Goal: Information Seeking & Learning: Learn about a topic

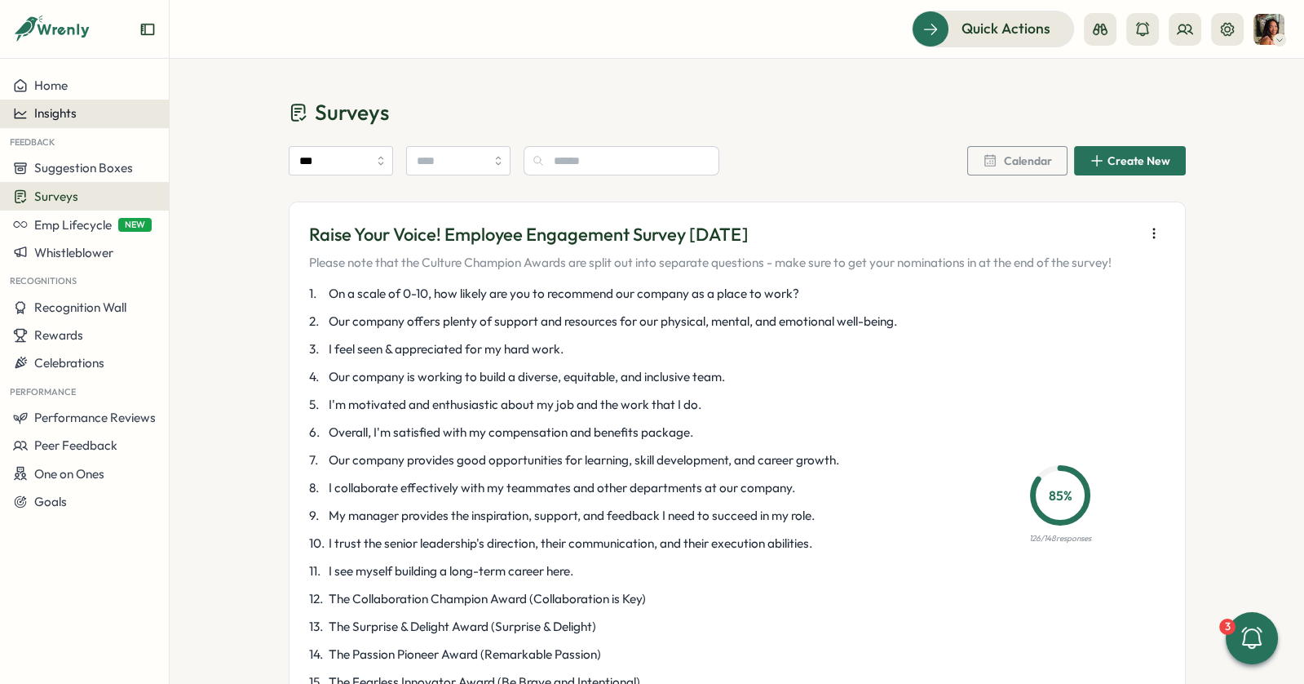
click at [73, 102] on button "Insights" at bounding box center [84, 114] width 169 height 28
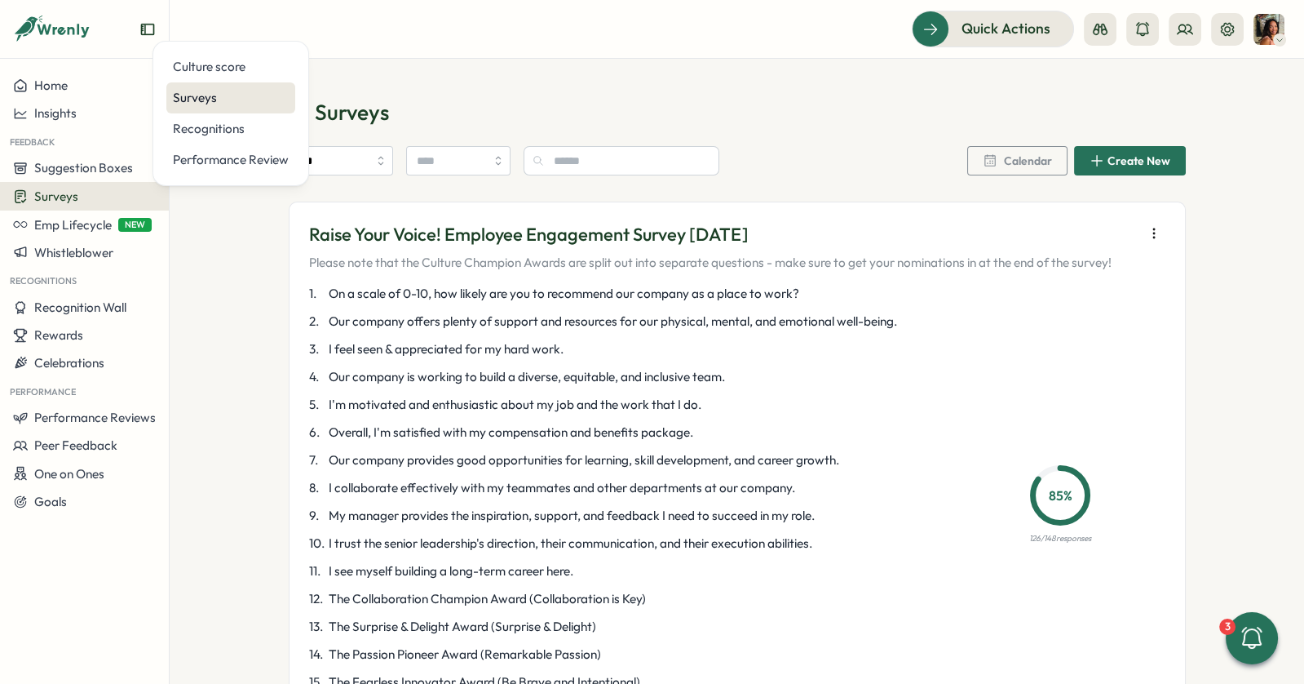
click at [268, 97] on div "Surveys" at bounding box center [231, 98] width 116 height 18
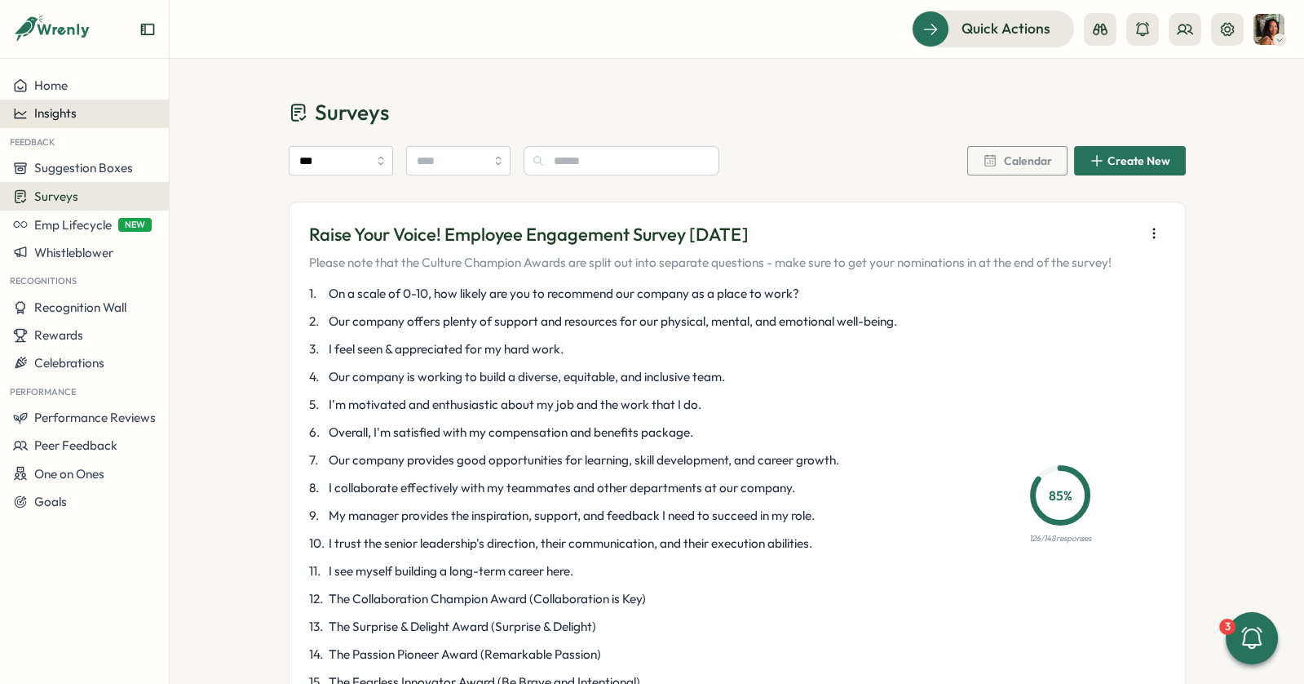
click at [86, 109] on div "Insights" at bounding box center [84, 113] width 143 height 15
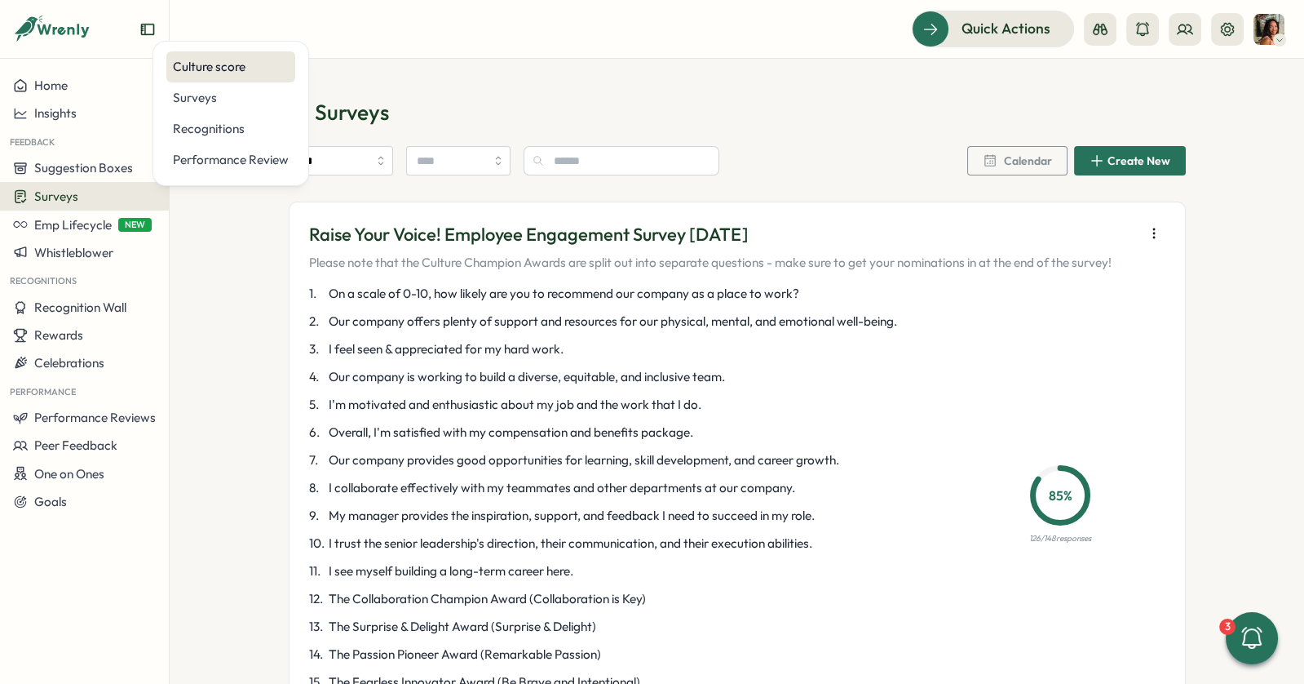
click at [201, 60] on div "Culture score" at bounding box center [231, 67] width 116 height 18
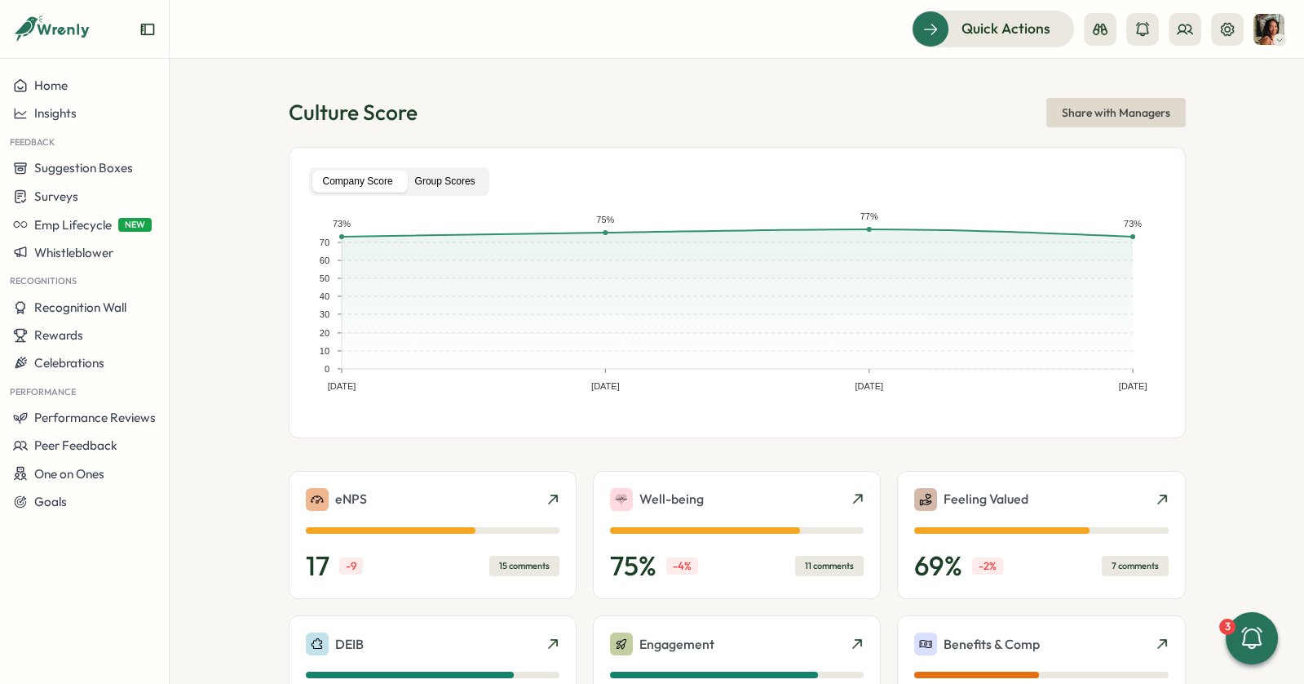
click at [437, 180] on label "Group Scores" at bounding box center [446, 181] width 82 height 22
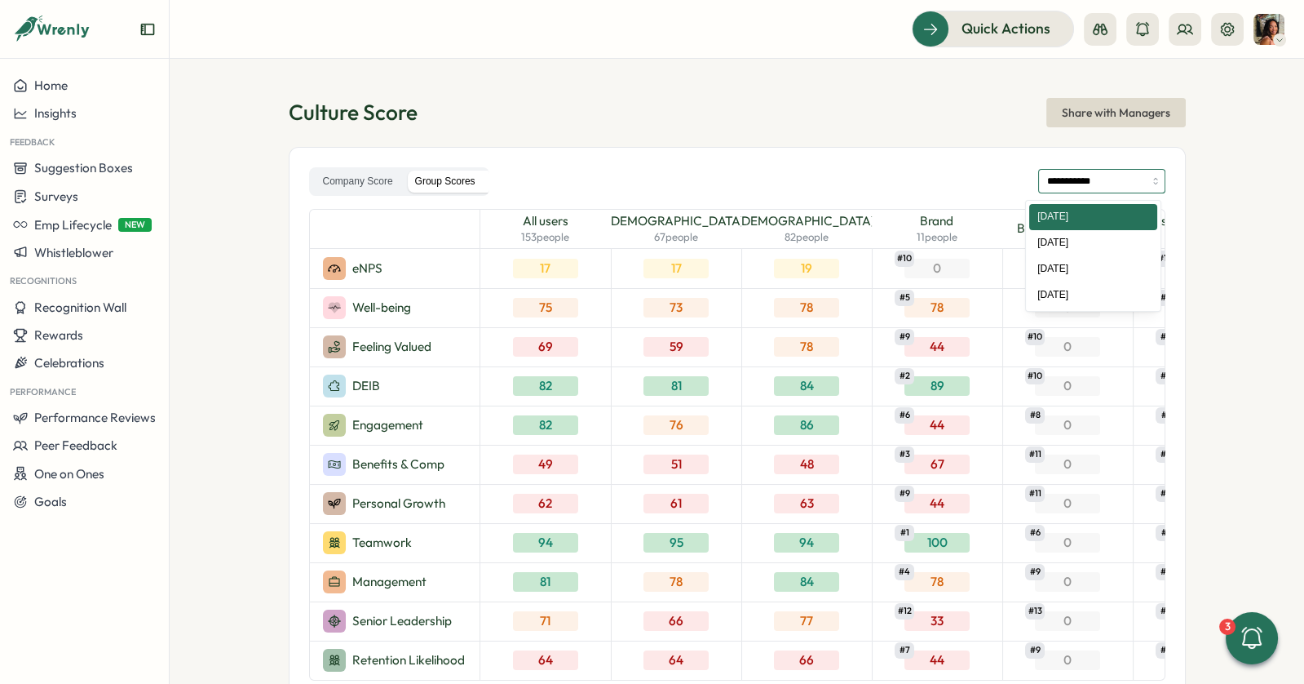
click at [1081, 182] on input "**********" at bounding box center [1101, 181] width 127 height 24
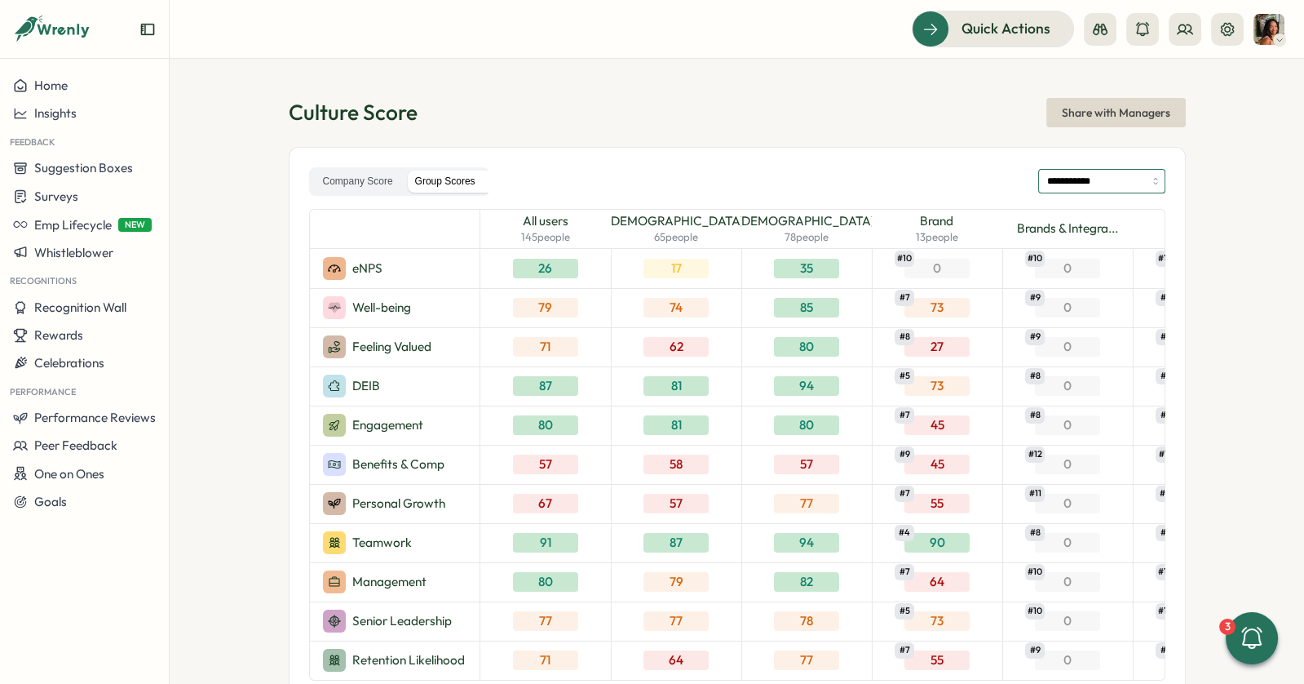
click at [1089, 184] on input "**********" at bounding box center [1101, 181] width 127 height 24
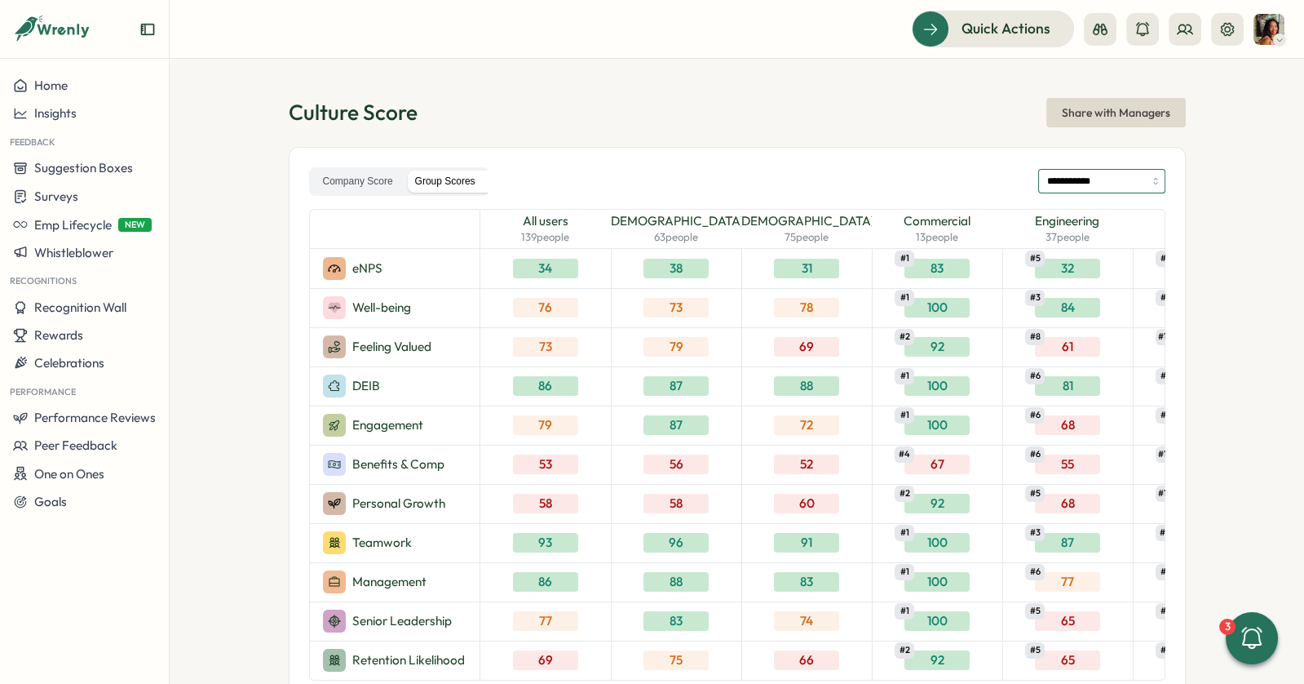
click at [1100, 186] on input "**********" at bounding box center [1101, 181] width 127 height 24
type input "**********"
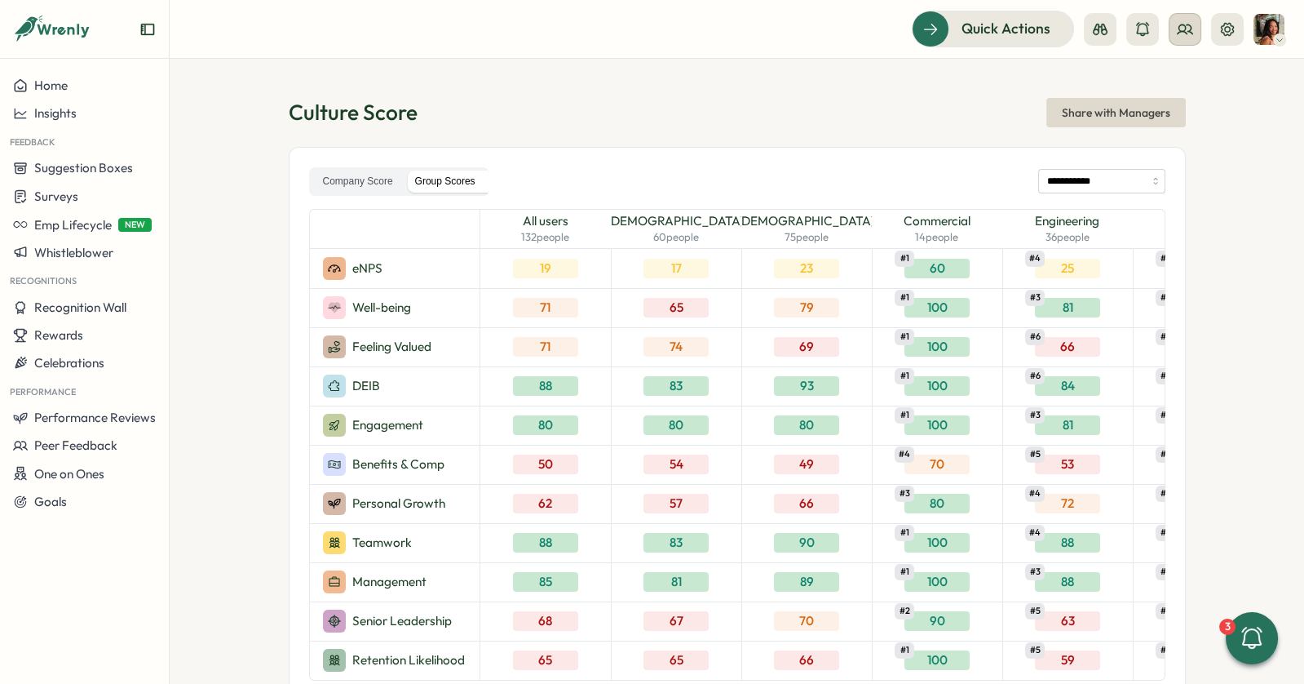
click at [1186, 37] on icon at bounding box center [1185, 29] width 16 height 16
click at [1172, 81] on div "Org Members" at bounding box center [1186, 81] width 103 height 18
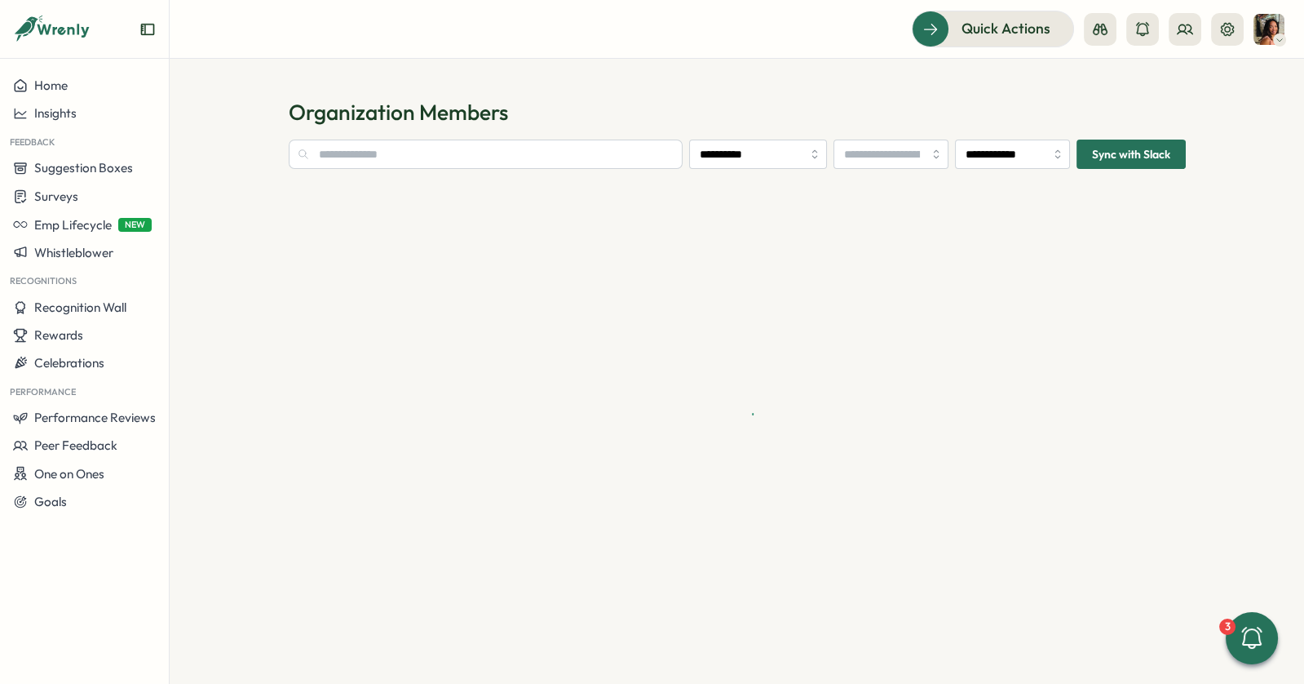
type input "**********"
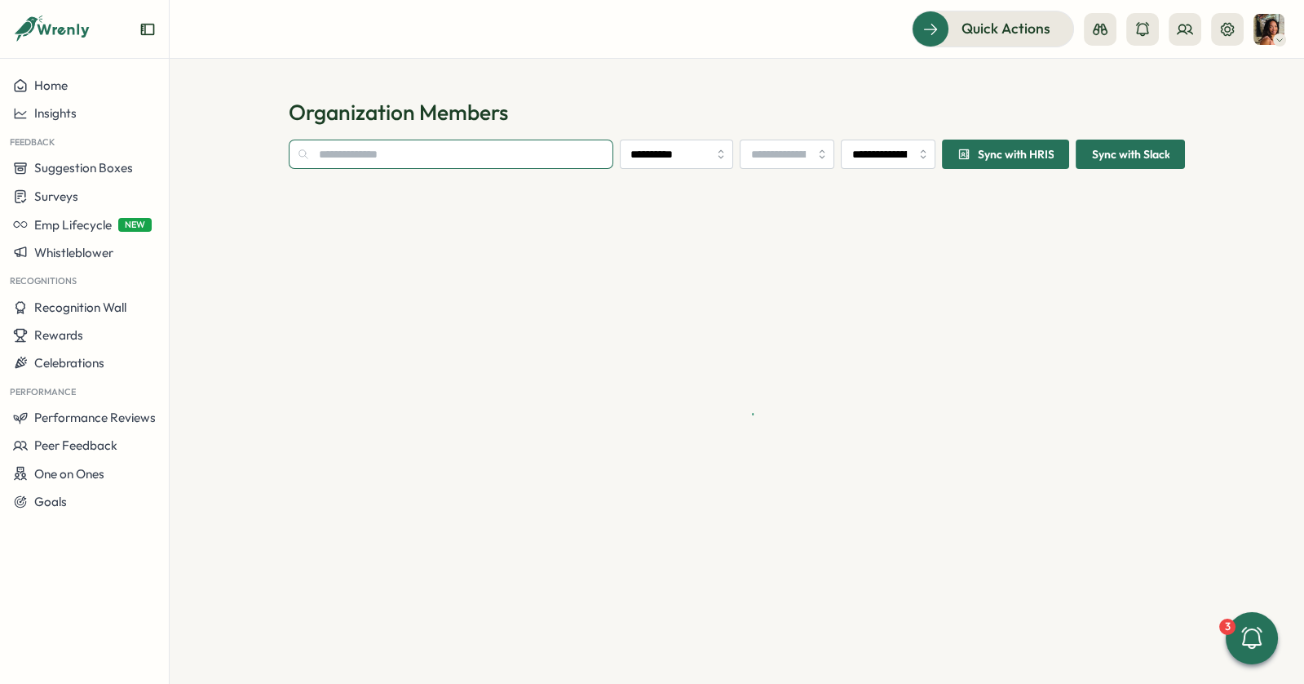
click at [389, 157] on input "text" at bounding box center [451, 153] width 325 height 29
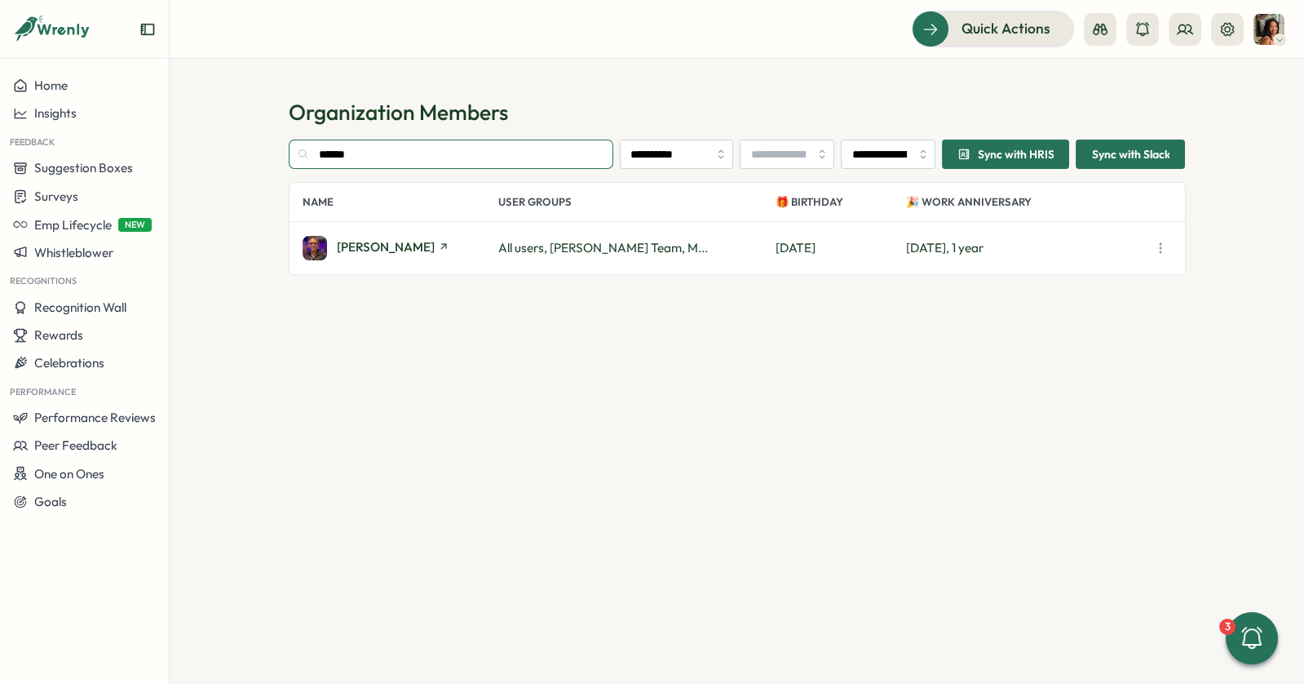
type input "******"
click at [353, 254] on div "[PERSON_NAME]" at bounding box center [393, 248] width 113 height 15
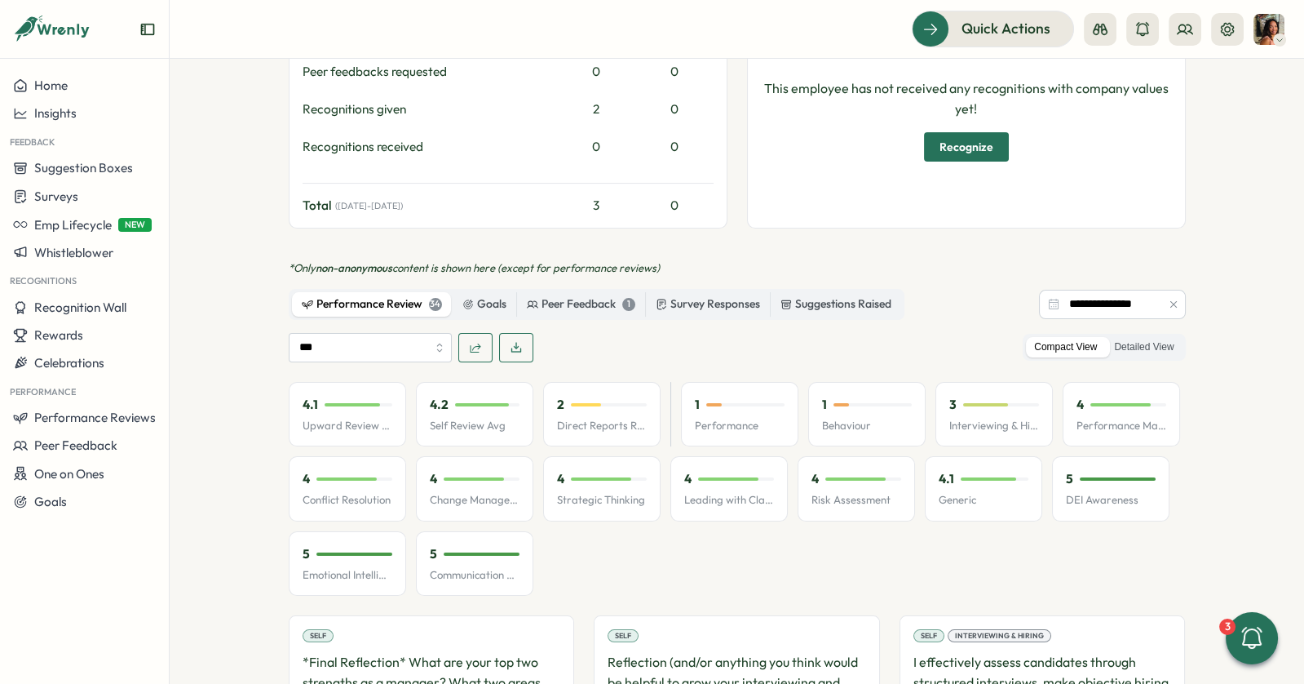
scroll to position [811, 0]
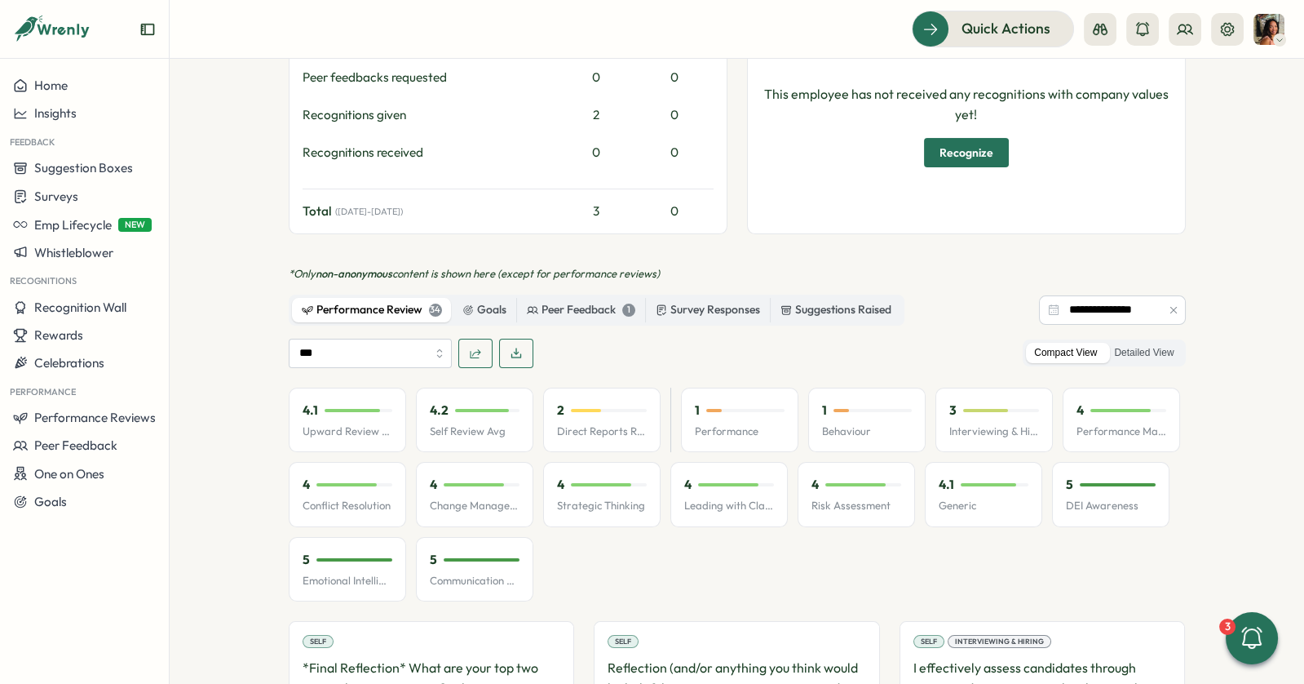
click at [515, 347] on icon "button" at bounding box center [516, 353] width 13 height 13
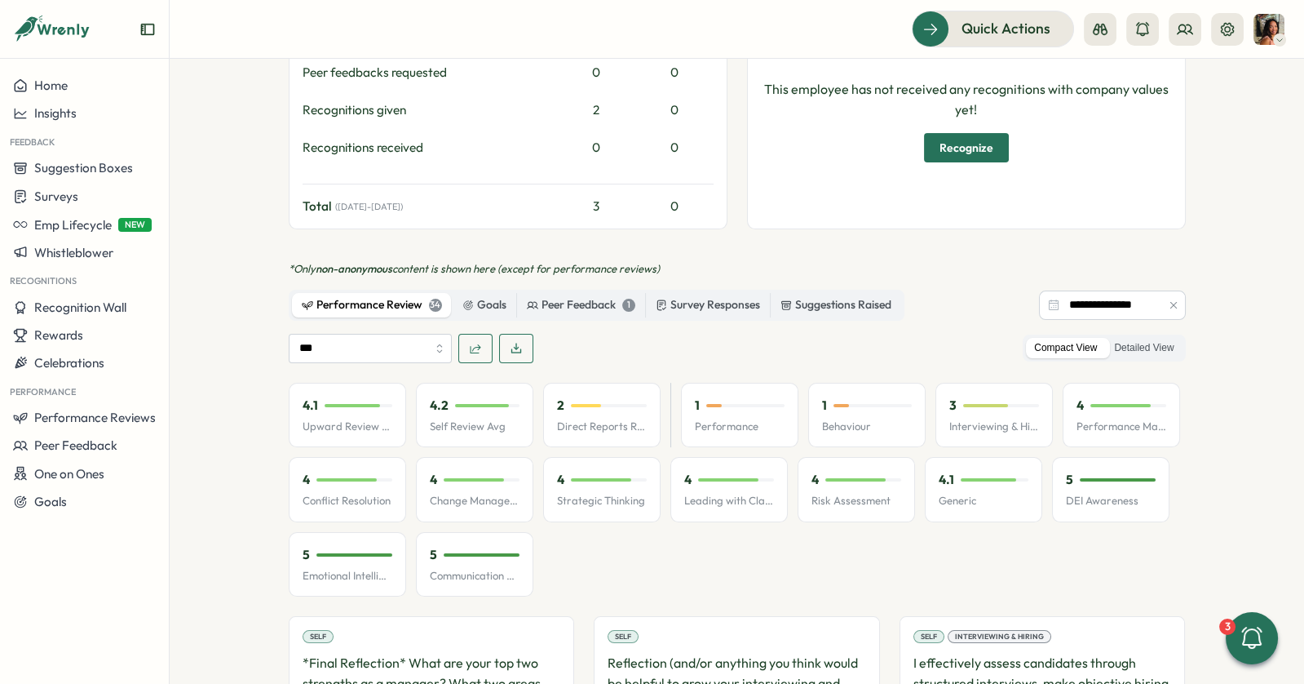
scroll to position [818, 0]
click at [1082, 288] on input "**********" at bounding box center [1112, 302] width 147 height 29
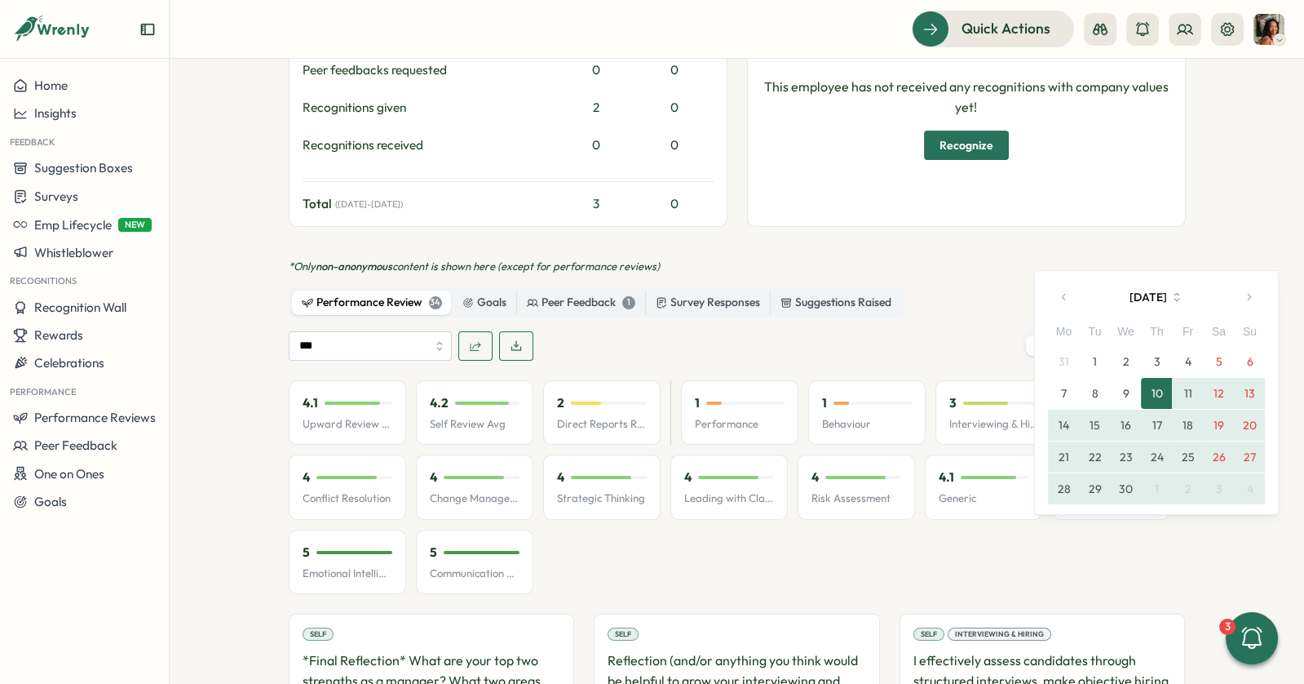
click at [1044, 259] on p "*Only non-anonymous content is shown here (except for performance reviews)" at bounding box center [737, 266] width 897 height 15
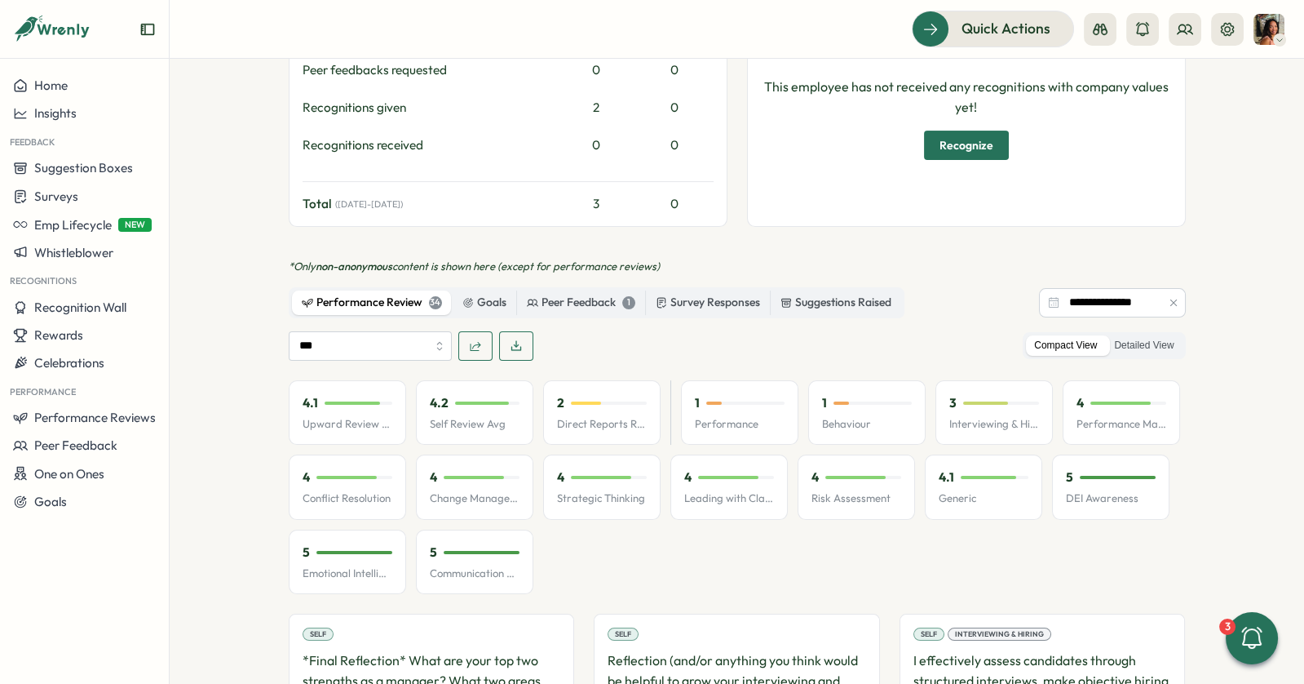
click at [478, 331] on button "button" at bounding box center [475, 345] width 34 height 29
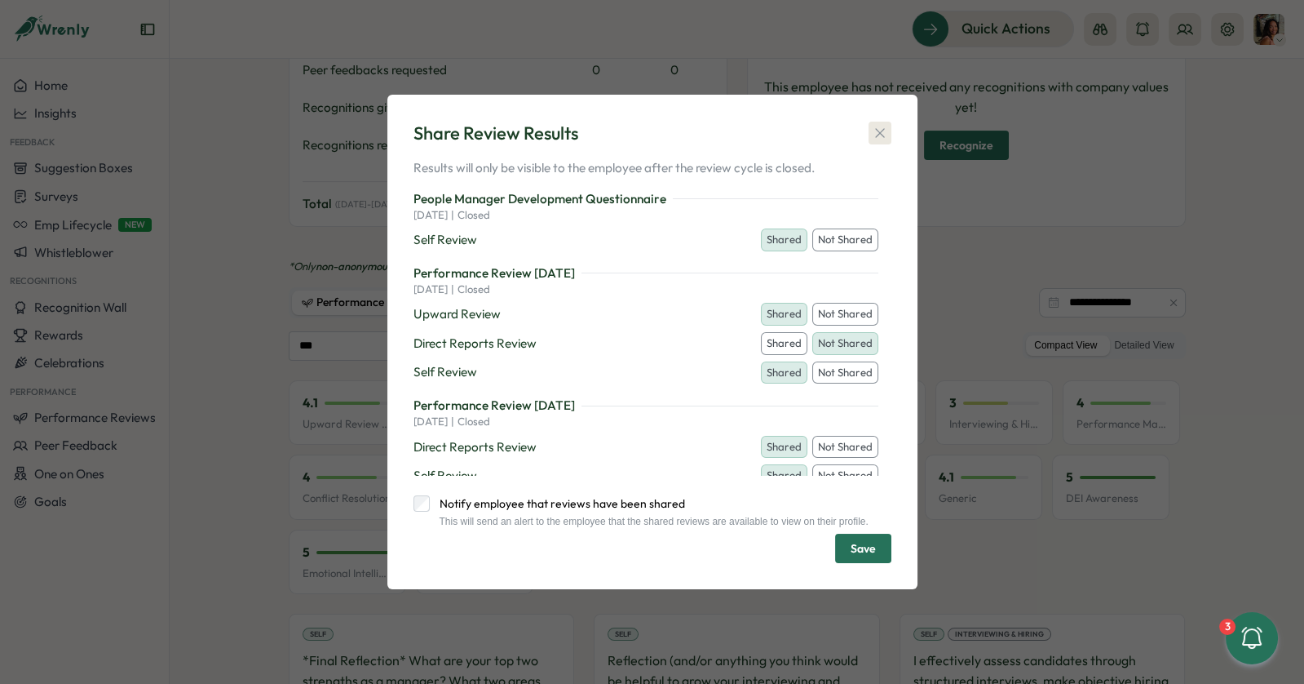
click at [879, 129] on icon "button" at bounding box center [880, 133] width 16 height 16
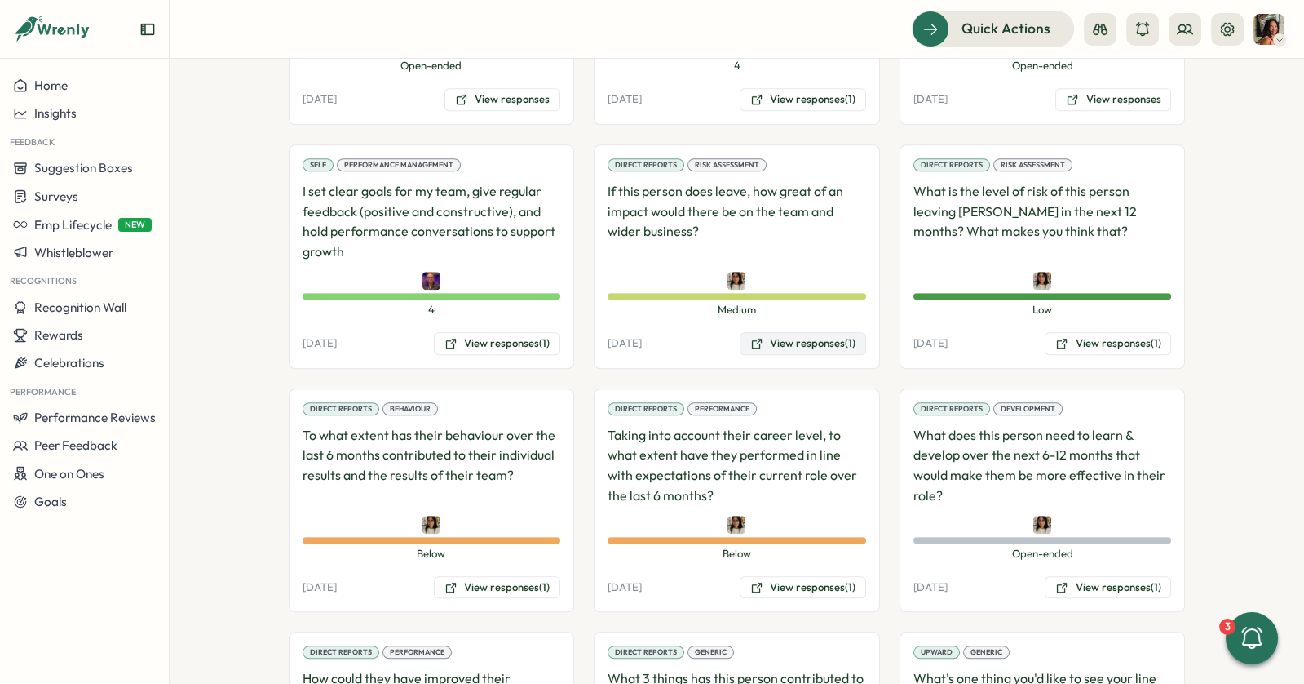
scroll to position [2837, 0]
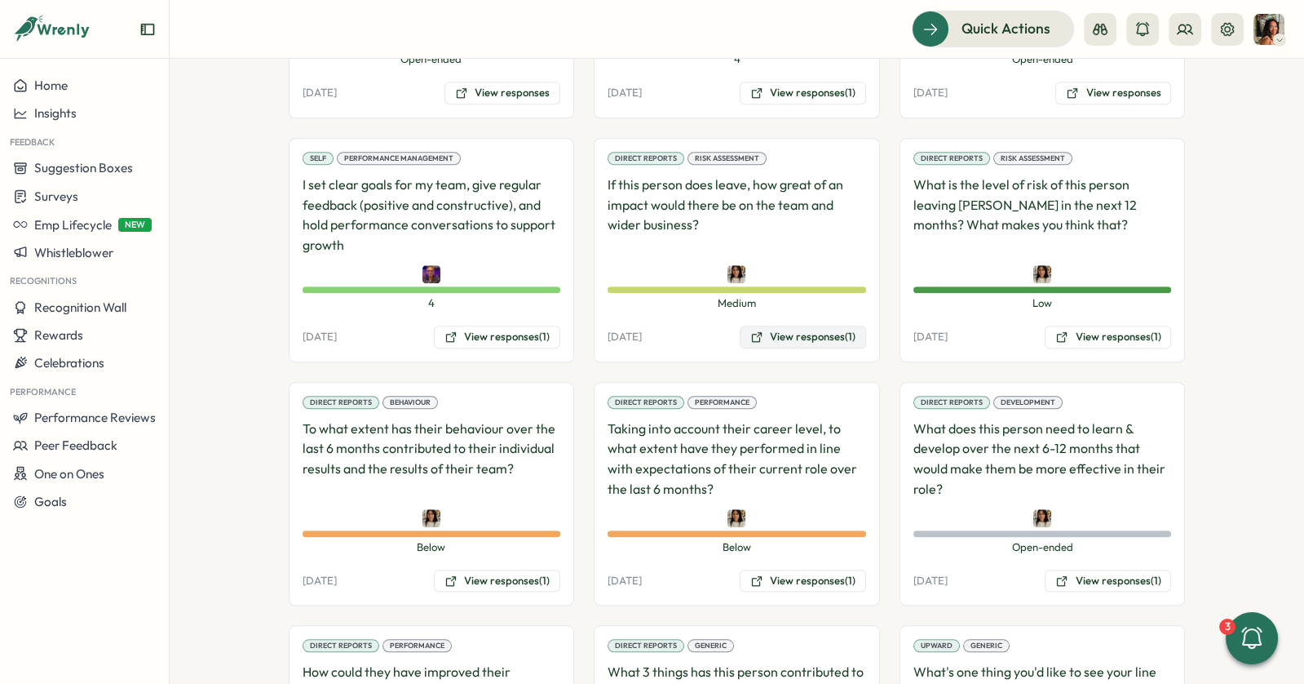
click at [803, 325] on button "View responses (1)" at bounding box center [803, 336] width 126 height 23
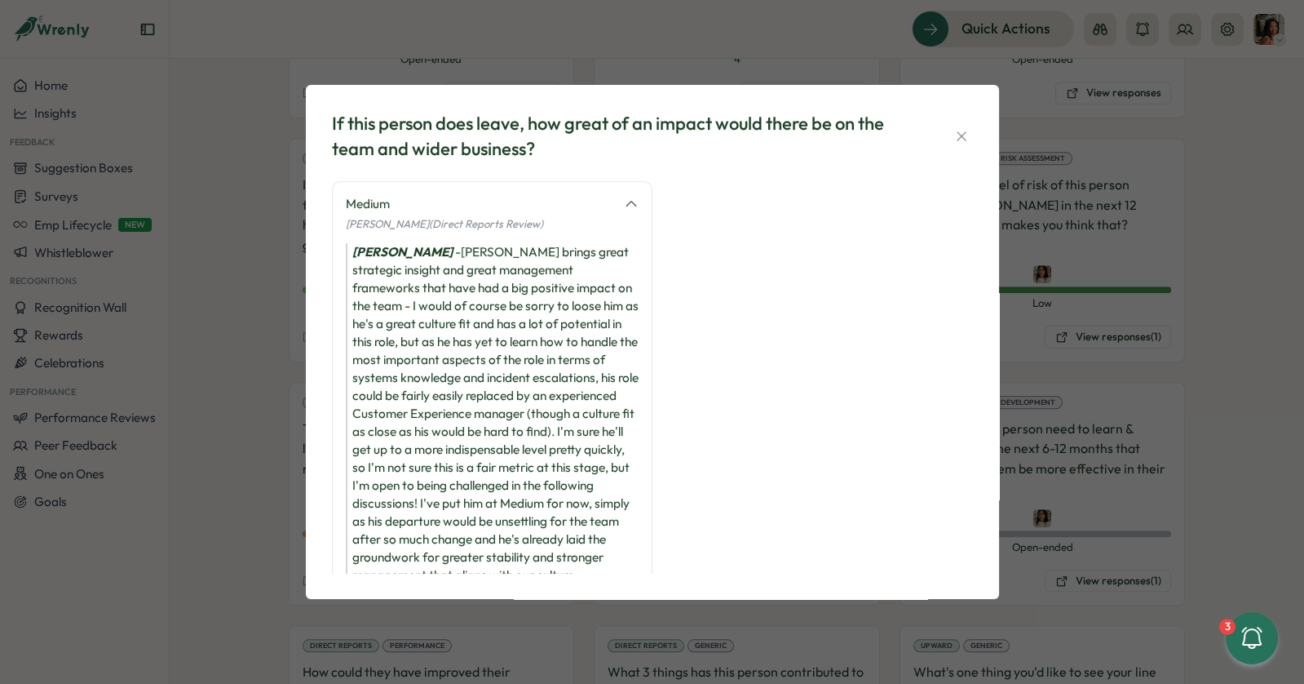
click at [1122, 276] on div "If this person does leave, how great of an impact would there be on the team an…" at bounding box center [652, 342] width 1304 height 684
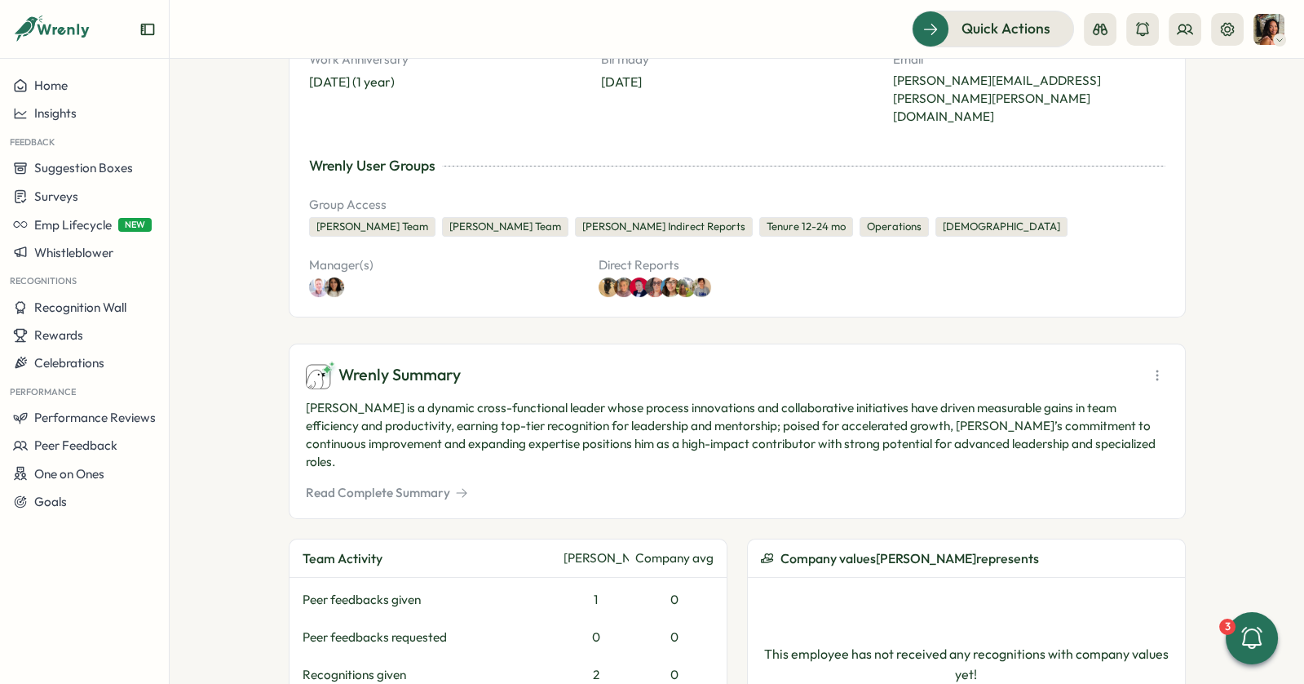
scroll to position [0, 0]
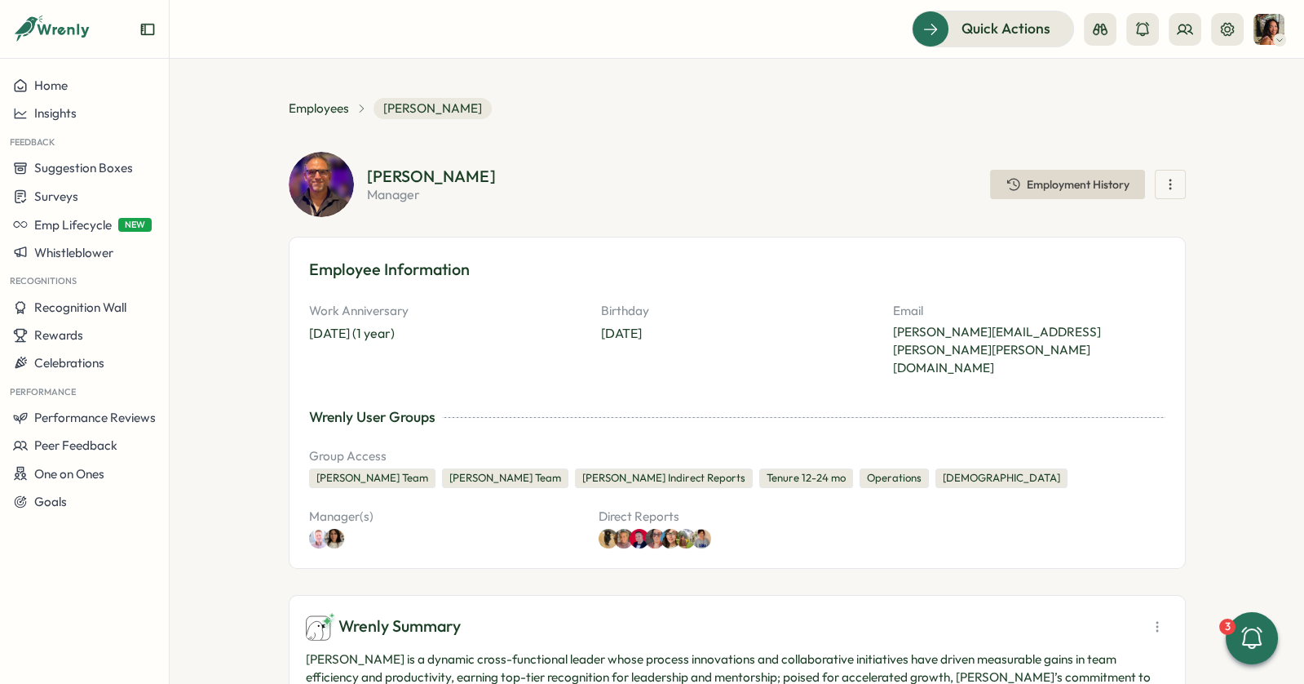
click at [1172, 172] on span "button" at bounding box center [1170, 184] width 16 height 28
click at [1223, 185] on section "Employees [PERSON_NAME] [PERSON_NAME] manager Employment History Recognize Give…" at bounding box center [737, 371] width 1135 height 625
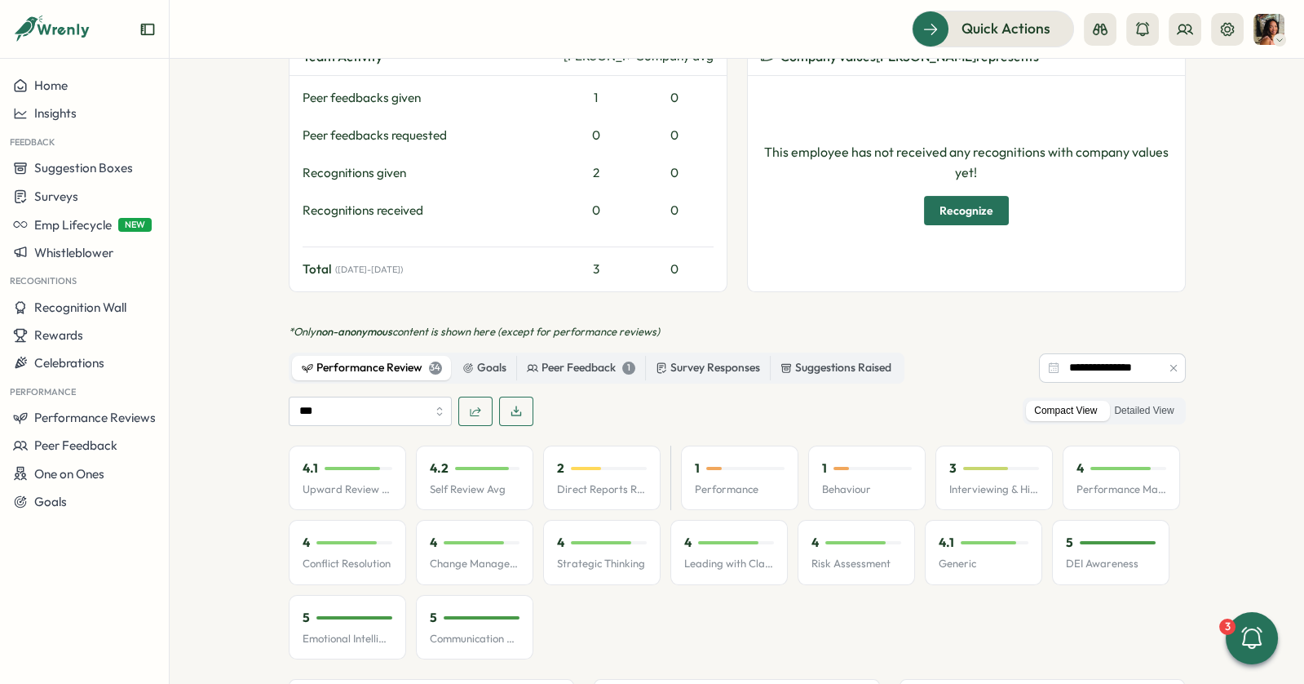
scroll to position [756, 0]
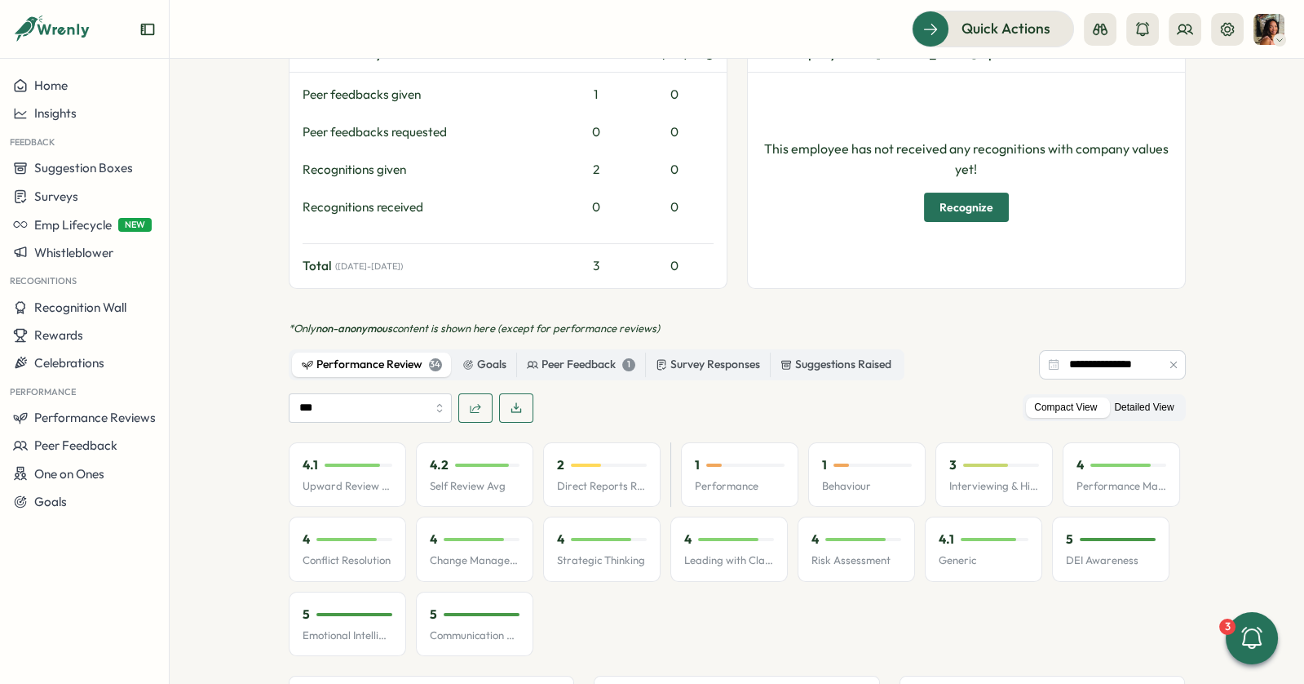
click at [1152, 397] on label "Detailed View" at bounding box center [1144, 407] width 76 height 20
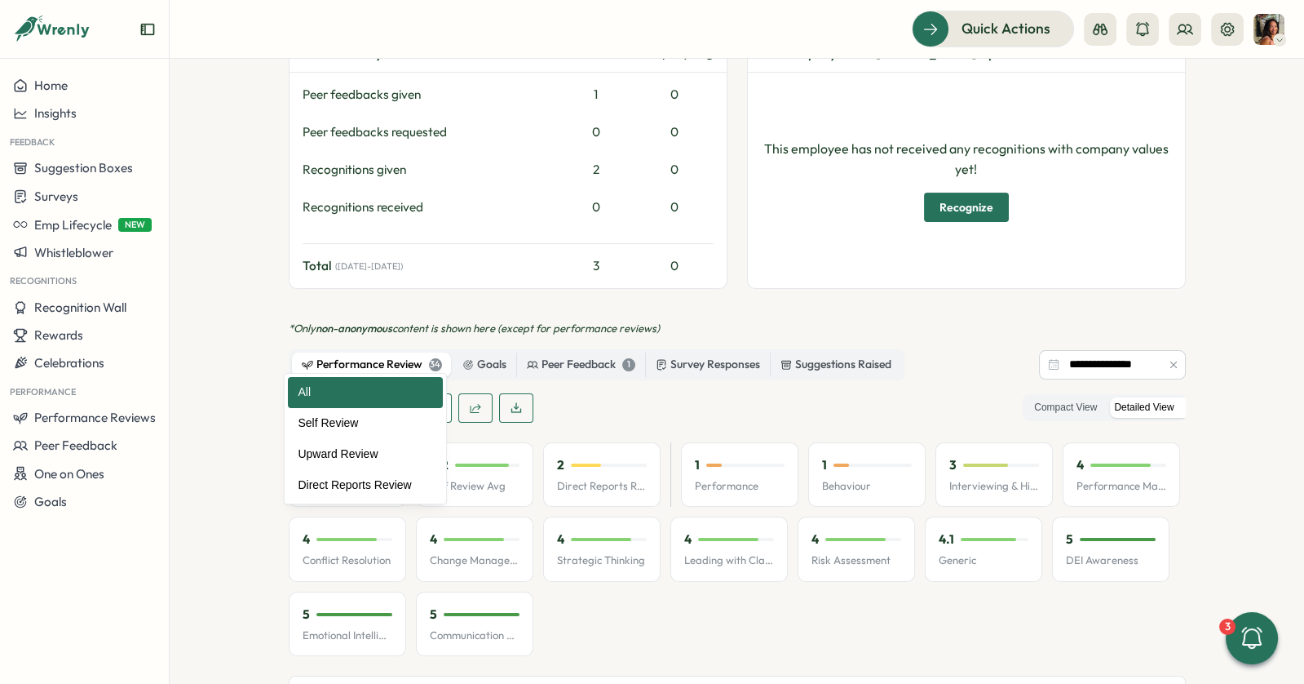
click at [367, 393] on input "***" at bounding box center [370, 407] width 163 height 29
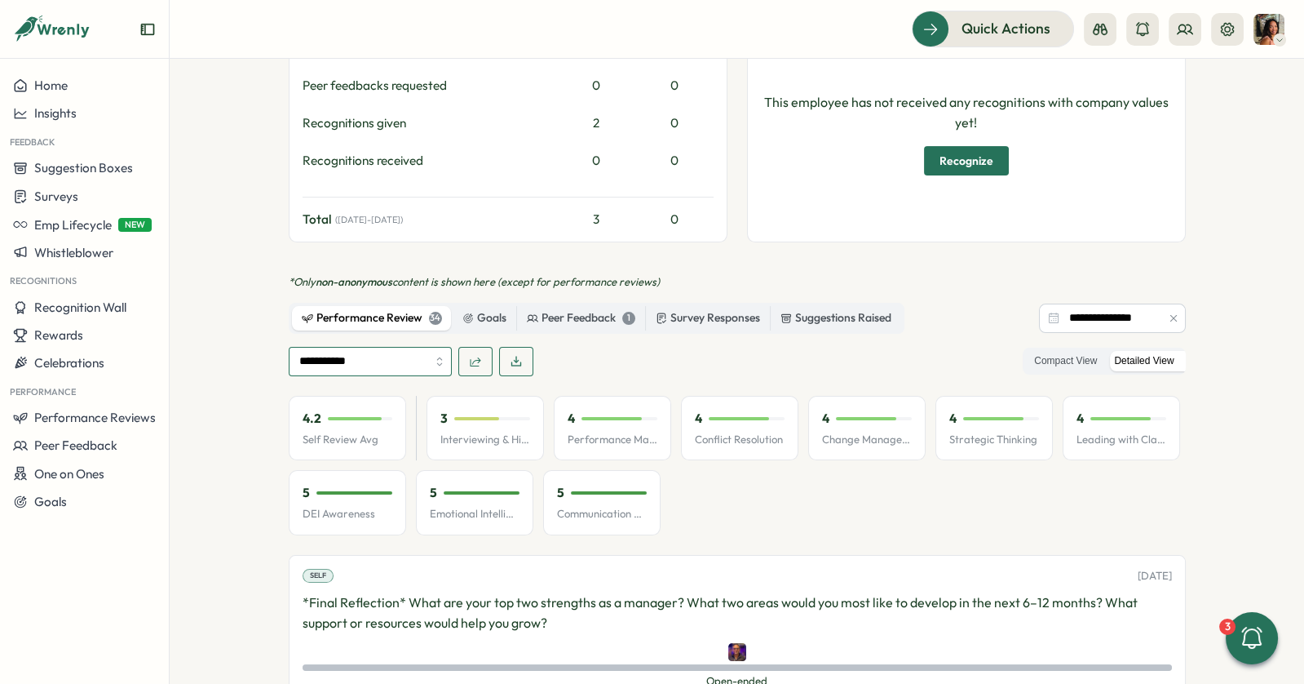
scroll to position [801, 0]
click at [1110, 305] on input "**********" at bounding box center [1112, 319] width 147 height 29
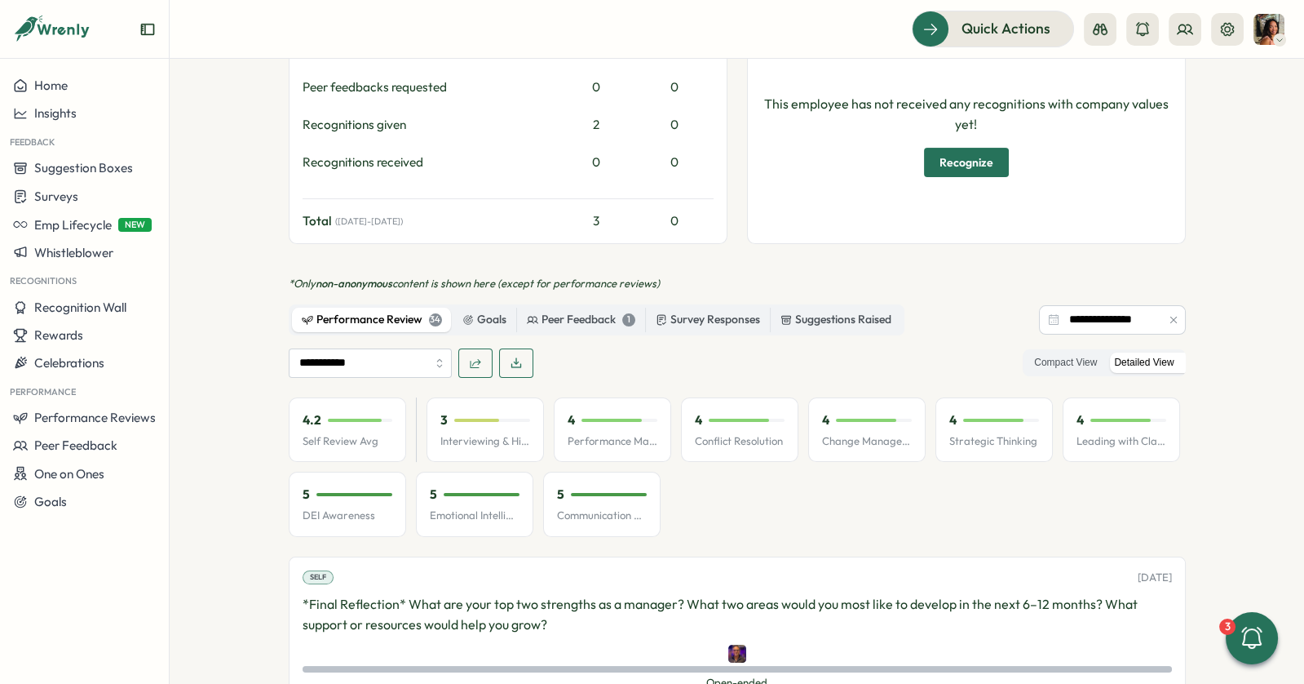
click at [517, 348] on button "button" at bounding box center [516, 362] width 34 height 29
click at [396, 348] on input "**********" at bounding box center [370, 362] width 163 height 29
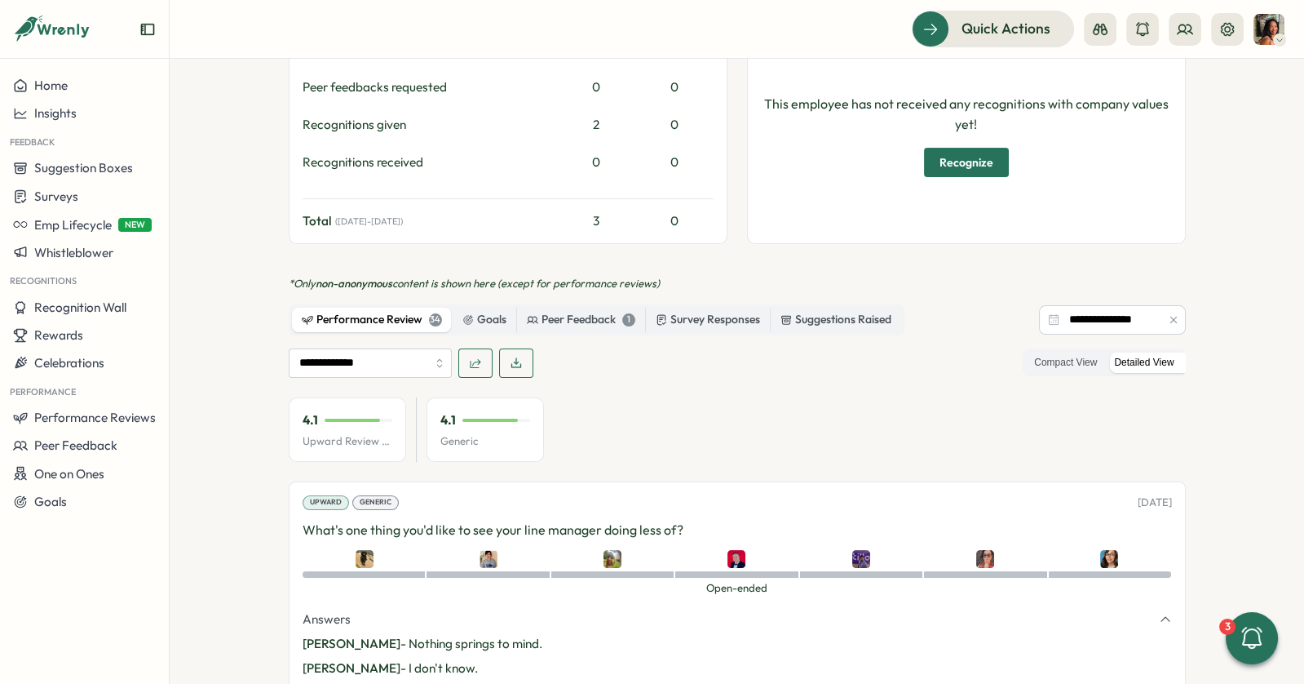
click at [515, 356] on icon "button" at bounding box center [516, 362] width 13 height 13
click at [418, 348] on input "**********" at bounding box center [370, 362] width 163 height 29
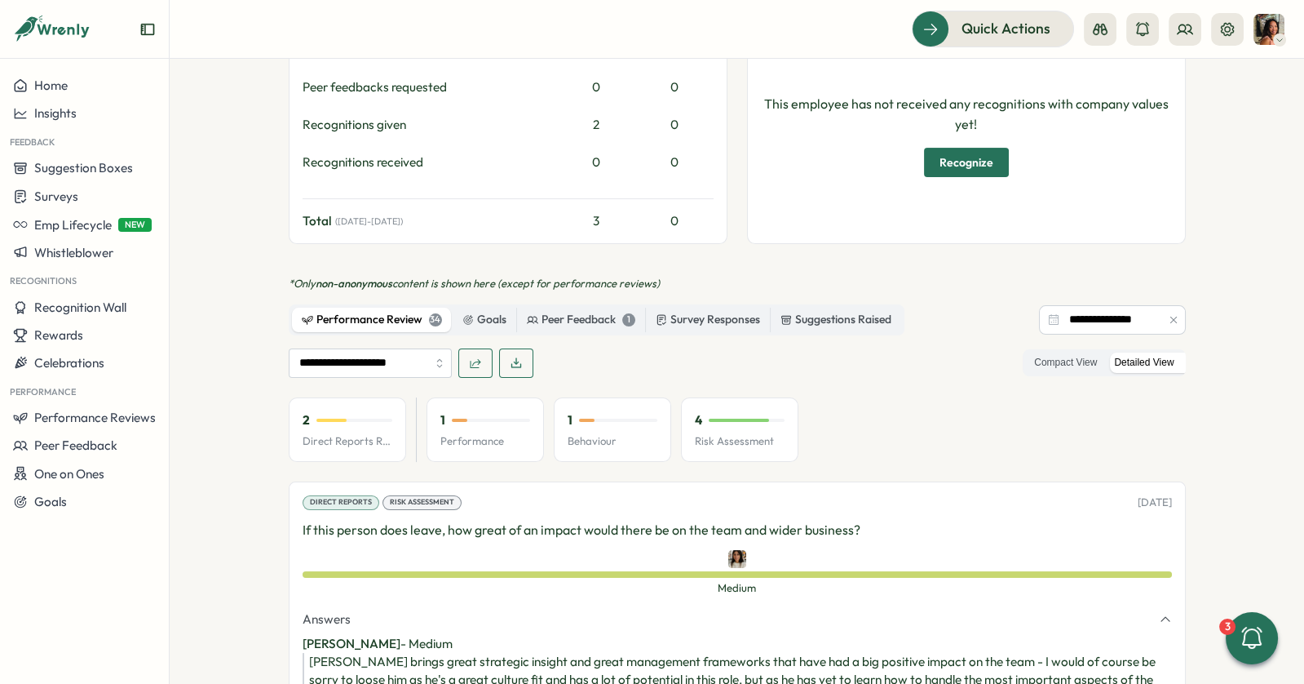
click at [611, 348] on div "**********" at bounding box center [737, 362] width 897 height 29
click at [516, 356] on icon "button" at bounding box center [516, 362] width 13 height 13
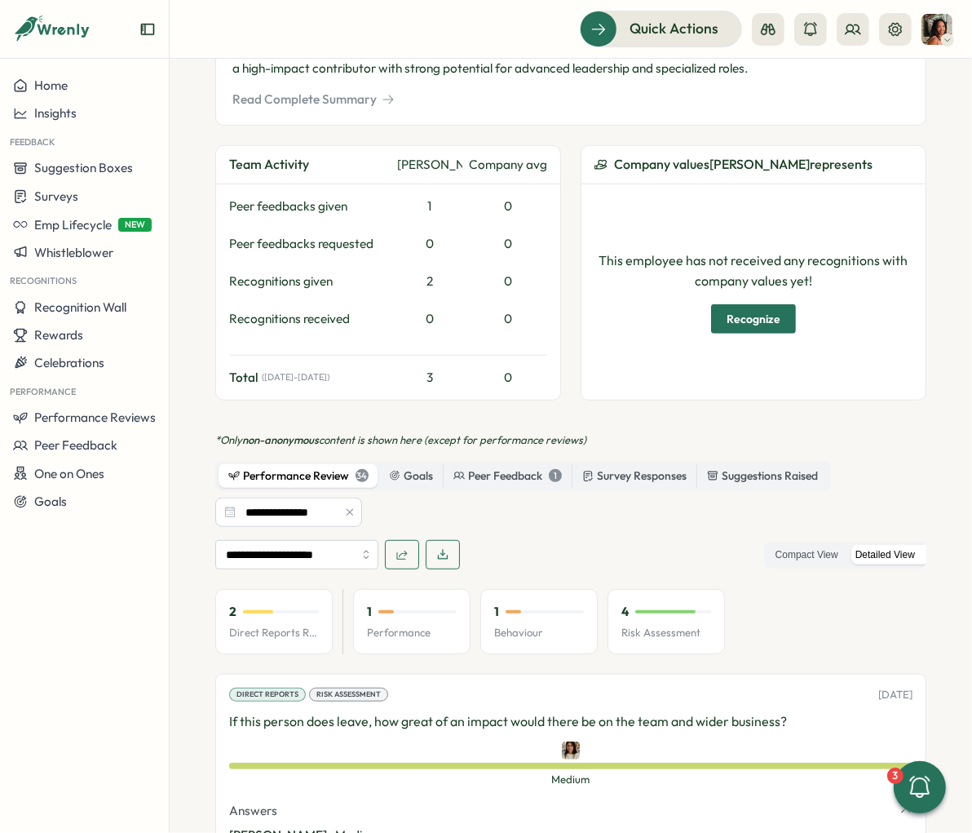
scroll to position [779, 0]
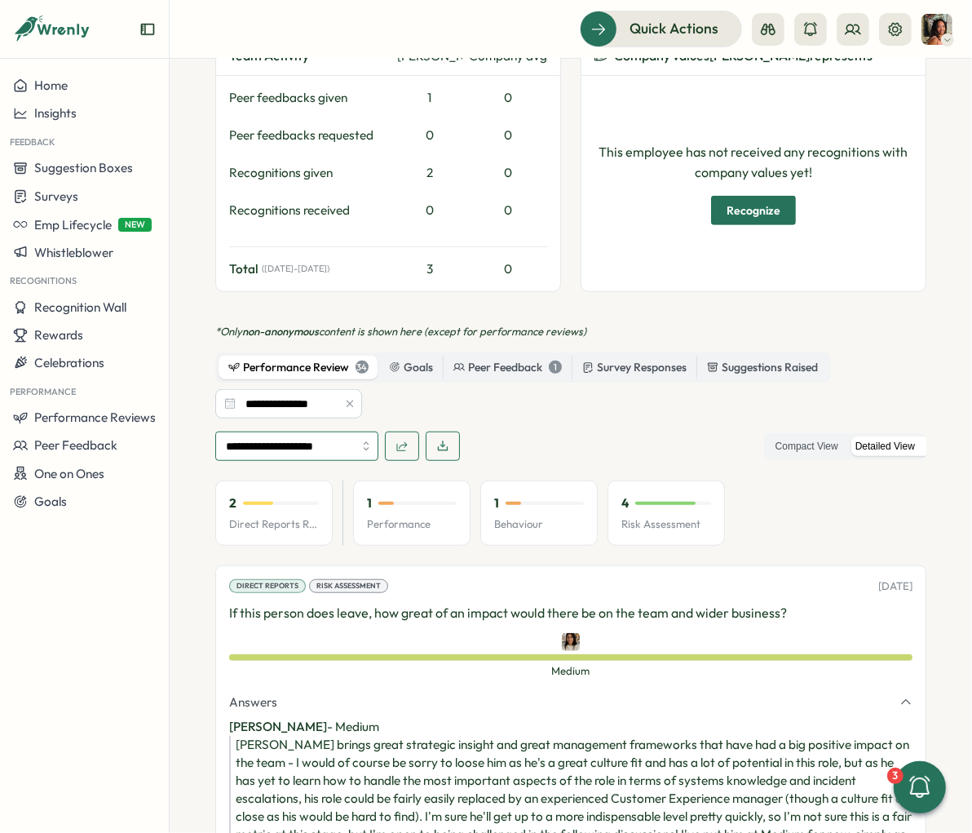
click at [317, 432] on input "**********" at bounding box center [296, 446] width 163 height 29
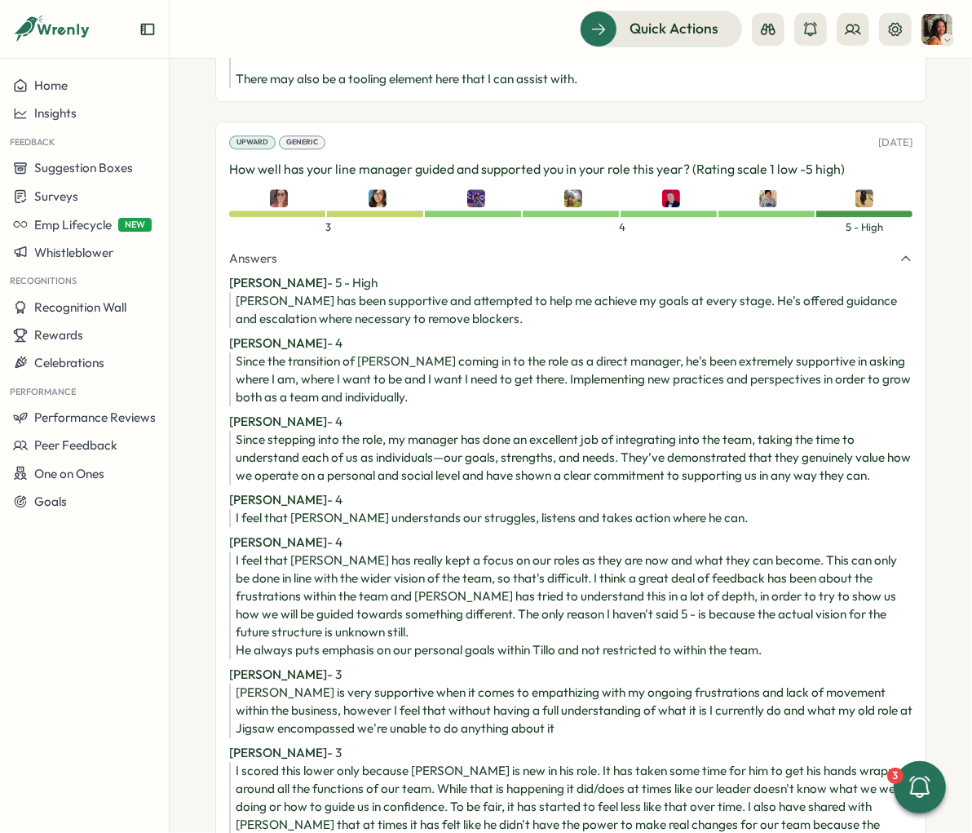
scroll to position [2973, 0]
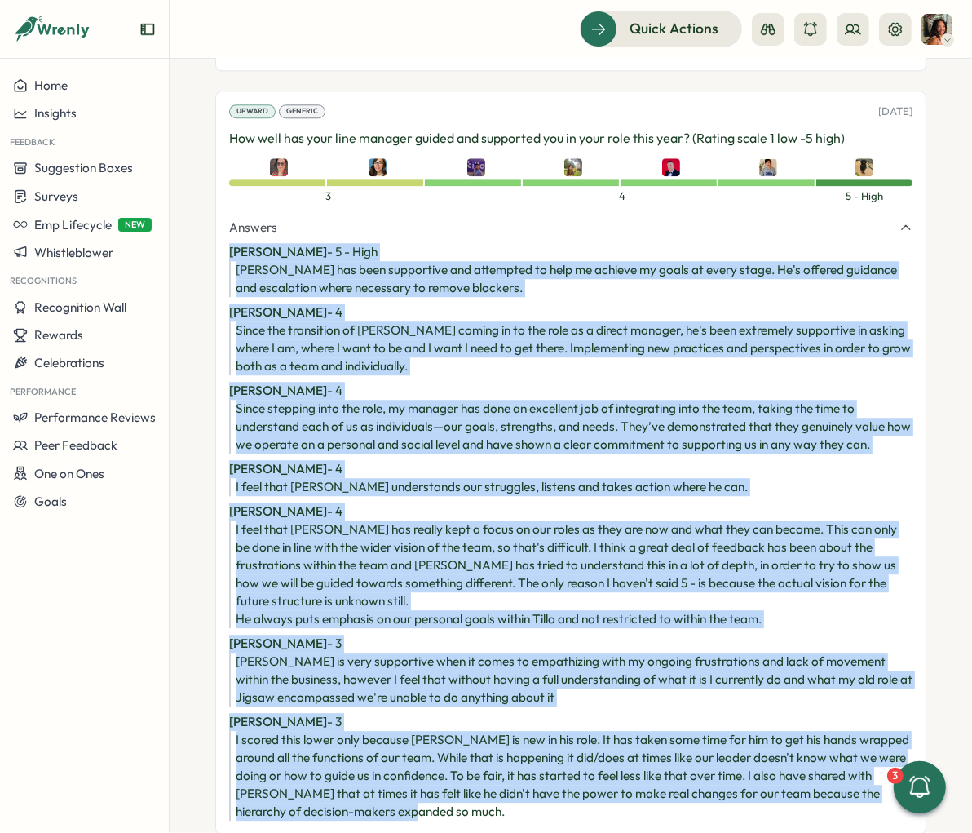
drag, startPoint x: 469, startPoint y: 772, endPoint x: 232, endPoint y: 211, distance: 608.6
click at [232, 243] on section "[PERSON_NAME] - 5 - High [PERSON_NAME] has been supportive and attempted to hel…" at bounding box center [571, 532] width 684 height 578
copy section "Lor Ipsumd - 5 - Sita Consec adi elit seddoeiusm tem incididun ut labo et dolor…"
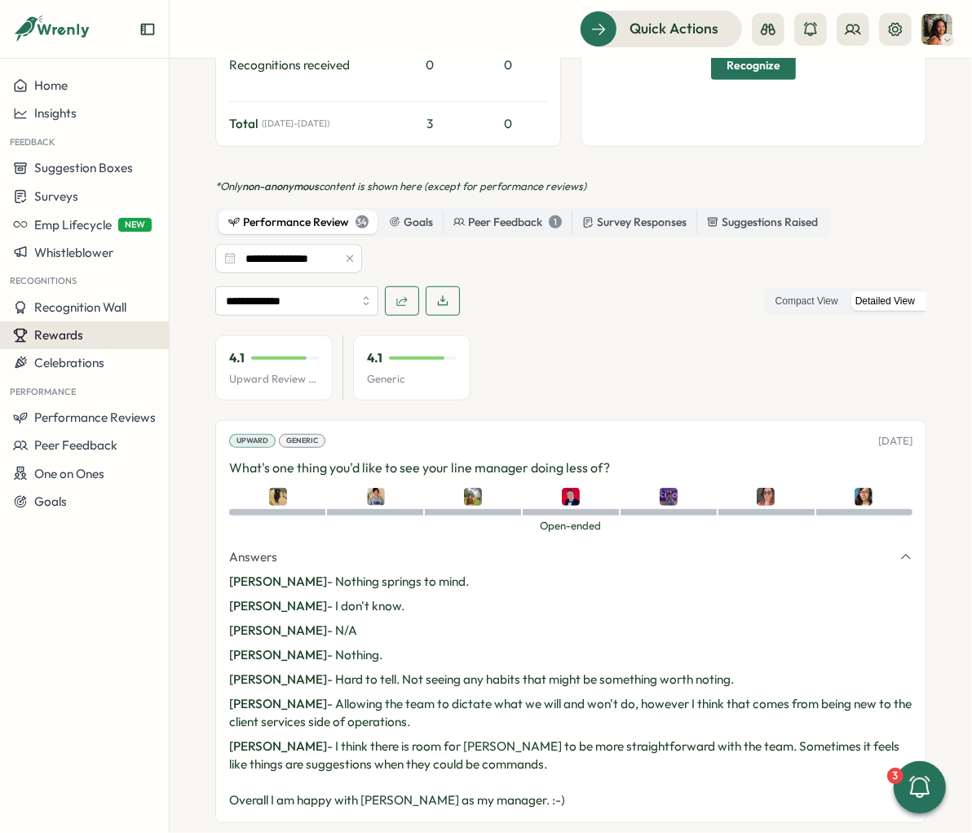
scroll to position [927, 0]
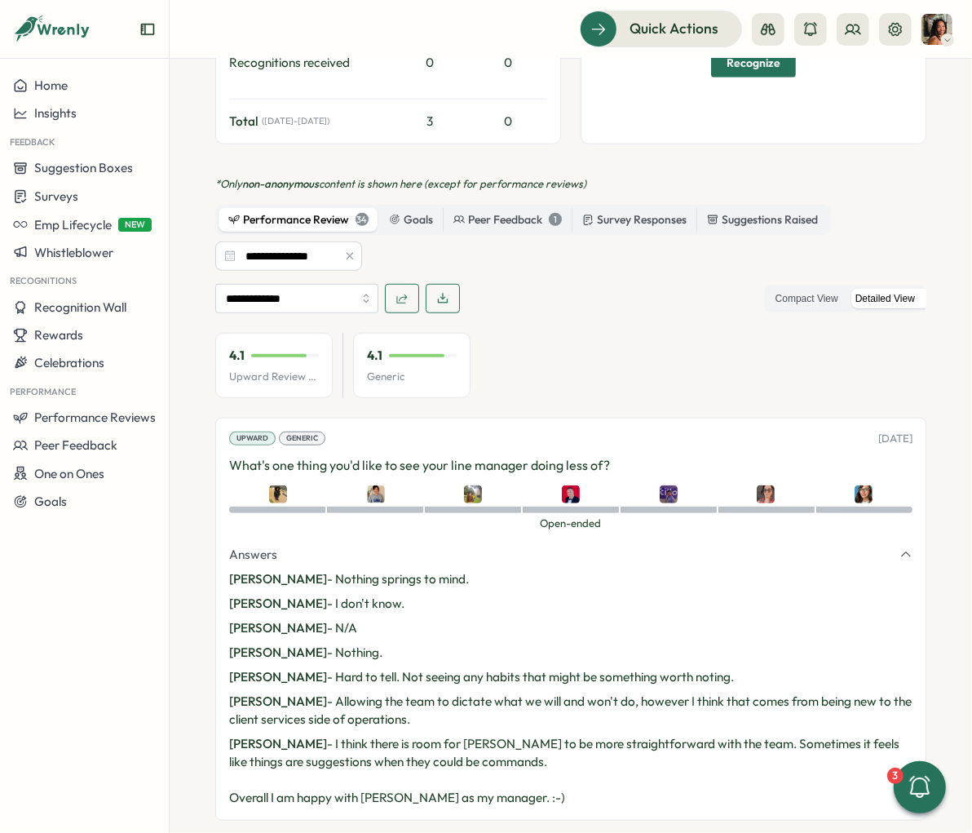
click at [437, 455] on p "What's one thing you'd like to see your line manager doing less of?" at bounding box center [571, 465] width 684 height 20
copy div "What's one thing you'd like to see your line manager doing less of?"
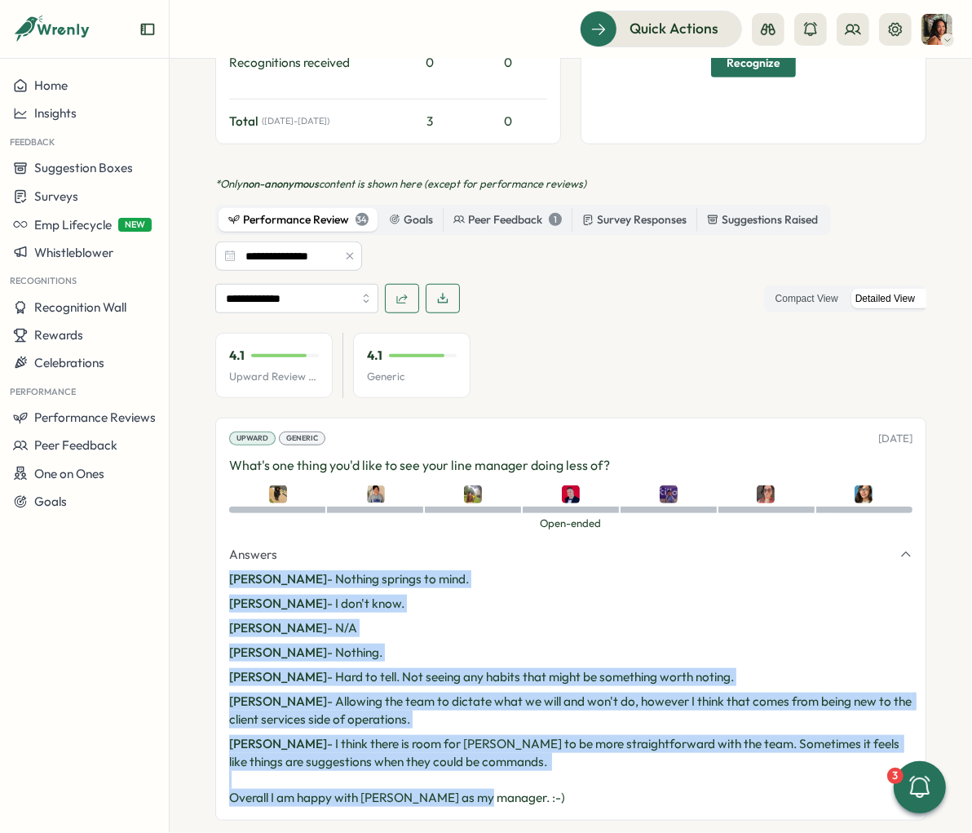
drag, startPoint x: 518, startPoint y: 750, endPoint x: 228, endPoint y: 523, distance: 369.0
click at [228, 523] on div "Upward Generic [DATE] What's one thing you'd like to see your line manager doin…" at bounding box center [570, 619] width 711 height 403
copy section "[PERSON_NAME] - Nothing springs to mind. [PERSON_NAME] - I don't know. [PERSON_…"
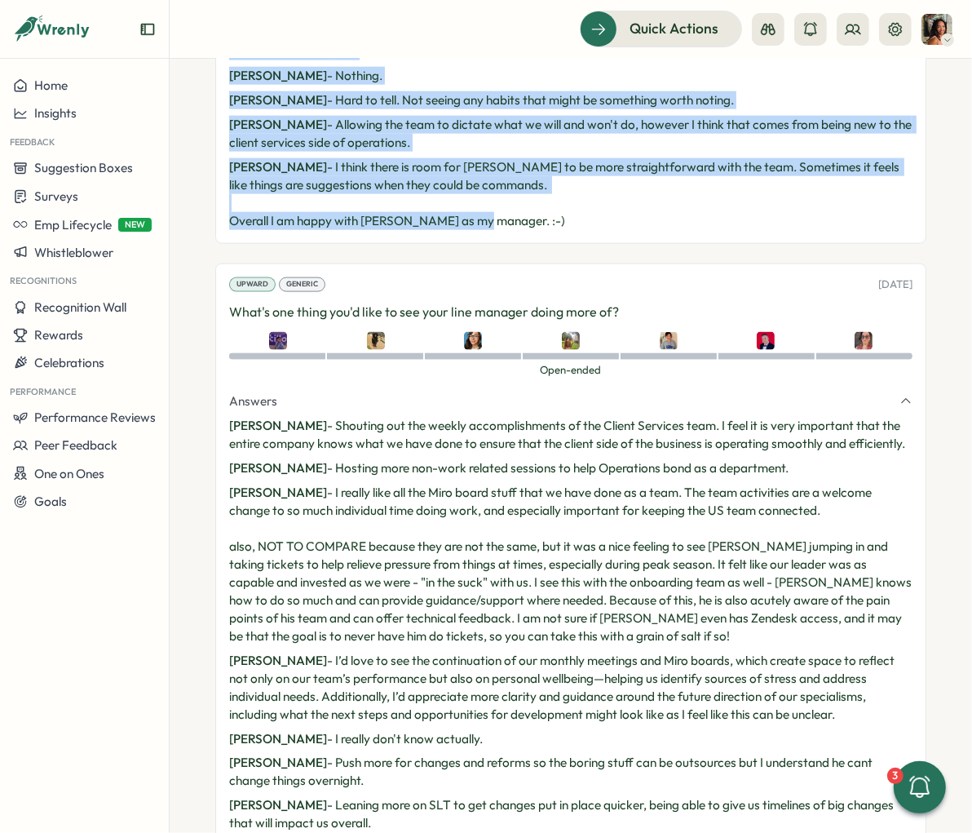
scroll to position [1586, 0]
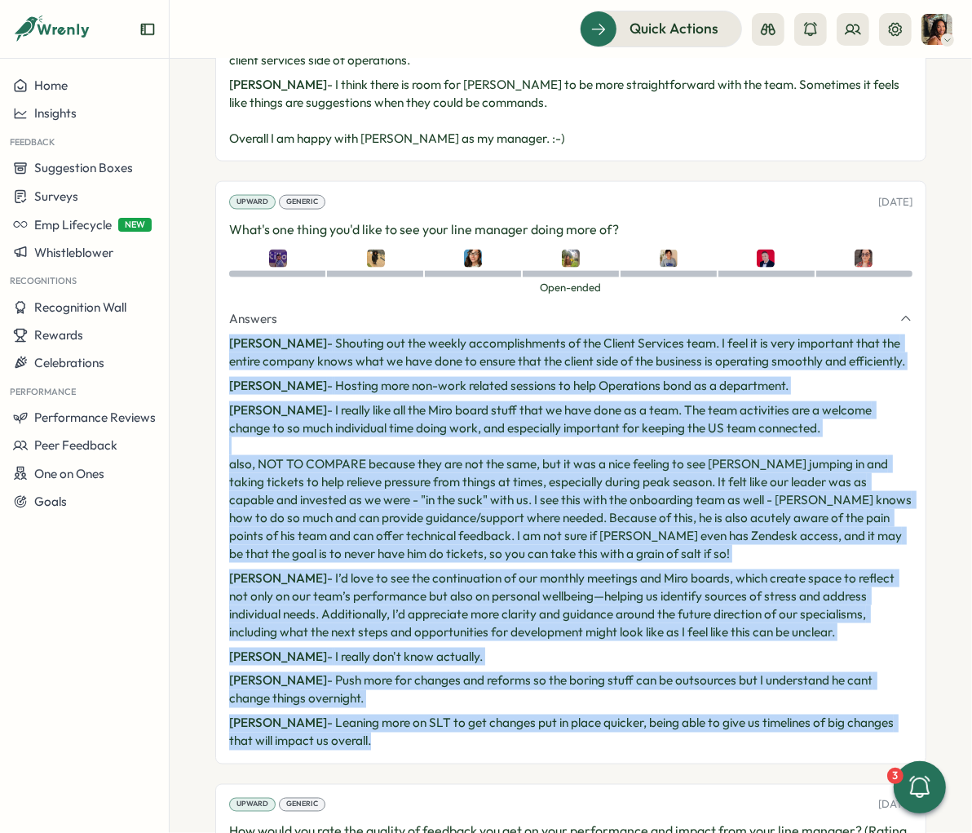
drag, startPoint x: 391, startPoint y: 696, endPoint x: 220, endPoint y: 286, distance: 444.3
click at [220, 286] on div "Upward Generic [DATE] What's one thing you'd like to see your line manager doin…" at bounding box center [570, 472] width 711 height 582
copy section "[PERSON_NAME] - Shouting out the weekly accomplishments of the Client Services …"
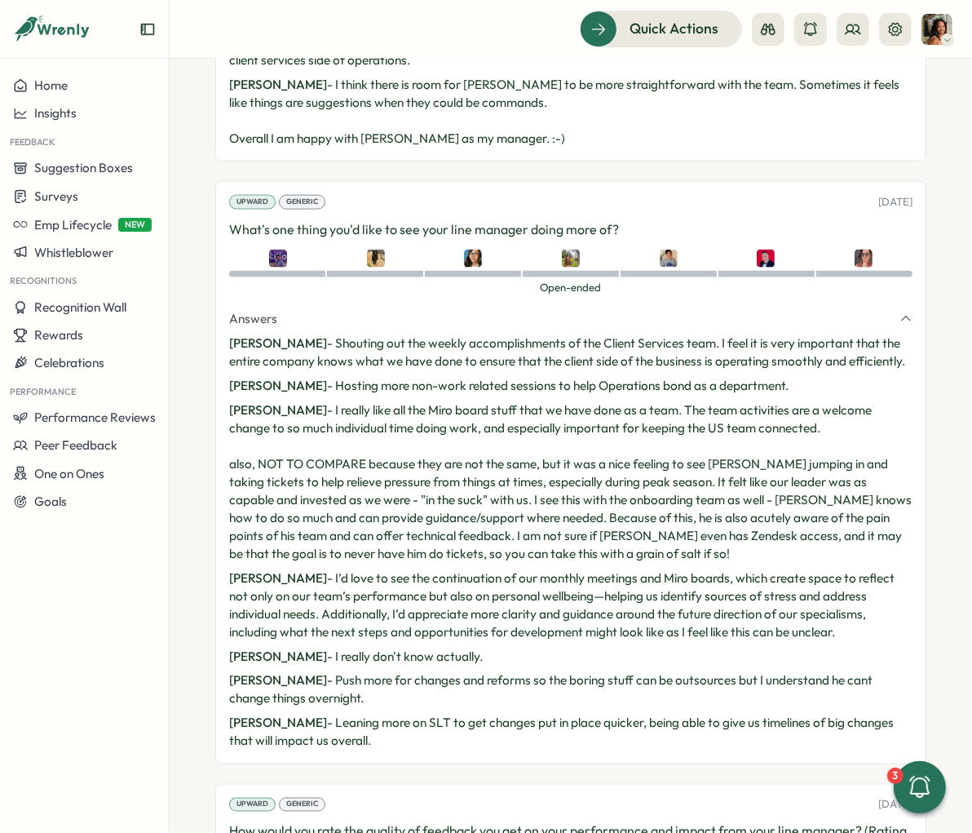
click at [451, 185] on div "Upward Generic [DATE] What's one thing you'd like to see your line manager doin…" at bounding box center [570, 472] width 711 height 582
drag, startPoint x: 619, startPoint y: 163, endPoint x: 211, endPoint y: 170, distance: 407.9
click at [211, 170] on section "Employees [PERSON_NAME] [PERSON_NAME] manager Employment History Employee Infor…" at bounding box center [571, 446] width 803 height 774
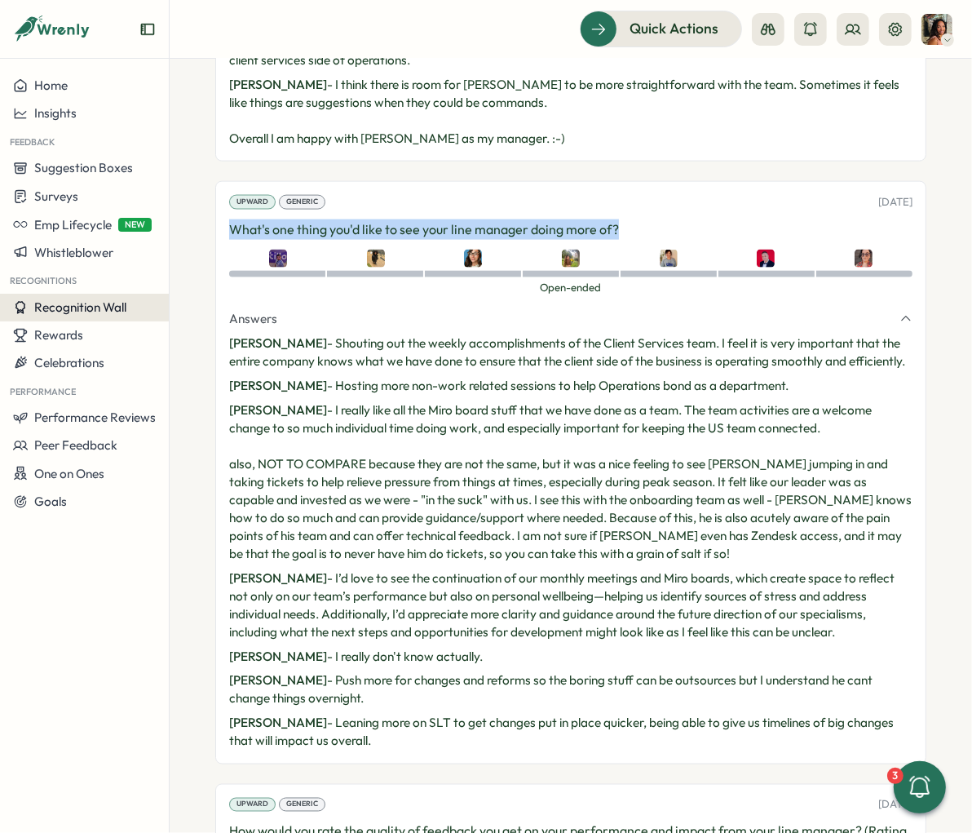
copy p "What's one thing you'd like to see your line manager doing more of?"
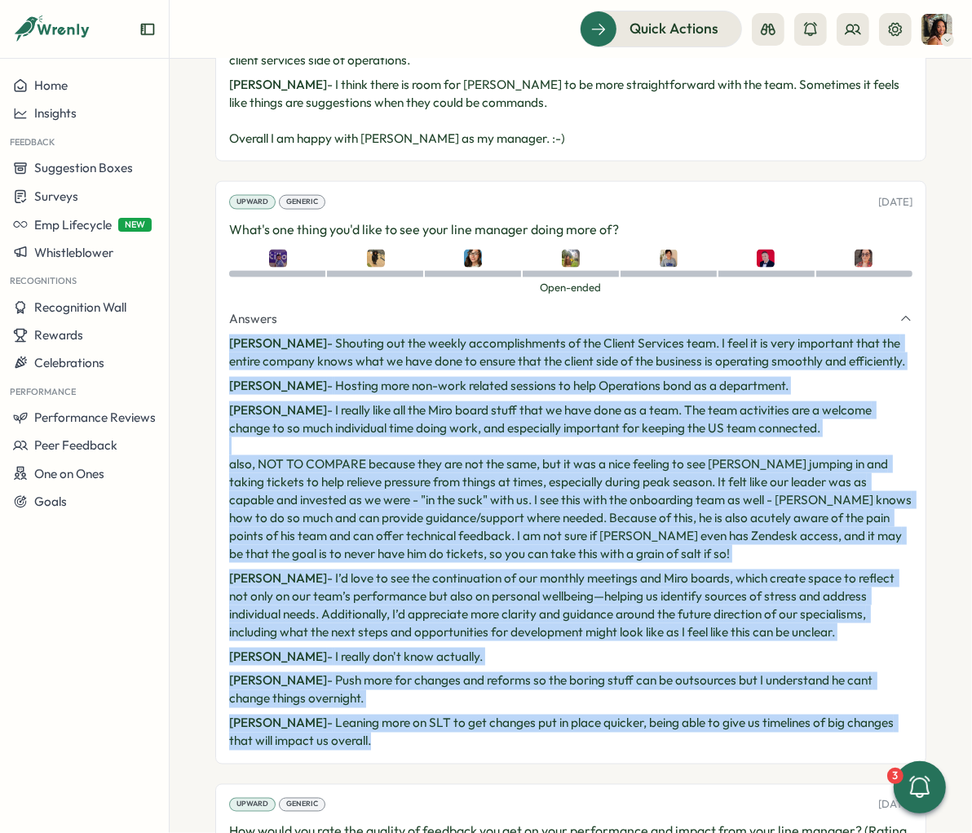
drag, startPoint x: 411, startPoint y: 699, endPoint x: 218, endPoint y: 291, distance: 451.4
click at [218, 291] on div "Upward Generic [DATE] What's one thing you'd like to see your line manager doin…" at bounding box center [570, 472] width 711 height 582
copy section "[PERSON_NAME] - Shouting out the weekly accomplishments of the Client Services …"
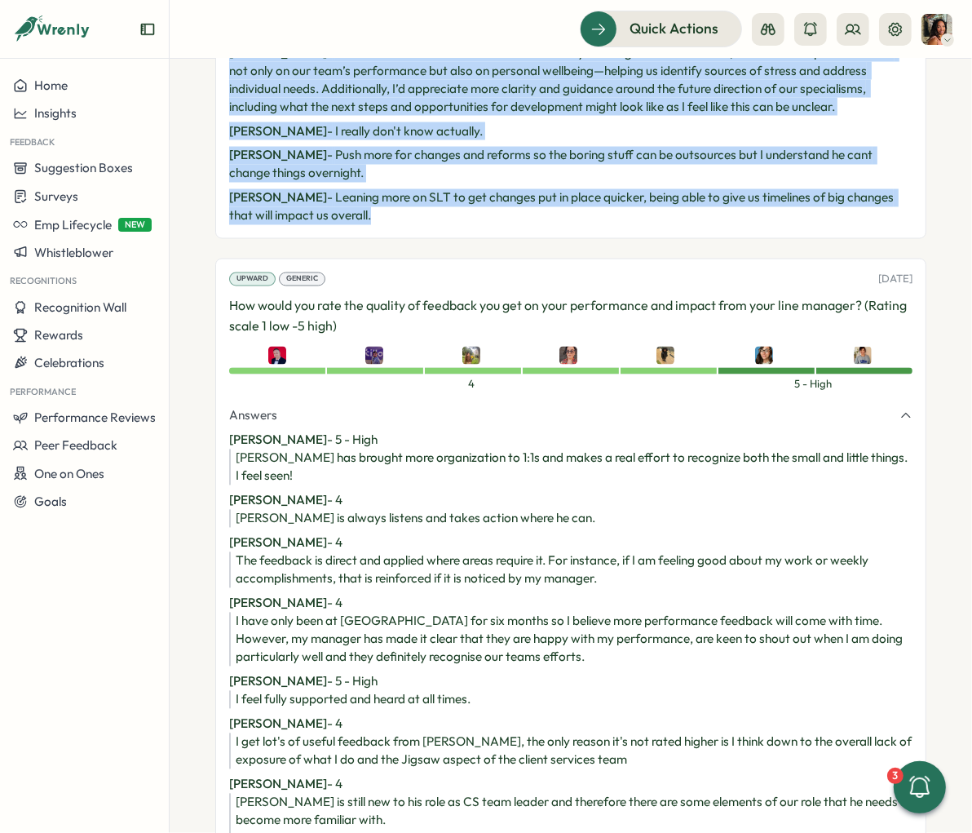
scroll to position [2123, 0]
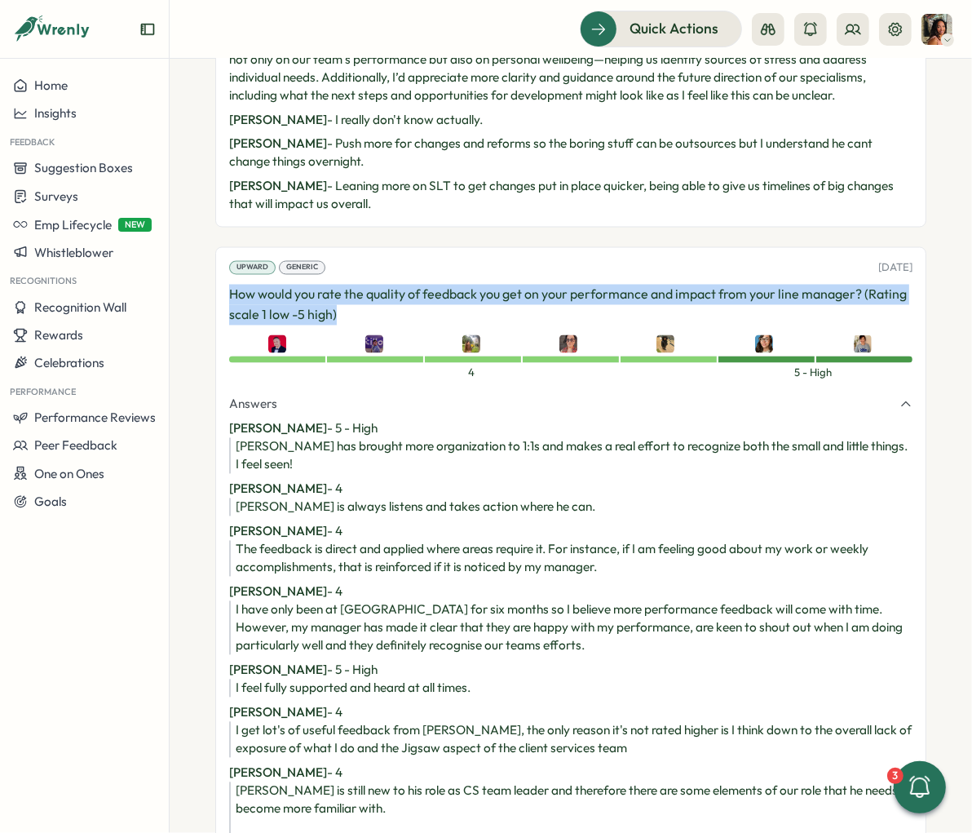
drag, startPoint x: 394, startPoint y: 274, endPoint x: 217, endPoint y: 255, distance: 178.0
click at [217, 255] on div "Upward Generic [DATE] How would you rate the quality of feedback you get on you…" at bounding box center [570, 584] width 711 height 675
copy p "How would you rate the quality of feedback you get on your performance and impa…"
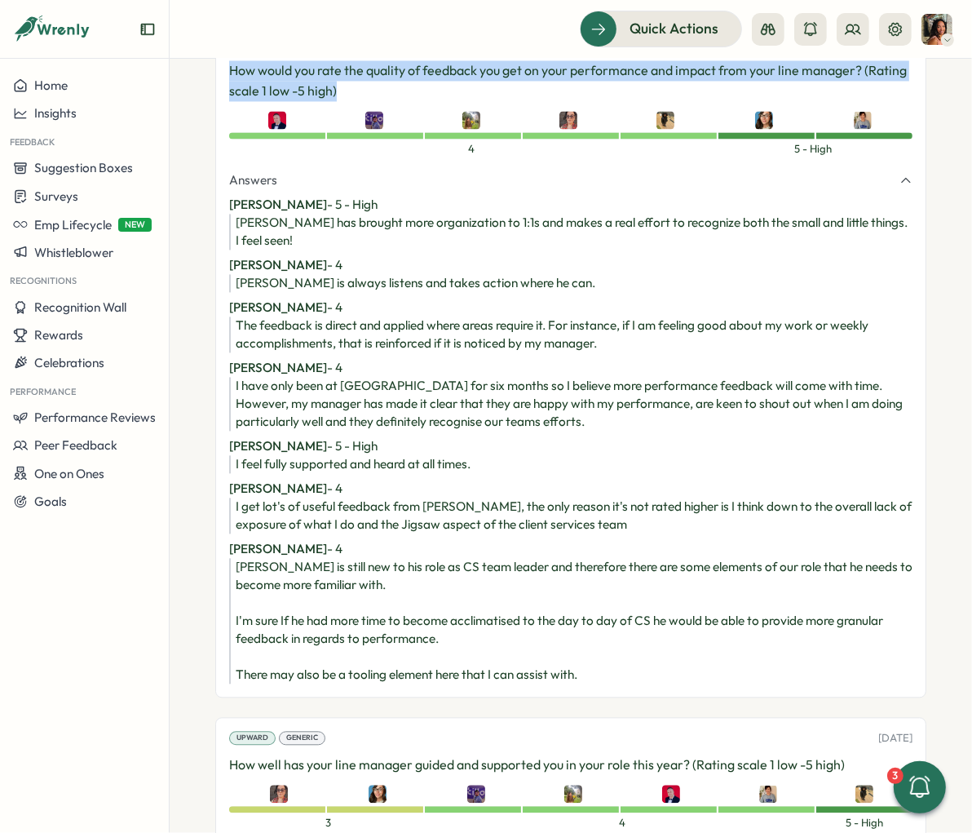
scroll to position [2367, 0]
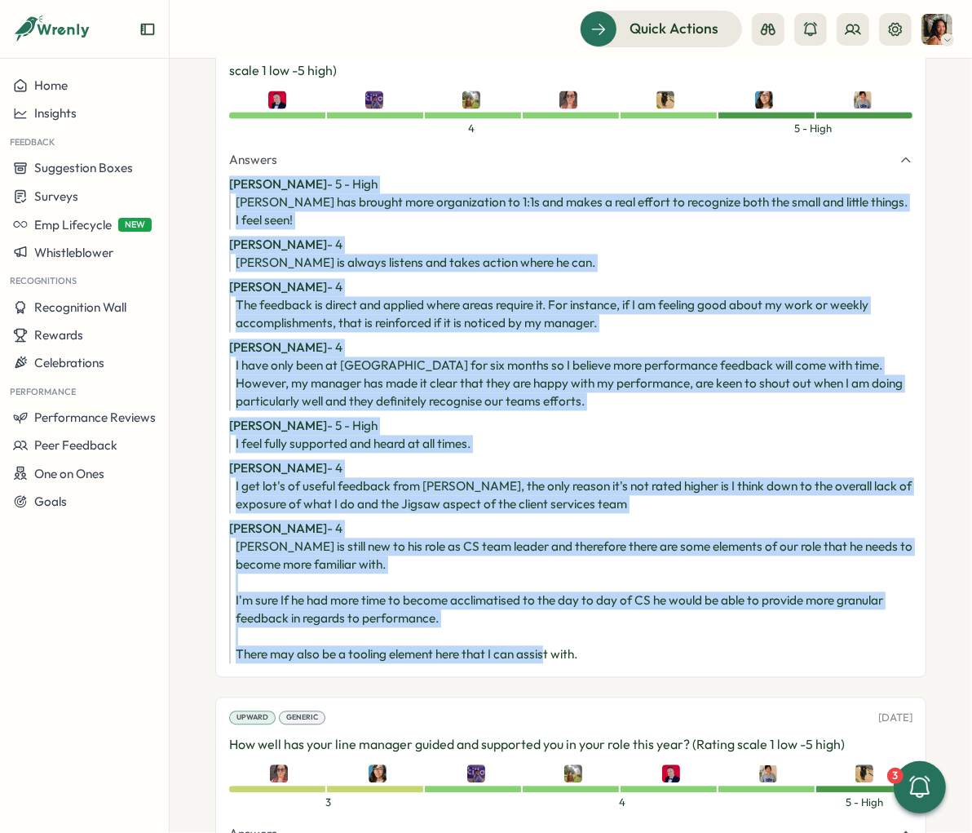
drag, startPoint x: 584, startPoint y: 603, endPoint x: 207, endPoint y: 139, distance: 597.2
click at [207, 139] on section "Employees [PERSON_NAME] [PERSON_NAME] manager Employment History Employee Infor…" at bounding box center [571, 446] width 803 height 774
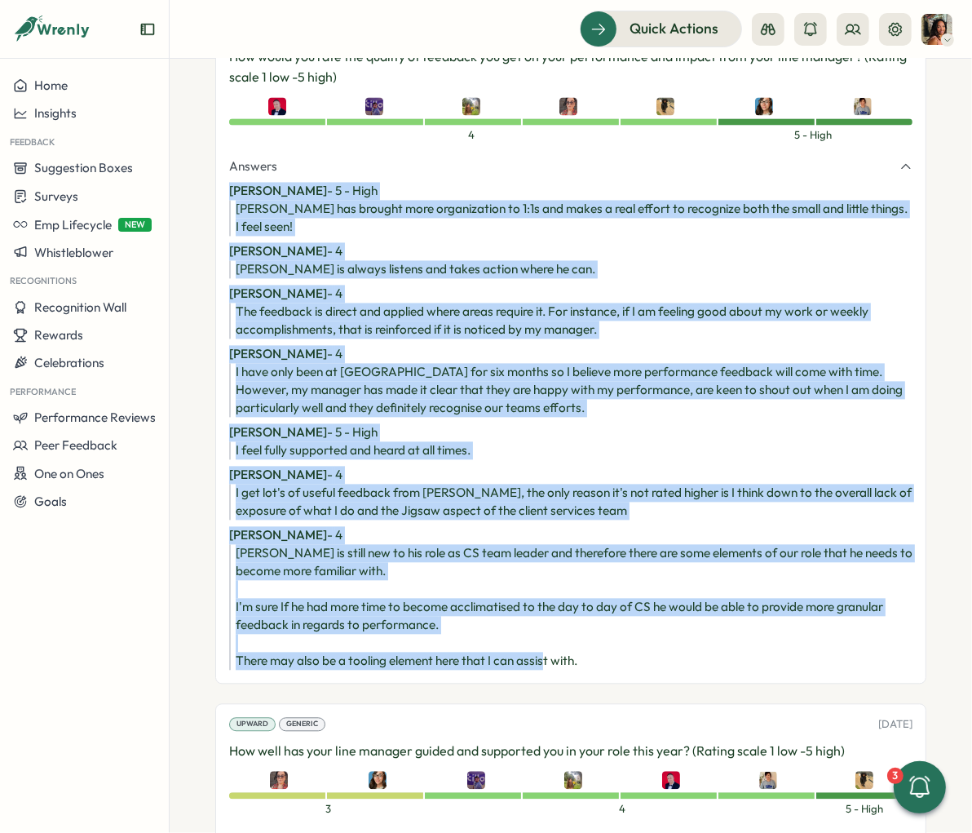
scroll to position [2358, 0]
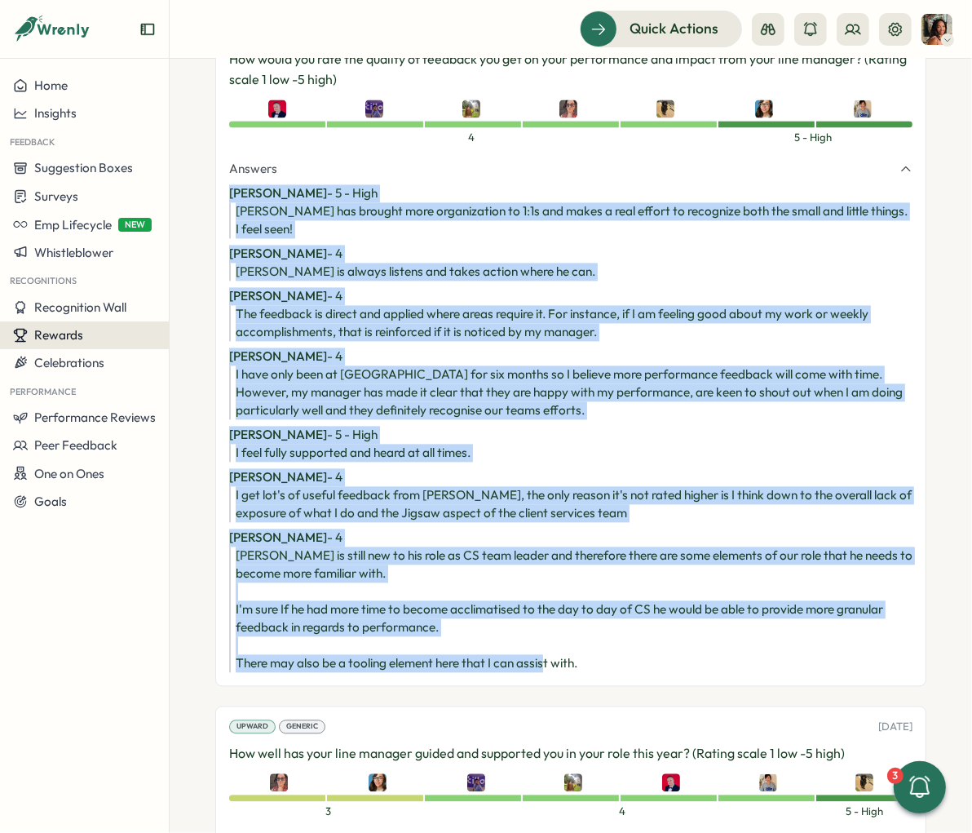
copy section "[PERSON_NAME] - 5 - High [PERSON_NAME] has brought more organization to 1:1s an…"
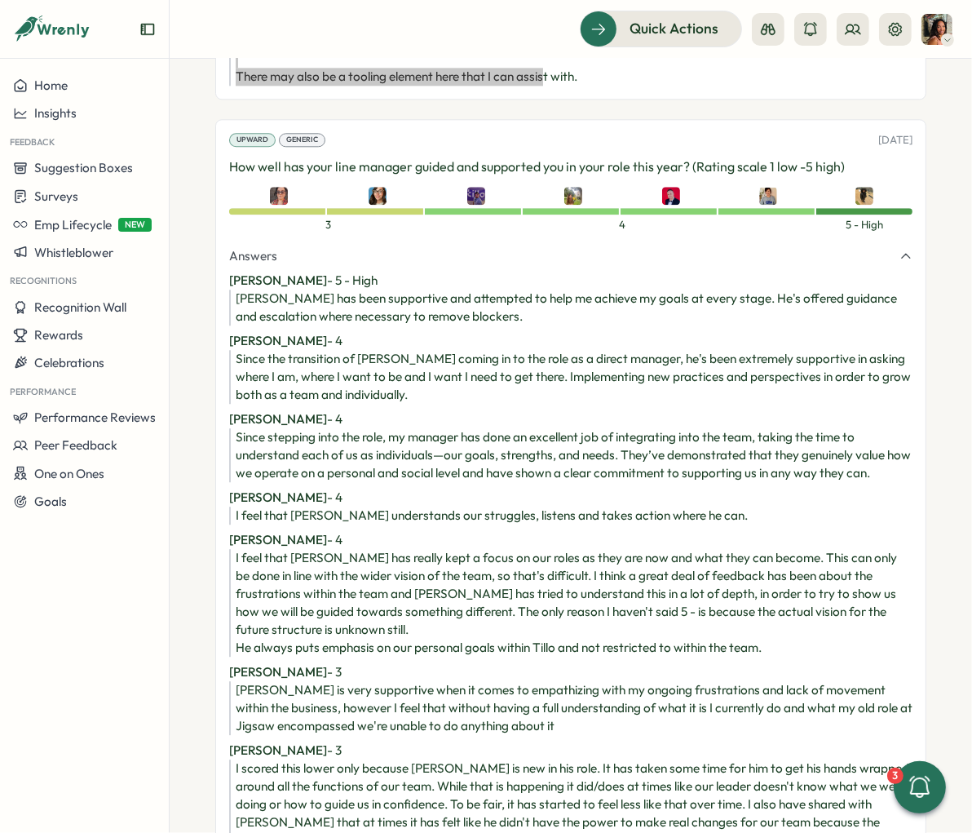
scroll to position [2962, 0]
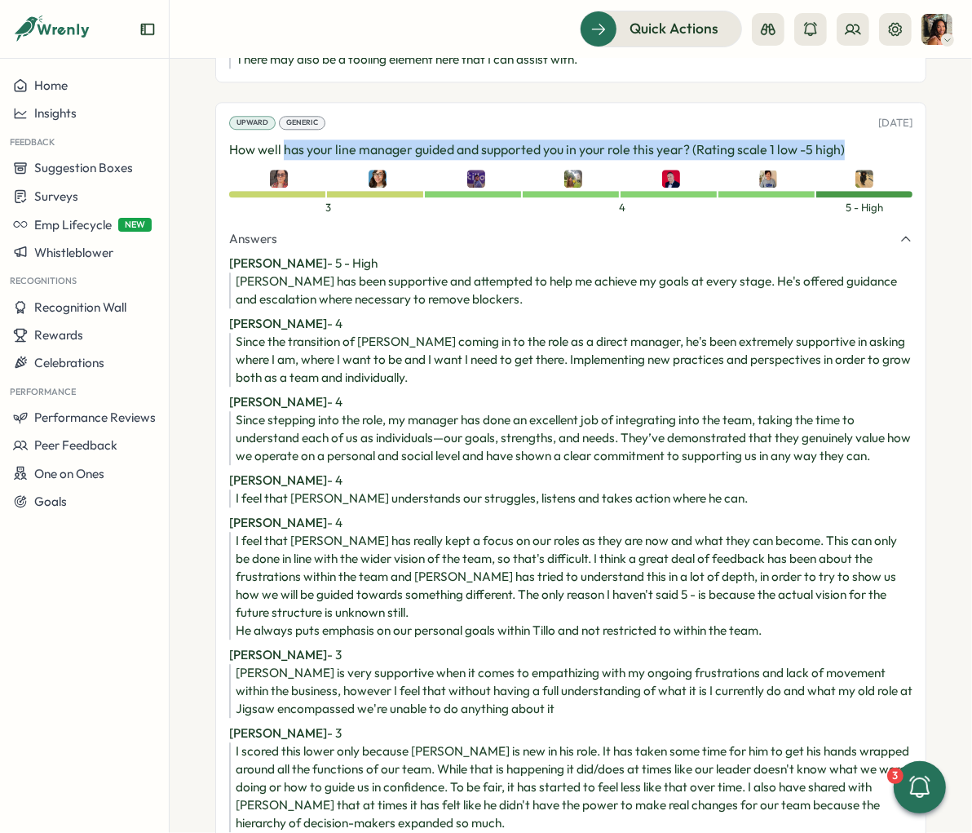
drag, startPoint x: 847, startPoint y: 108, endPoint x: 261, endPoint y: 110, distance: 585.7
click at [283, 139] on p "How well has your line manager guided and supported you in your role this year?…" at bounding box center [571, 149] width 684 height 20
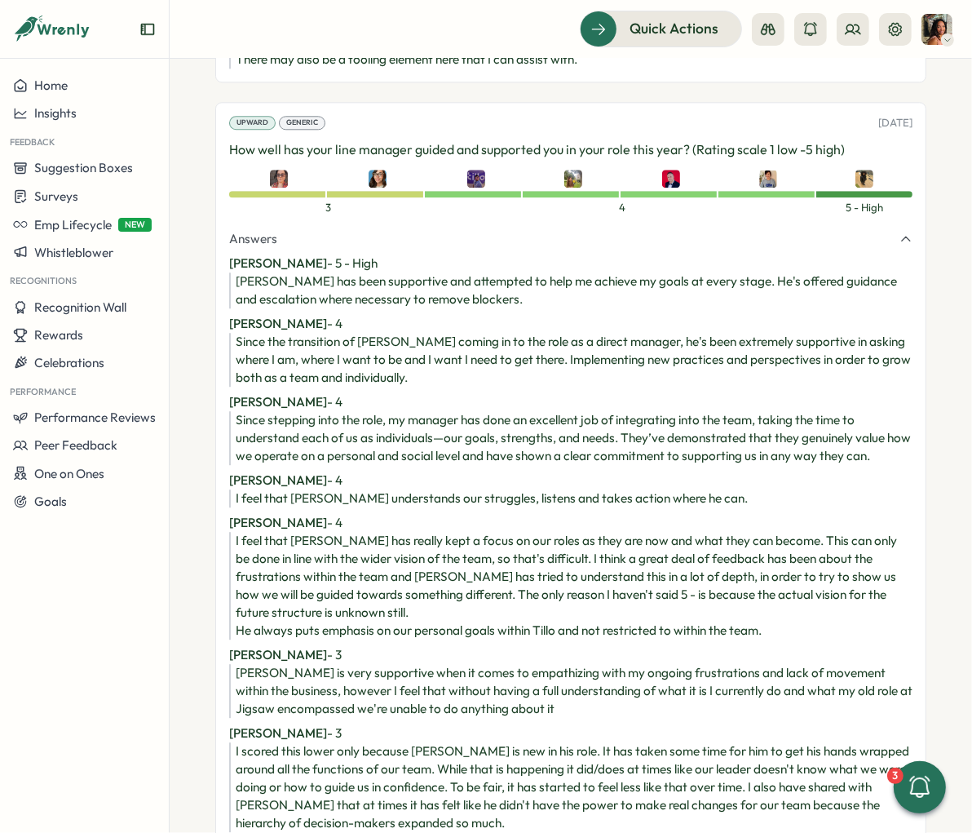
click at [230, 139] on p "How well has your line manager guided and supported you in your role this year?…" at bounding box center [571, 149] width 684 height 20
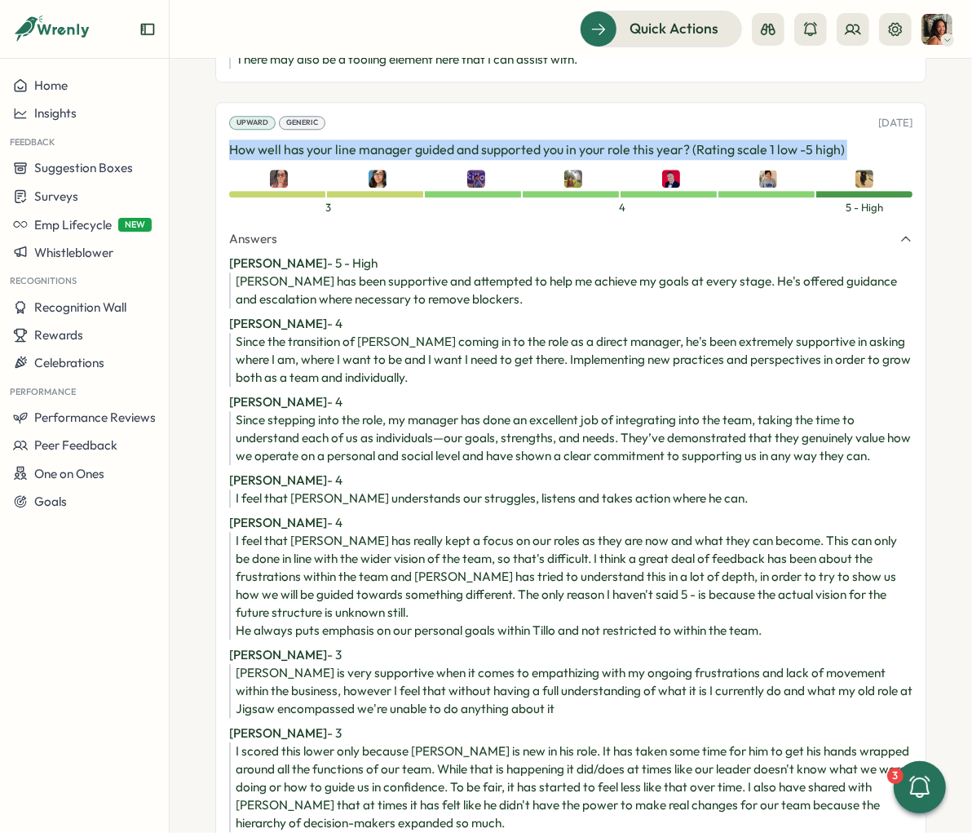
drag, startPoint x: 230, startPoint y: 109, endPoint x: 826, endPoint y: 127, distance: 596.6
click at [826, 127] on div "Upward Generic [DATE] How well has your line manager guided and supported you i…" at bounding box center [570, 474] width 711 height 744
copy div "How well has your line manager guided and supported you in your role this year?…"
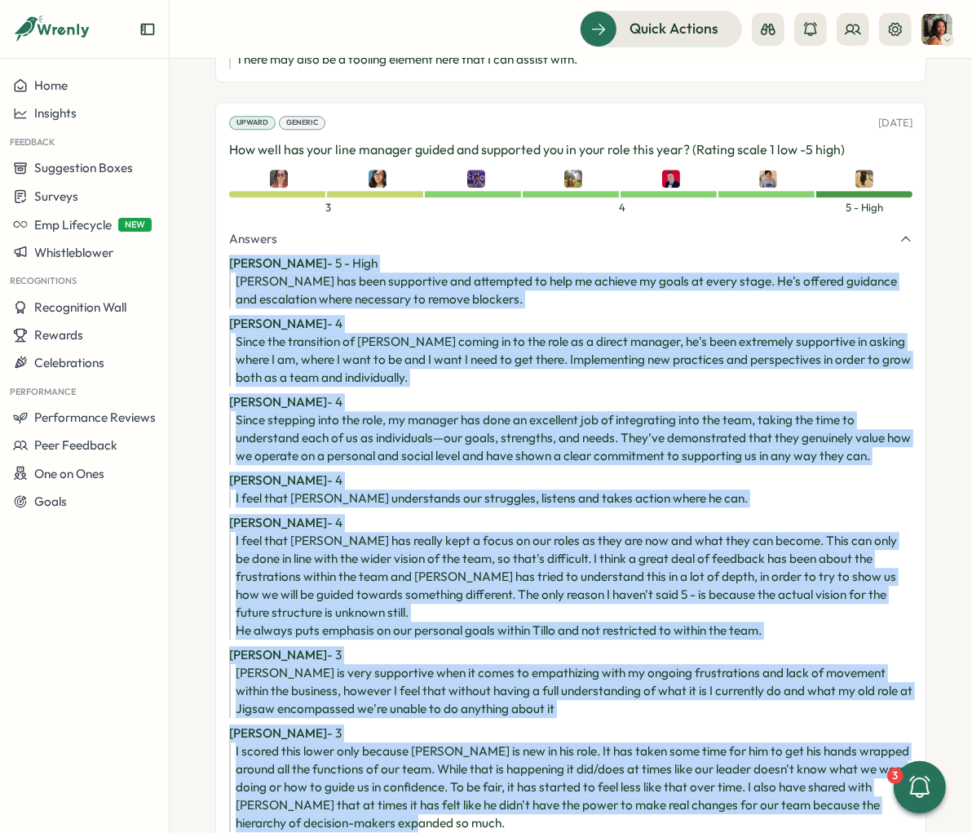
drag, startPoint x: 455, startPoint y: 763, endPoint x: 233, endPoint y: 208, distance: 597.4
click at [233, 230] on div "Answers [PERSON_NAME] - 5 - High [PERSON_NAME] has been supportive and attempte…" at bounding box center [571, 531] width 684 height 602
copy div "Lor Ipsumd - 5 - Sita Consec adi elit seddoeiusm tem incididun ut labo et dolor…"
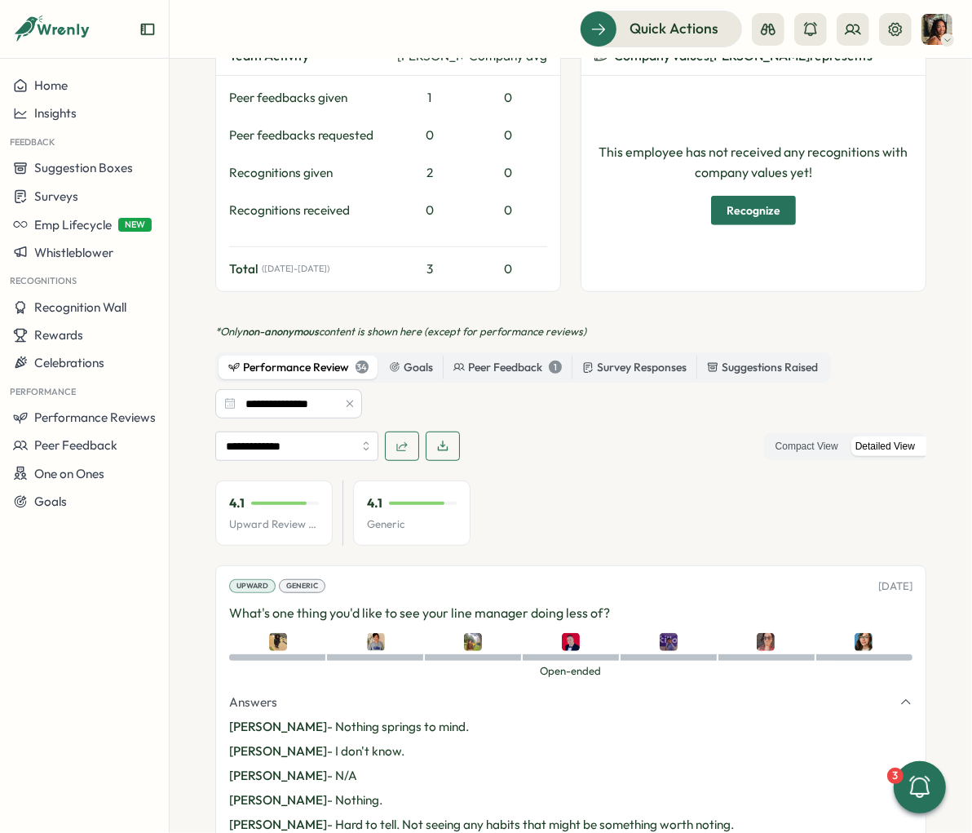
scroll to position [916, 0]
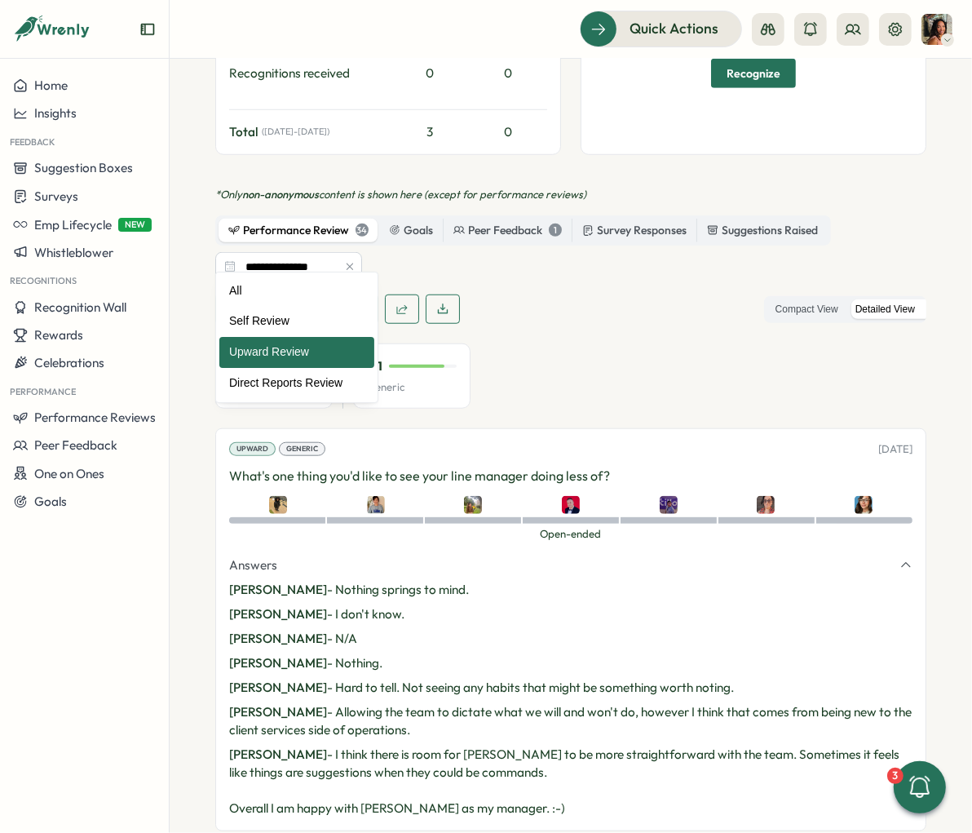
click at [305, 294] on input "**********" at bounding box center [296, 308] width 163 height 29
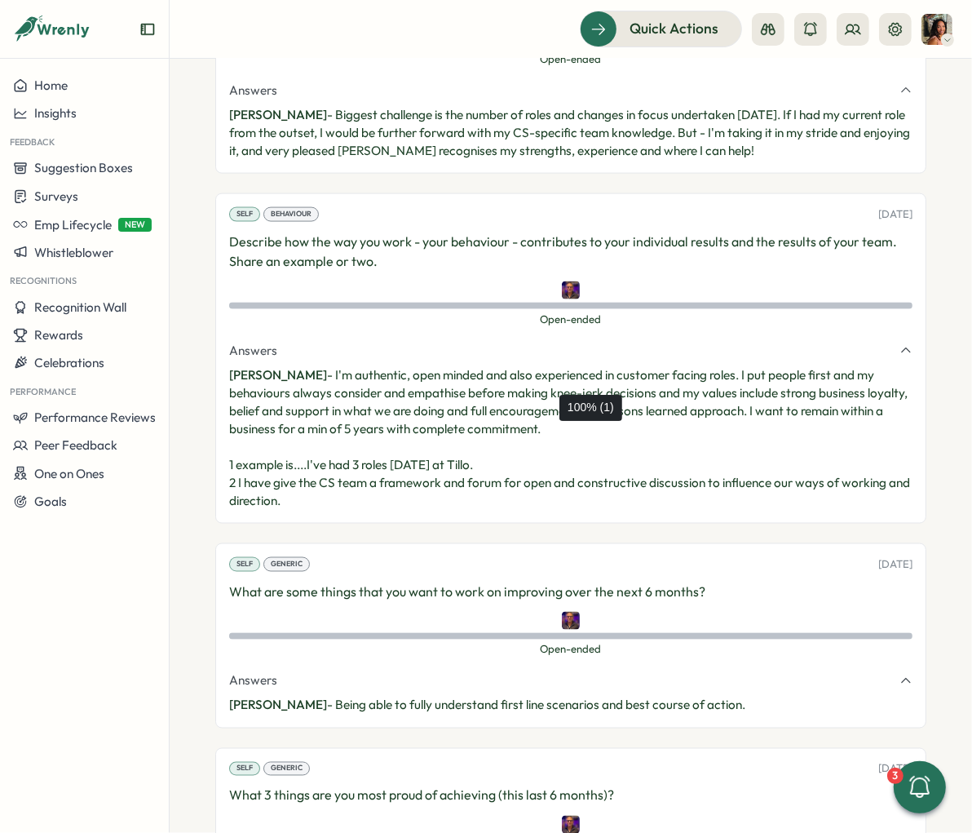
scroll to position [6208, 0]
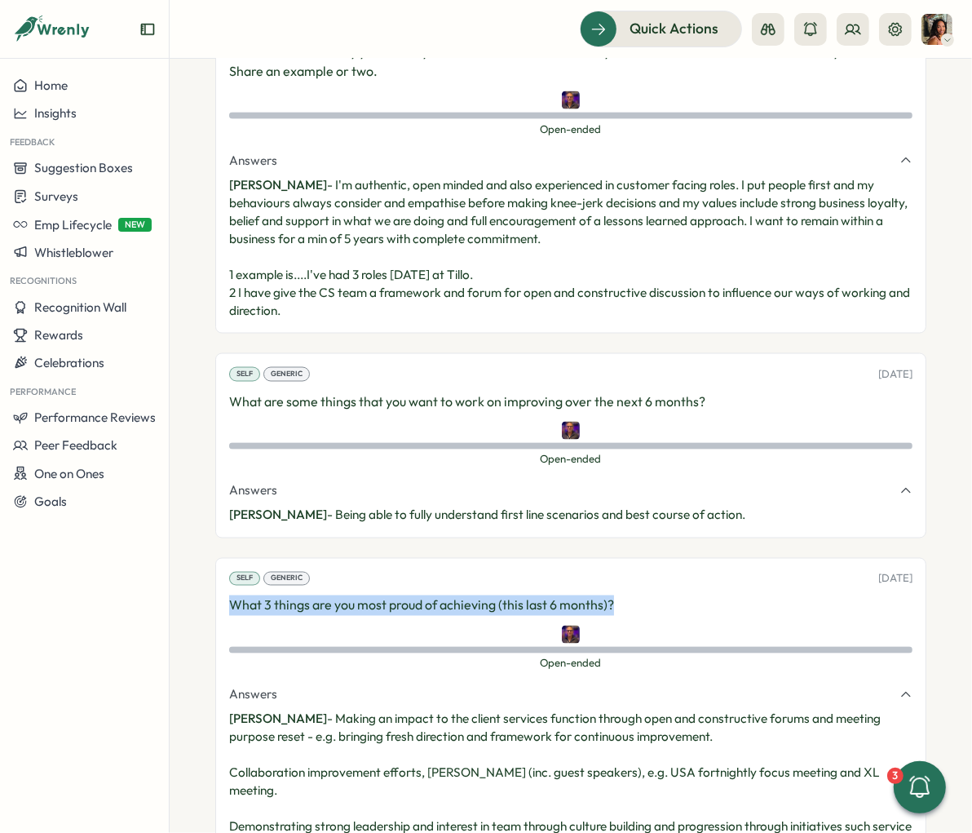
drag, startPoint x: 608, startPoint y: 548, endPoint x: 212, endPoint y: 547, distance: 395.6
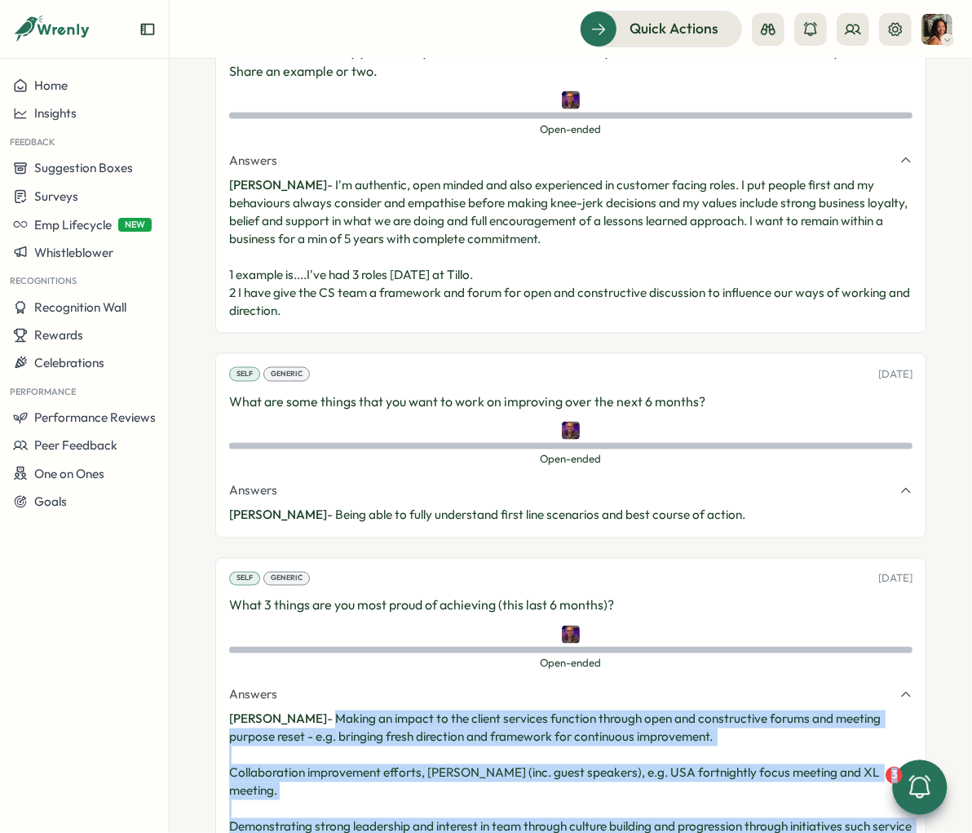
drag, startPoint x: 330, startPoint y: 663, endPoint x: 908, endPoint y: 790, distance: 592.0
click at [908, 683] on main "Home Insights Feedback Suggestion Boxes Surveys Emp Lifecycle NEW Whistleblower…" at bounding box center [486, 416] width 972 height 833
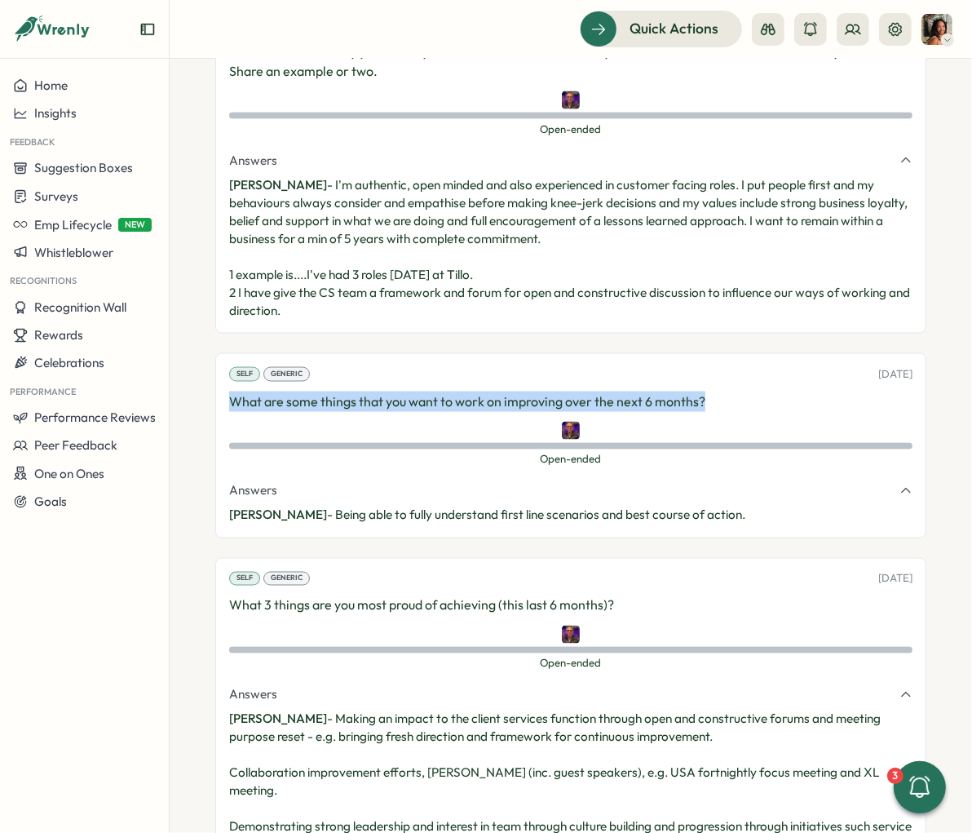
drag, startPoint x: 724, startPoint y: 340, endPoint x: 234, endPoint y: 347, distance: 490.3
click at [234, 392] on p "What are some things that you want to work on improving over the next 6 months?" at bounding box center [571, 402] width 684 height 20
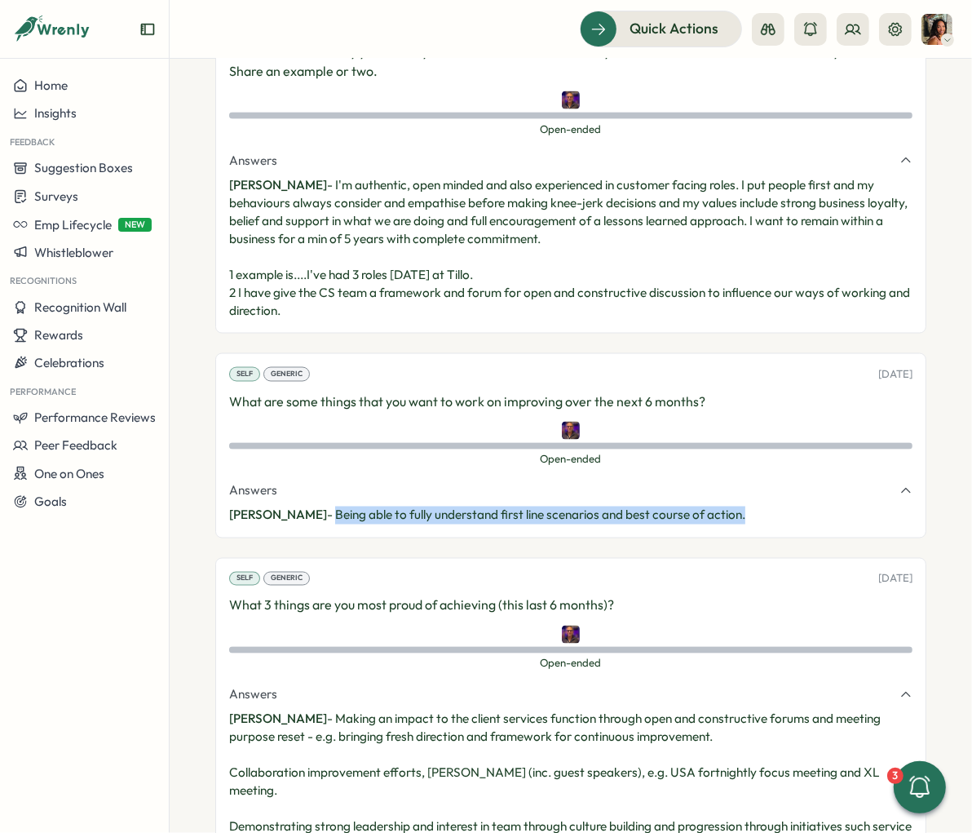
drag, startPoint x: 642, startPoint y: 452, endPoint x: 329, endPoint y: 461, distance: 313.4
click at [329, 507] on p "[PERSON_NAME] - Being able to fully understand first line scenarios and best co…" at bounding box center [571, 516] width 684 height 18
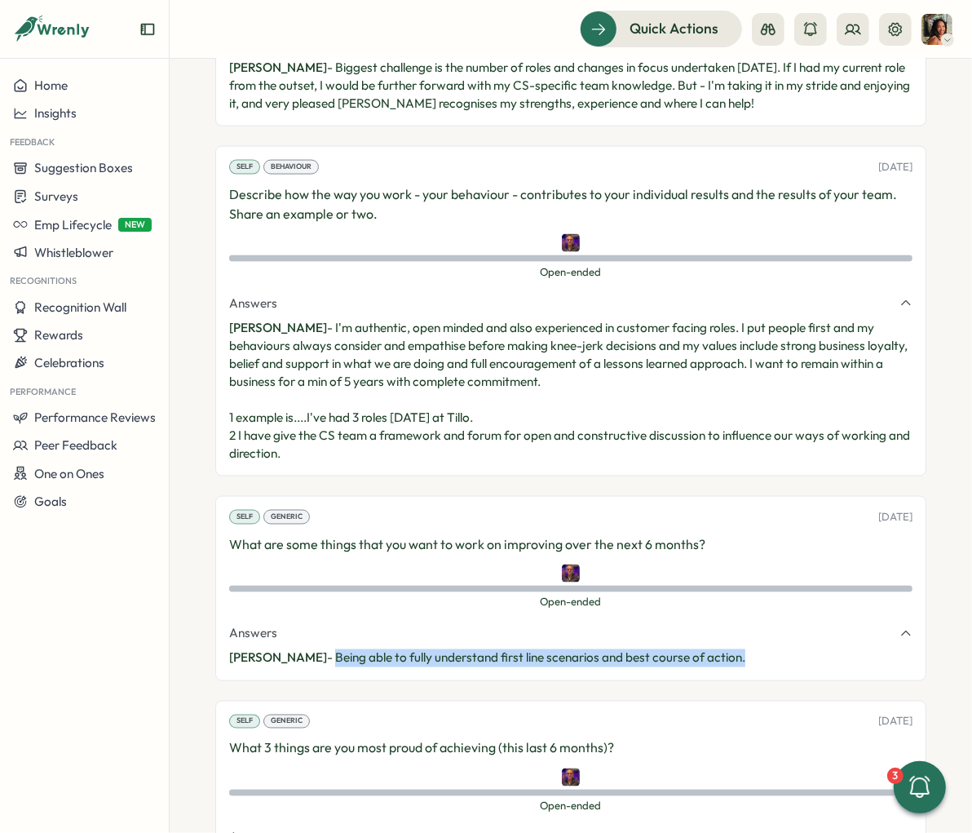
scroll to position [6064, 0]
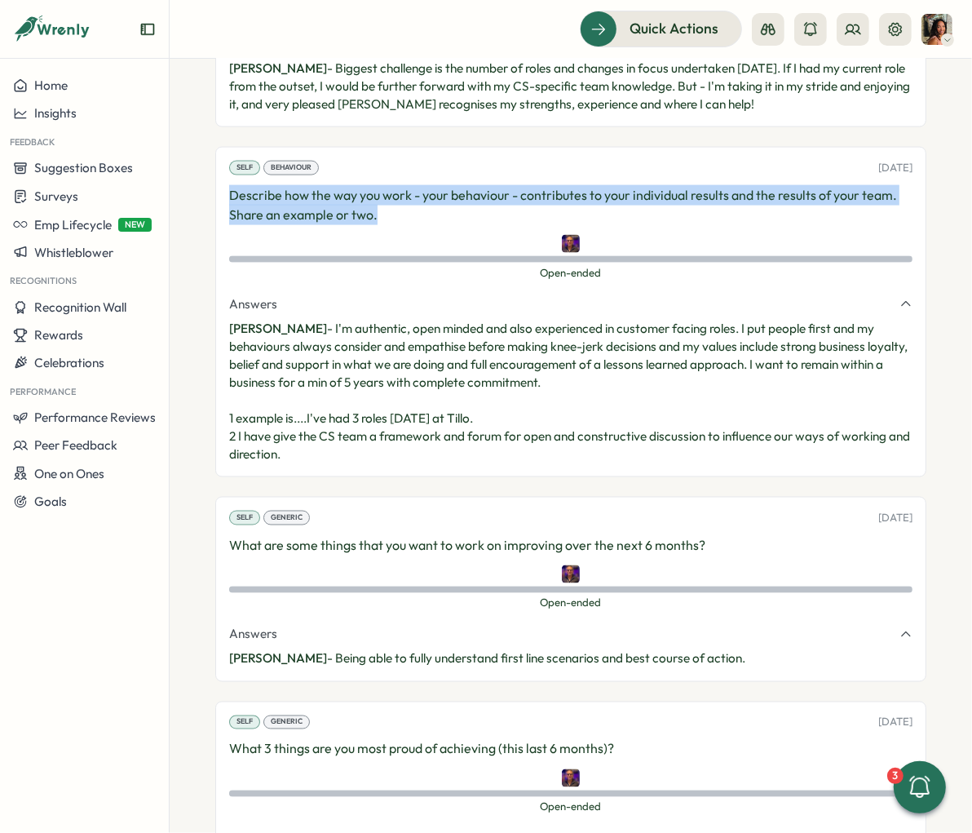
drag, startPoint x: 337, startPoint y: 152, endPoint x: 210, endPoint y: 146, distance: 127.4
click at [210, 146] on section "Employees [PERSON_NAME] [PERSON_NAME] manager Employment History Employee Infor…" at bounding box center [571, 446] width 803 height 774
drag, startPoint x: 349, startPoint y: 381, endPoint x: 325, endPoint y: 279, distance: 104.7
click at [325, 320] on p "[PERSON_NAME] - I'm authentic, open minded and also experienced in customer fac…" at bounding box center [571, 392] width 684 height 144
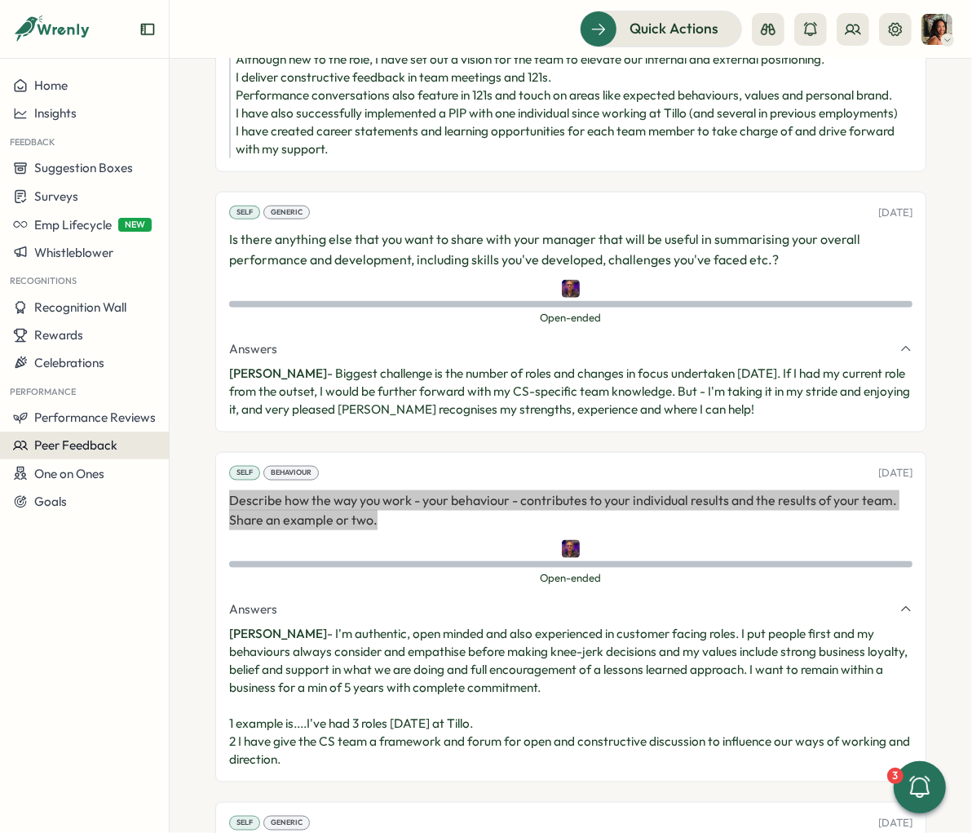
scroll to position [5735, 0]
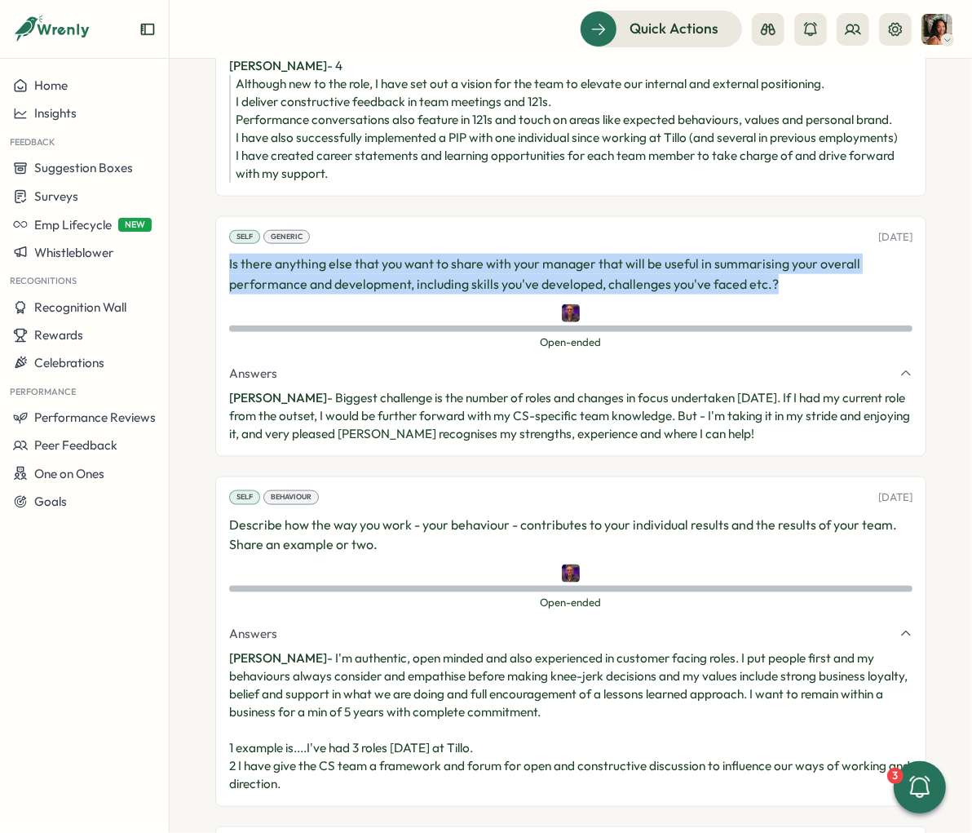
drag, startPoint x: 786, startPoint y: 221, endPoint x: 180, endPoint y: 209, distance: 606.2
click at [180, 209] on section "Employees [PERSON_NAME] [PERSON_NAME] manager Employment History Employee Infor…" at bounding box center [571, 446] width 803 height 774
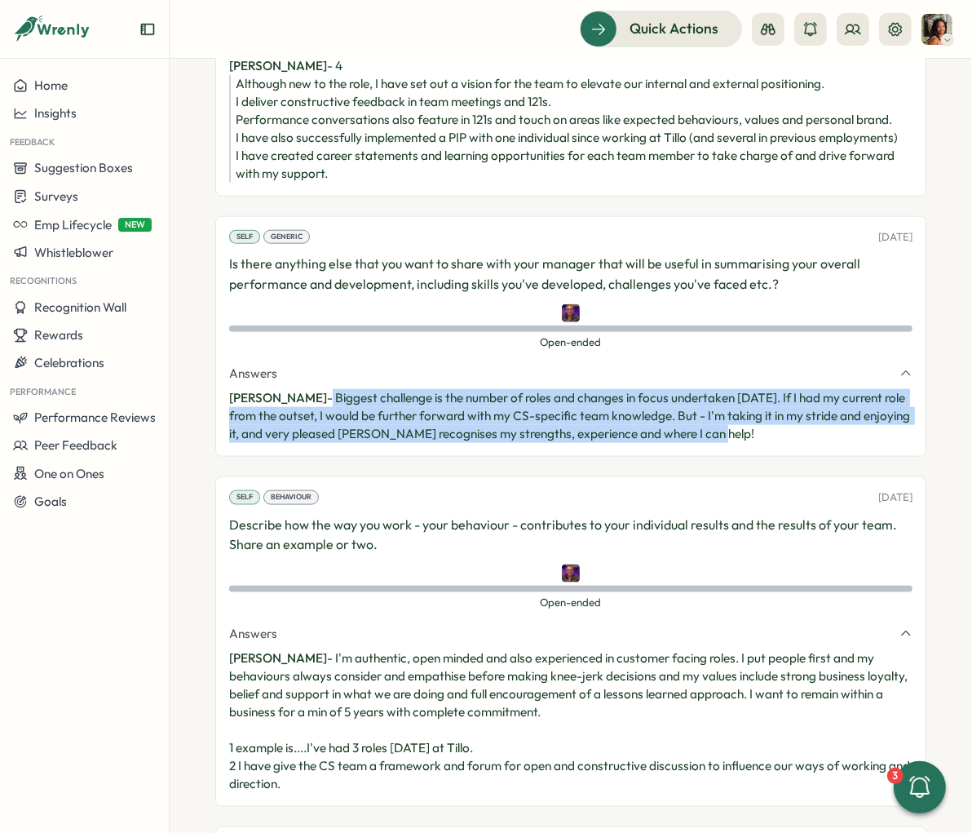
drag, startPoint x: 749, startPoint y: 378, endPoint x: 324, endPoint y: 348, distance: 426.1
click at [324, 389] on p "[PERSON_NAME] - Biggest challenge is the number of roles and changes in focus u…" at bounding box center [571, 416] width 684 height 54
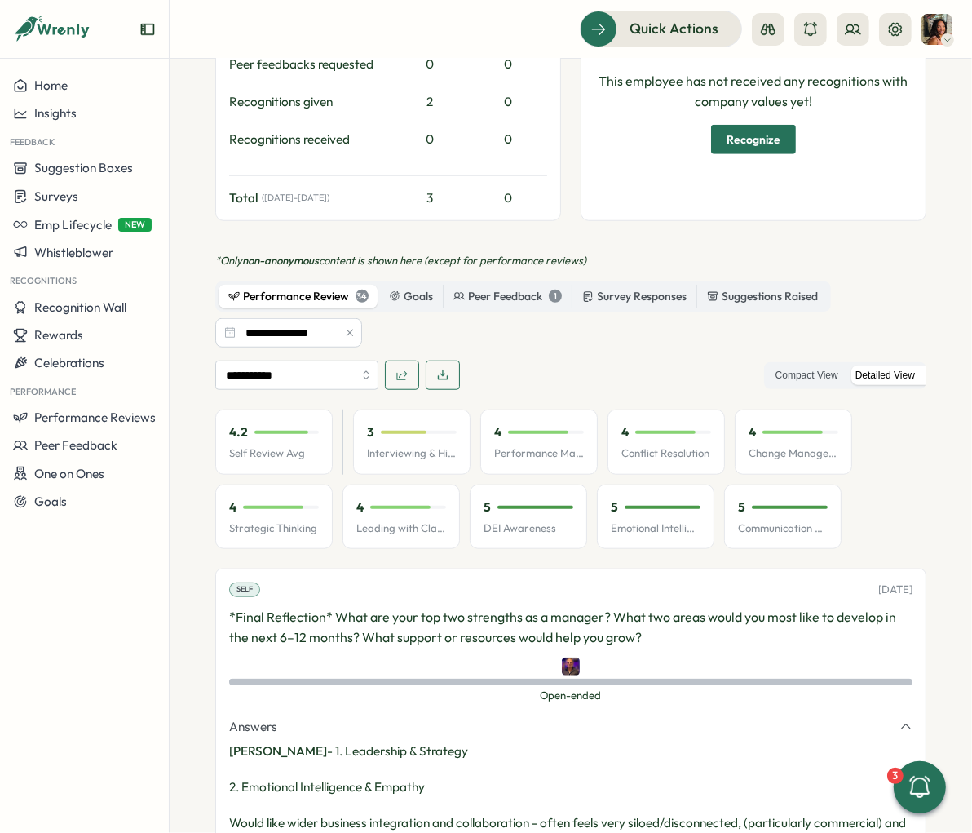
scroll to position [859, 0]
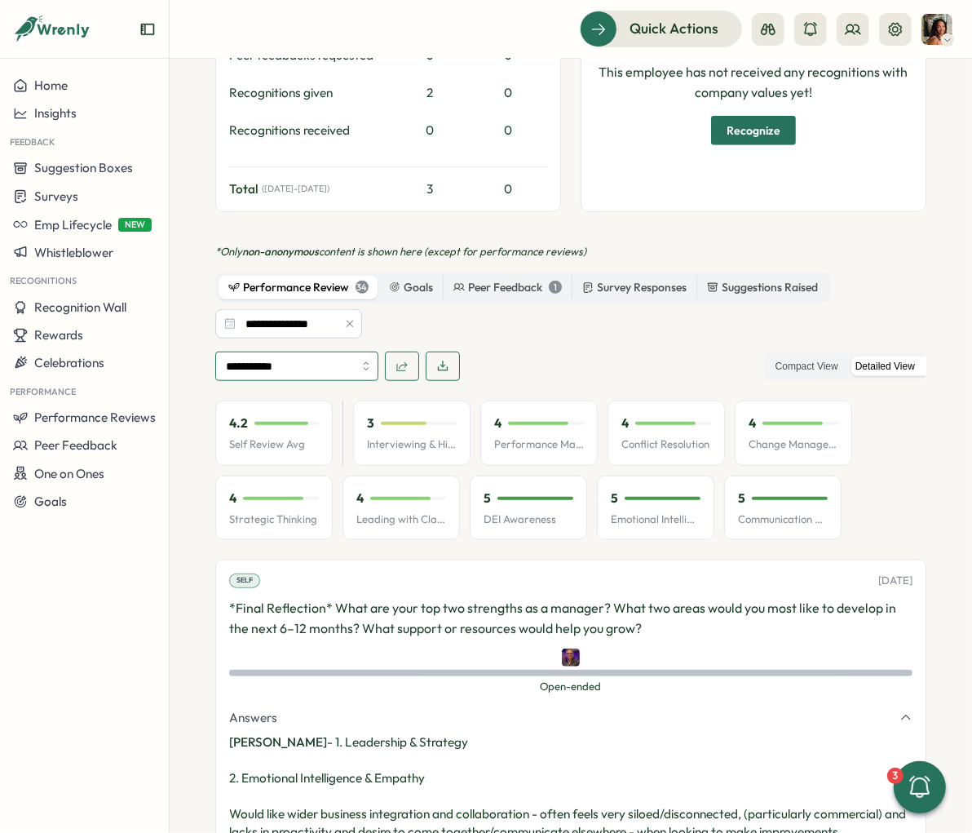
click at [324, 352] on input "**********" at bounding box center [296, 366] width 163 height 29
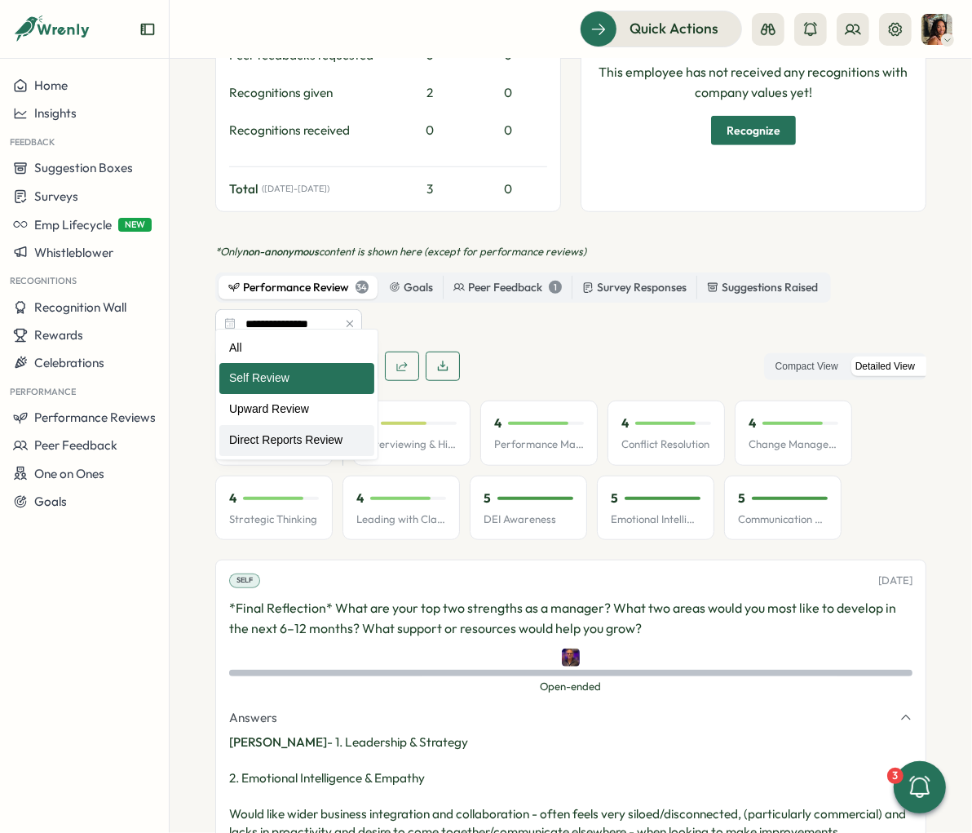
type input "**********"
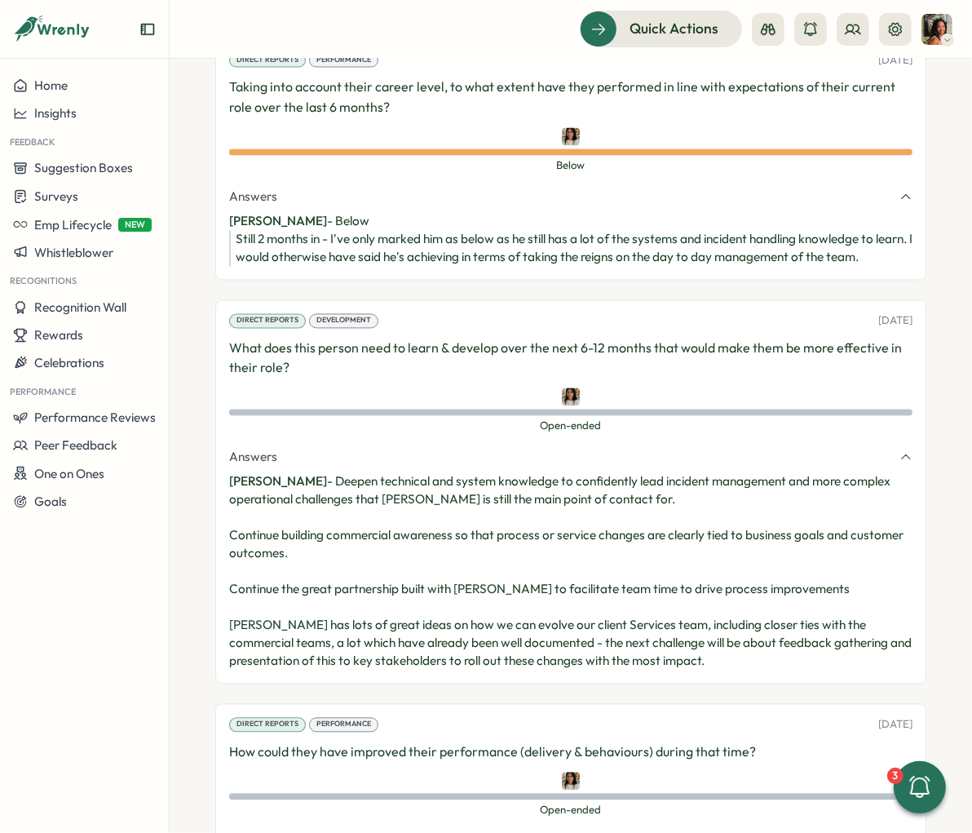
scroll to position [2752, 0]
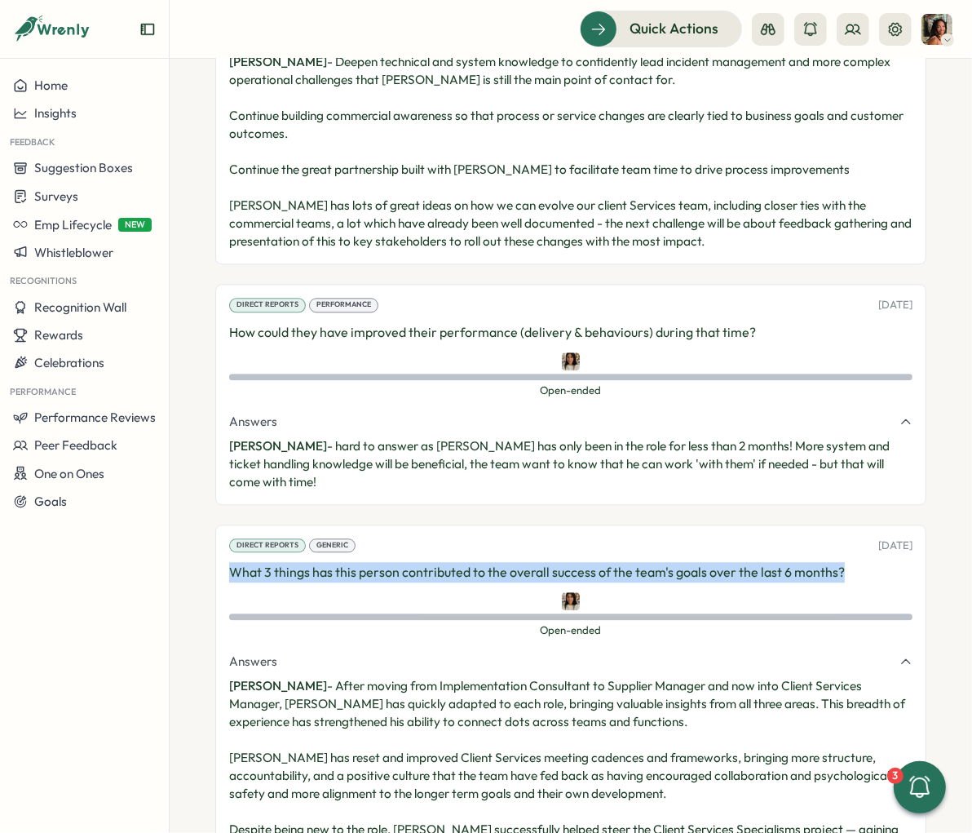
drag, startPoint x: 883, startPoint y: 500, endPoint x: 327, endPoint y: 485, distance: 556.5
click at [325, 562] on p "What 3 things has this person contributed to the overall success of the team's …" at bounding box center [571, 572] width 684 height 20
drag, startPoint x: 887, startPoint y: 496, endPoint x: 863, endPoint y: 498, distance: 23.7
click at [876, 562] on p "What 3 things has this person contributed to the overall success of the team's …" at bounding box center [571, 572] width 684 height 20
drag, startPoint x: 863, startPoint y: 498, endPoint x: 225, endPoint y: 499, distance: 637.9
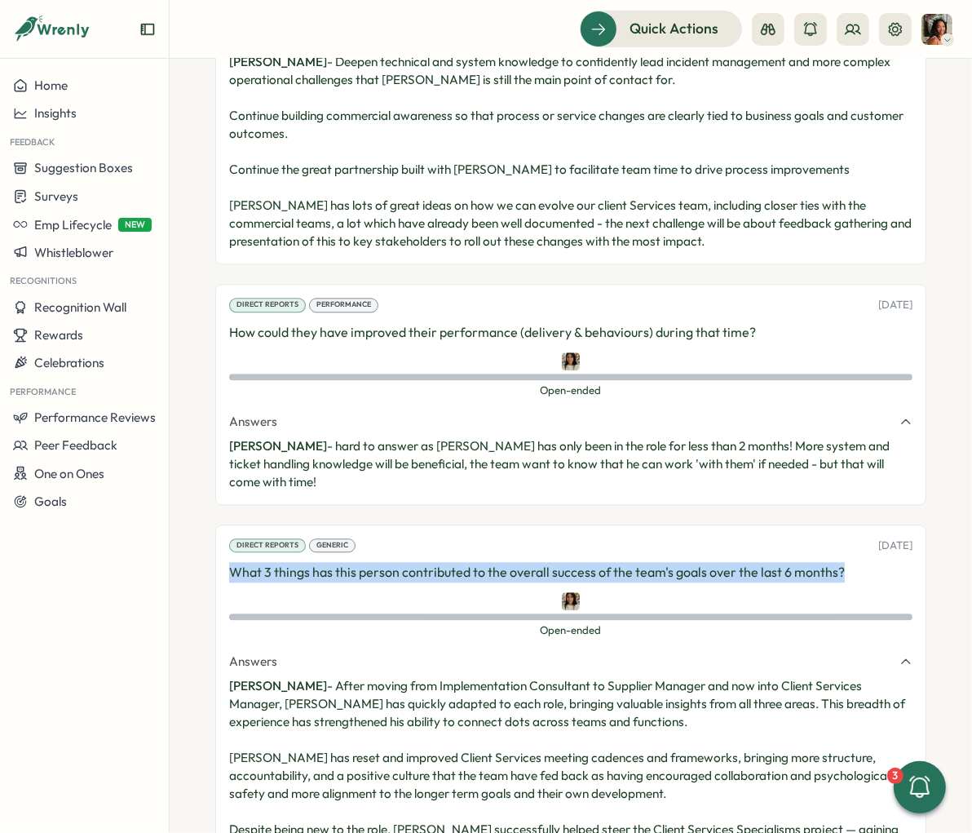
click at [225, 525] on div "Direct Reports Generic [DATE] What 3 things has this person contributed to the …" at bounding box center [570, 707] width 711 height 364
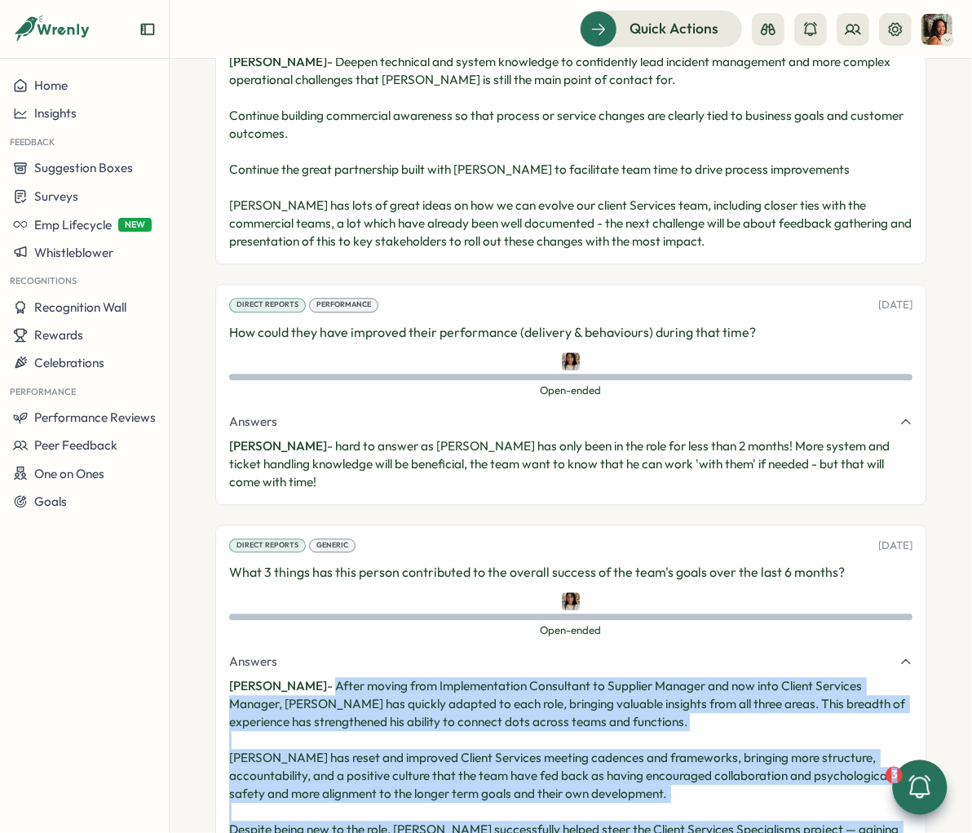
drag, startPoint x: 325, startPoint y: 613, endPoint x: 912, endPoint y: 768, distance: 606.4
click at [912, 683] on main "Home Insights Feedback Suggestion Boxes Surveys Emp Lifecycle NEW Whistleblower…" at bounding box center [486, 416] width 972 height 833
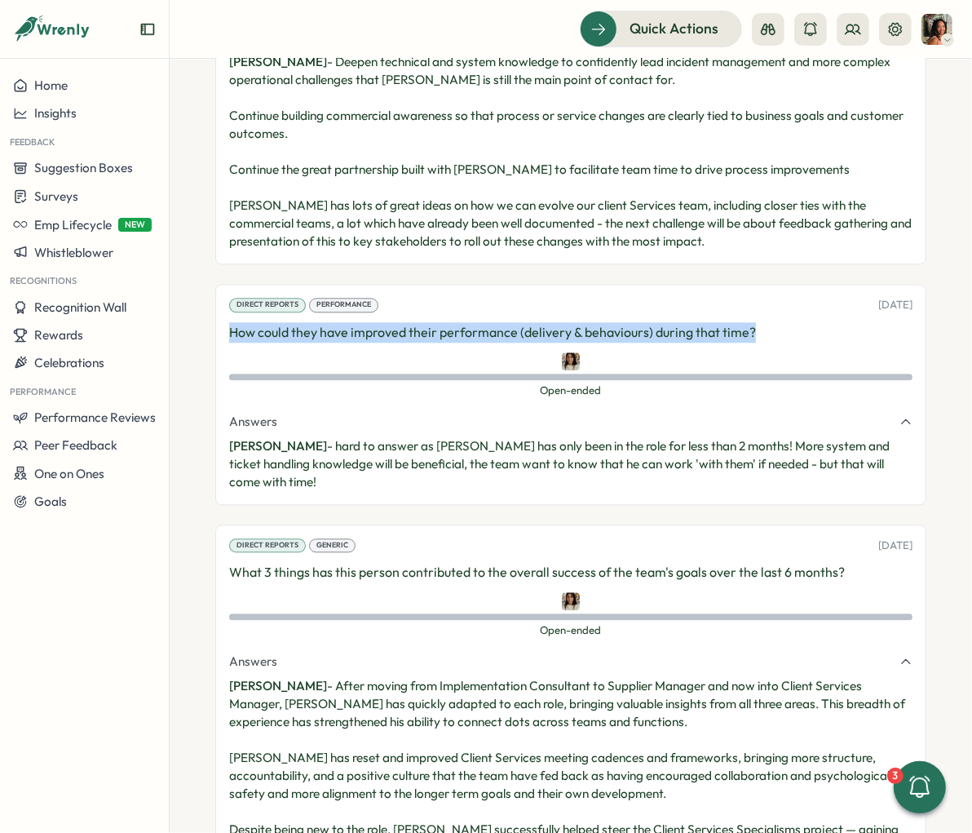
drag, startPoint x: 836, startPoint y: 275, endPoint x: 212, endPoint y: 271, distance: 624.0
click at [213, 271] on section "Employees [PERSON_NAME] [PERSON_NAME] manager Employment History Employee Infor…" at bounding box center [571, 446] width 803 height 774
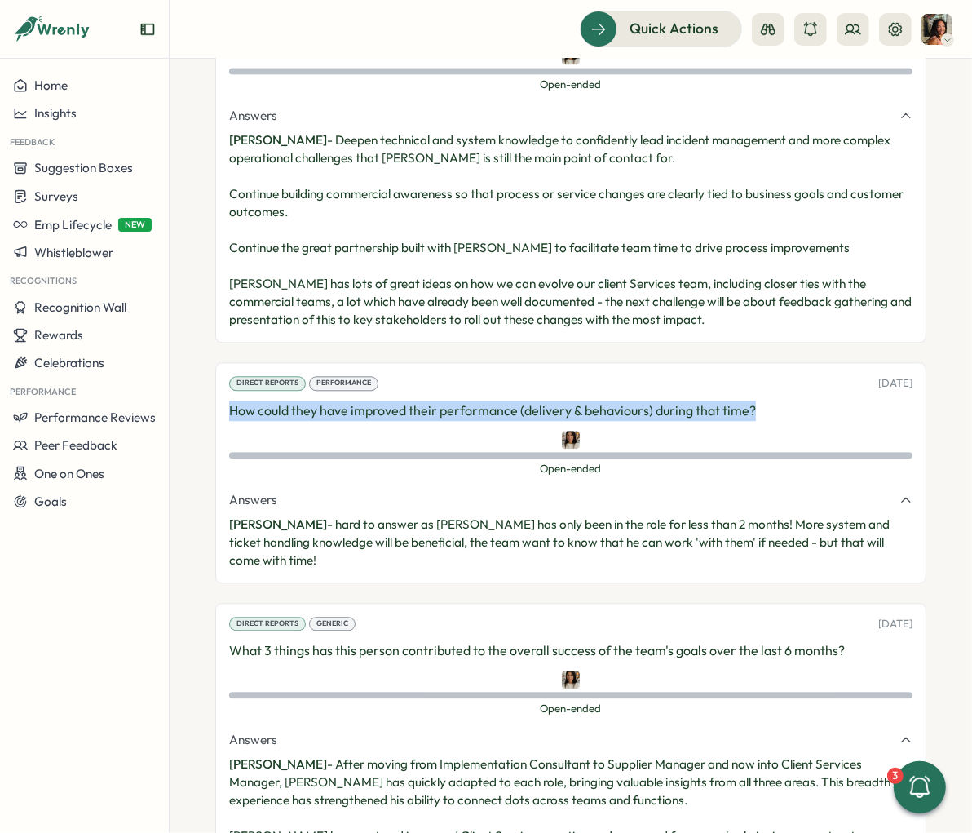
scroll to position [2655, 0]
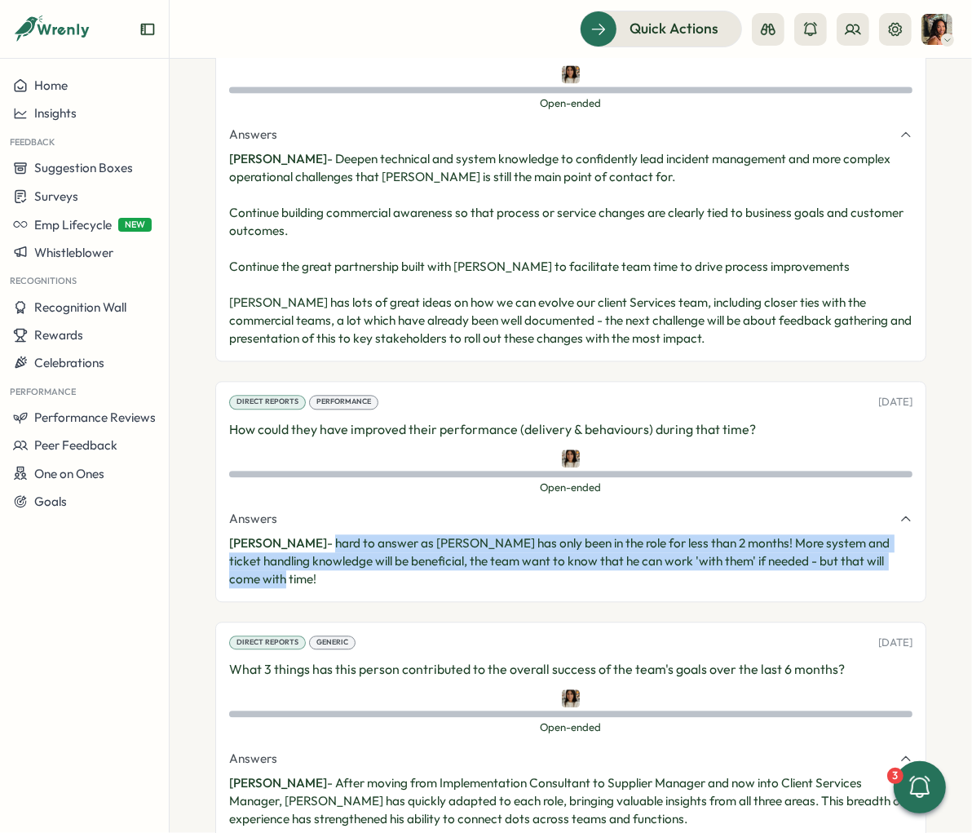
drag, startPoint x: 901, startPoint y: 498, endPoint x: 320, endPoint y: 489, distance: 580.9
click at [320, 534] on p "[PERSON_NAME] - hard to answer as [PERSON_NAME] has only been in the role for l…" at bounding box center [571, 561] width 684 height 54
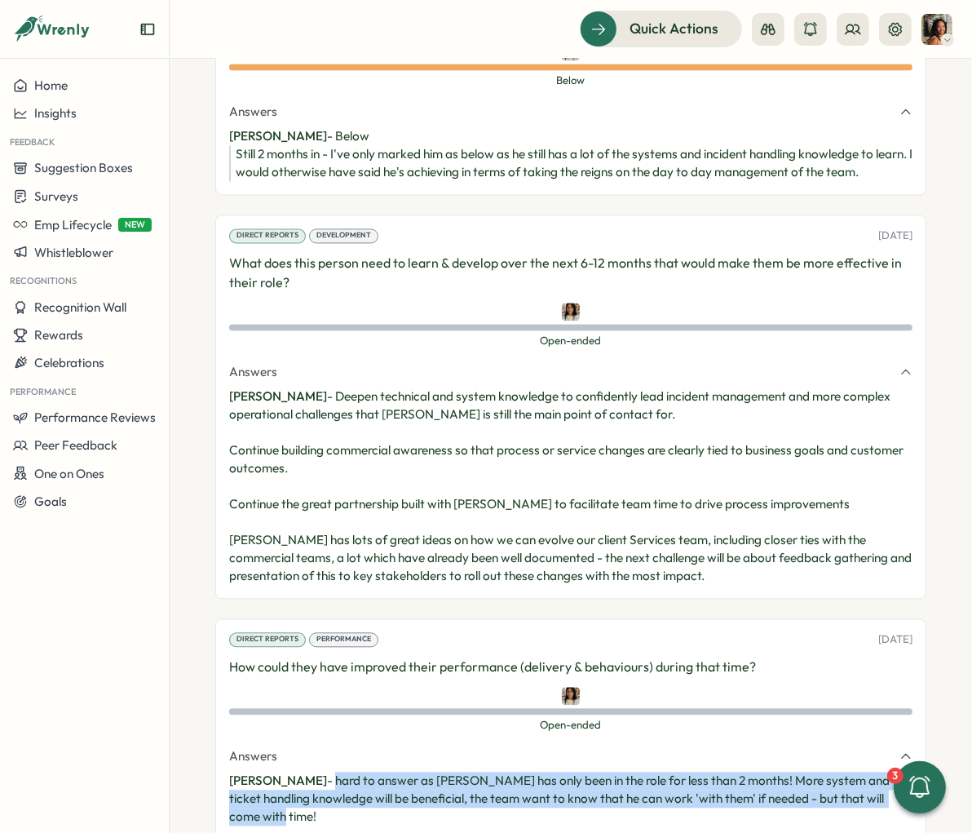
scroll to position [2413, 0]
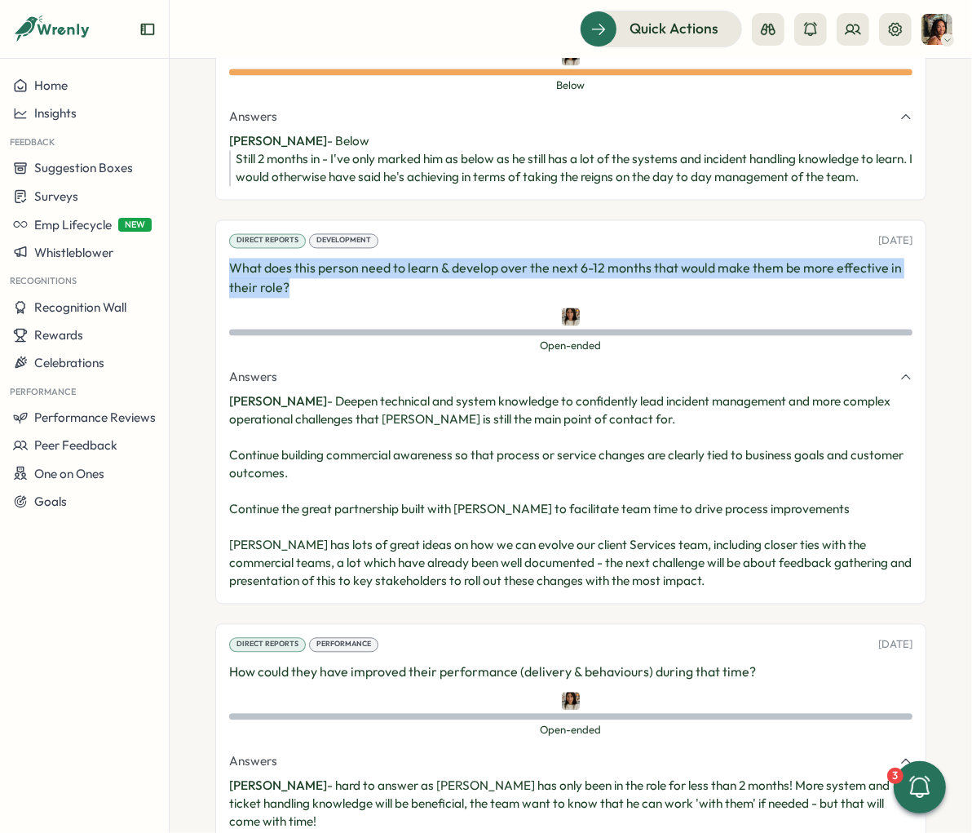
drag, startPoint x: 331, startPoint y: 222, endPoint x: 213, endPoint y: 213, distance: 118.6
click at [213, 213] on section "Employees [PERSON_NAME] [PERSON_NAME] manager Employment History Employee Infor…" at bounding box center [571, 446] width 803 height 774
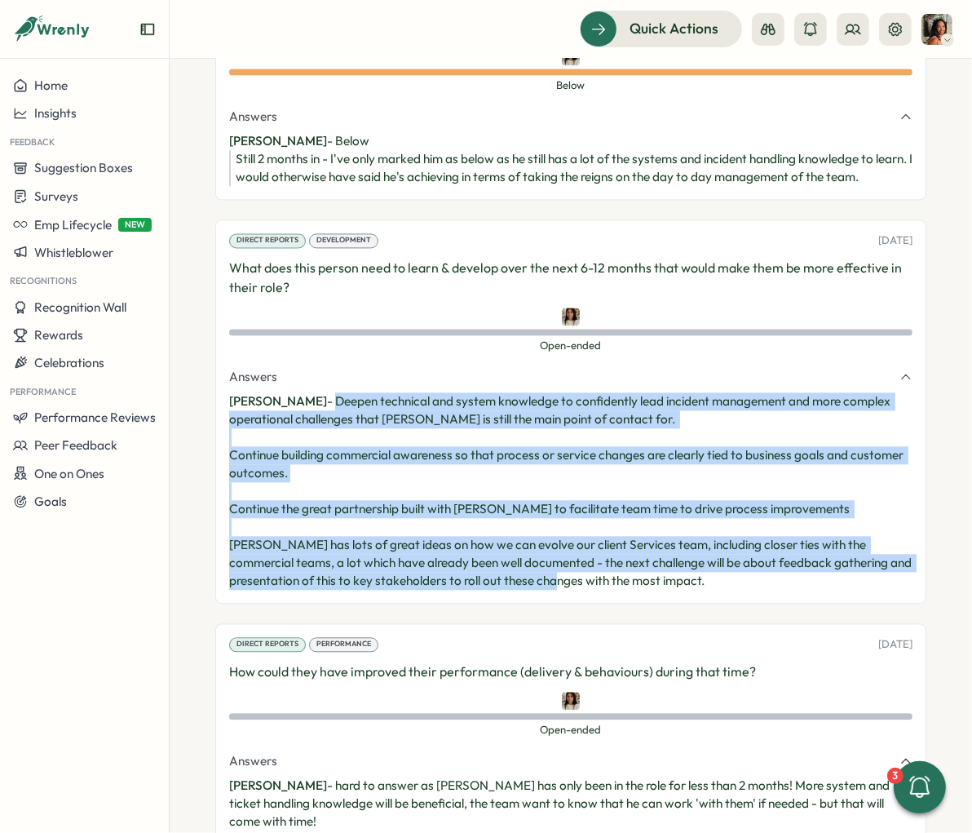
drag, startPoint x: 736, startPoint y: 522, endPoint x: 317, endPoint y: 341, distance: 456.7
click at [317, 392] on p "[PERSON_NAME] - Deepen technical and system knowledge to confidently lead incid…" at bounding box center [571, 490] width 684 height 197
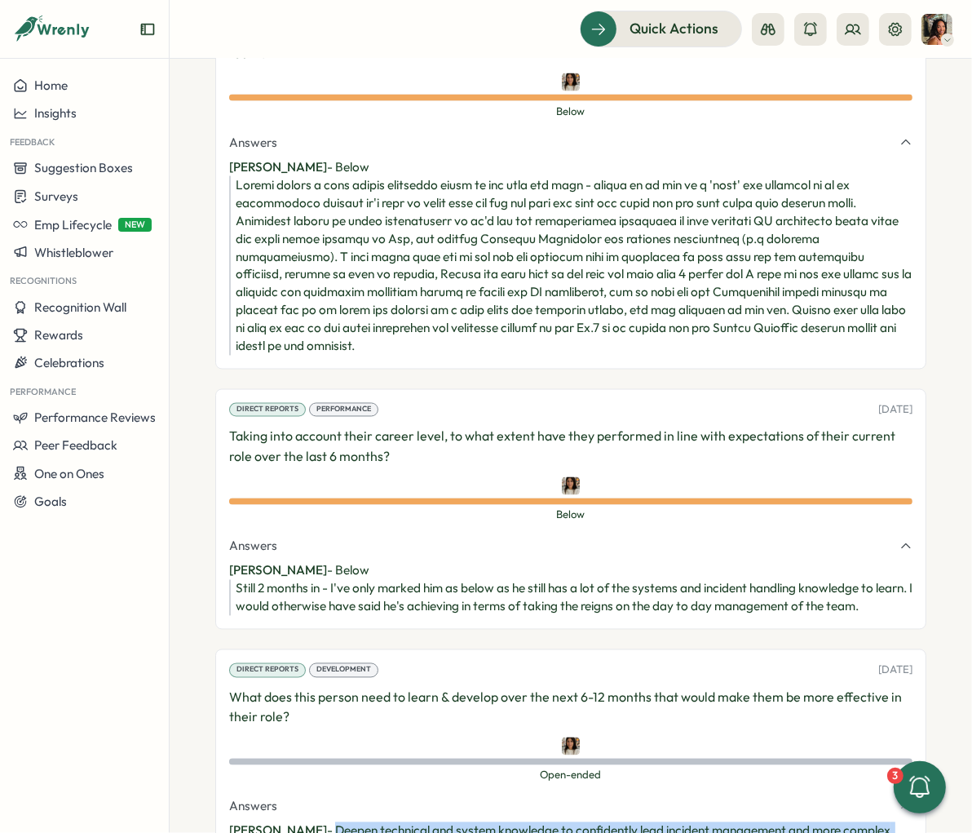
scroll to position [1956, 0]
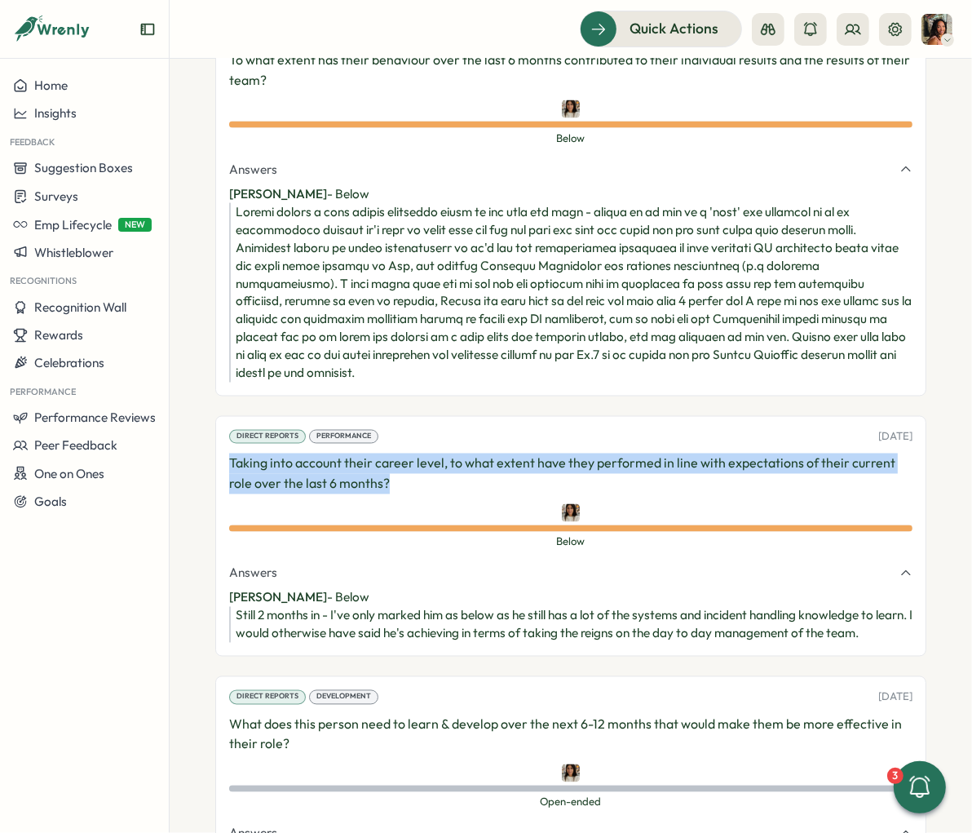
drag, startPoint x: 395, startPoint y: 428, endPoint x: 214, endPoint y: 407, distance: 182.3
click at [215, 407] on div "Direct Reports Risk Assessment [DATE] If this person does leave, how great of a…" at bounding box center [570, 536] width 711 height 2296
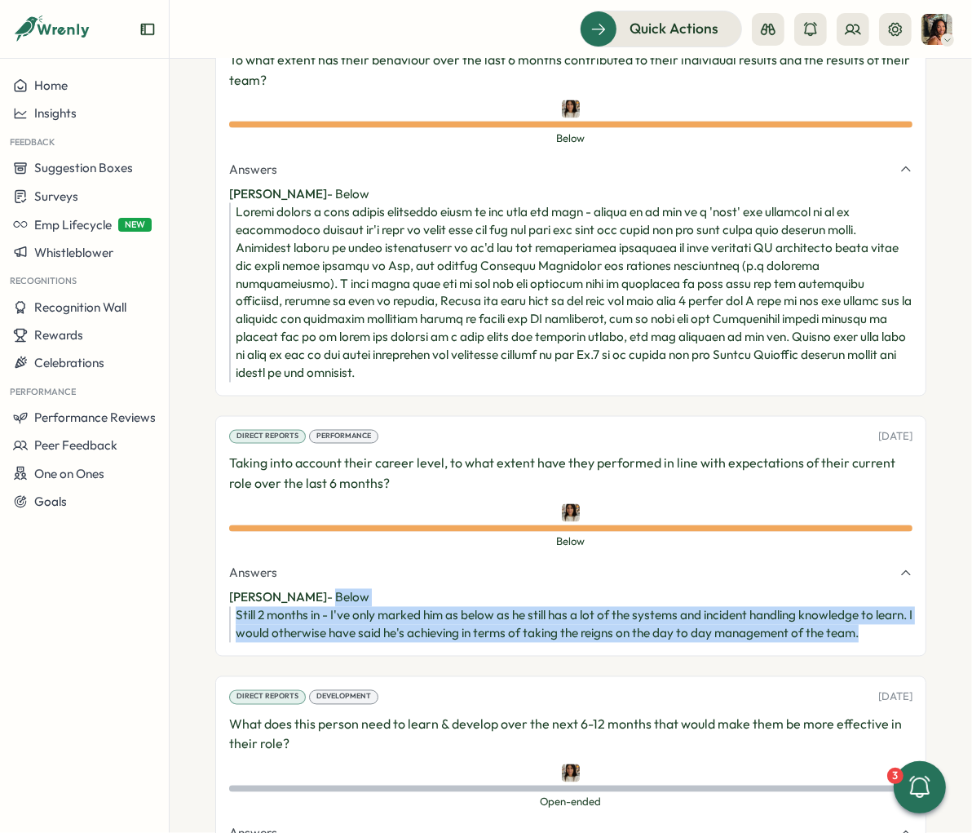
drag, startPoint x: 909, startPoint y: 574, endPoint x: 320, endPoint y: 535, distance: 590.3
click at [320, 535] on div "Direct Reports Performance [DATE] Taking into account their career level, to wh…" at bounding box center [570, 536] width 711 height 241
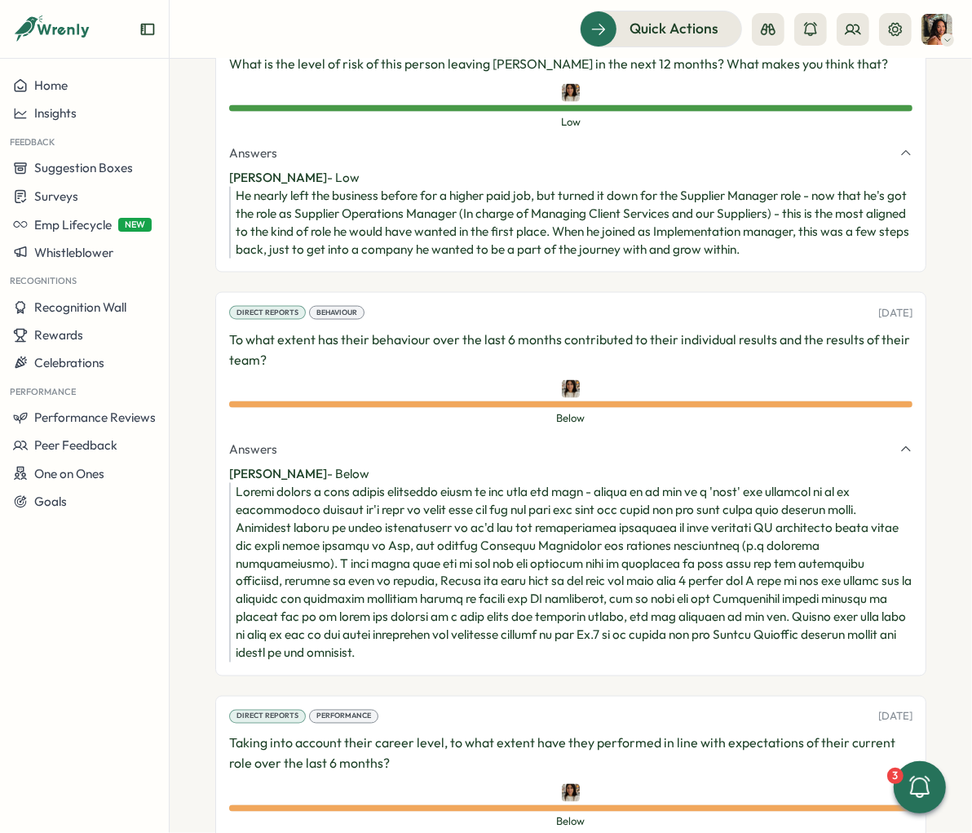
scroll to position [1673, 0]
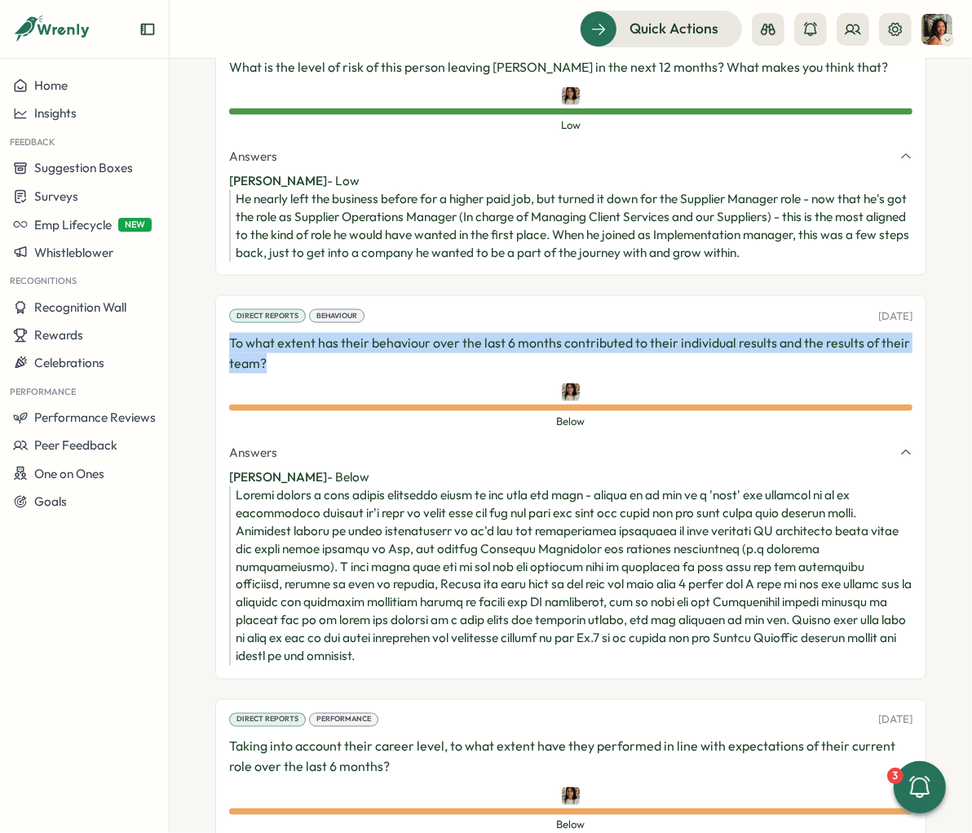
drag, startPoint x: 241, startPoint y: 297, endPoint x: 227, endPoint y: 291, distance: 15.0
click at [228, 295] on div "Direct Reports Behaviour [DATE] To what extent has their behaviour over the las…" at bounding box center [570, 487] width 711 height 384
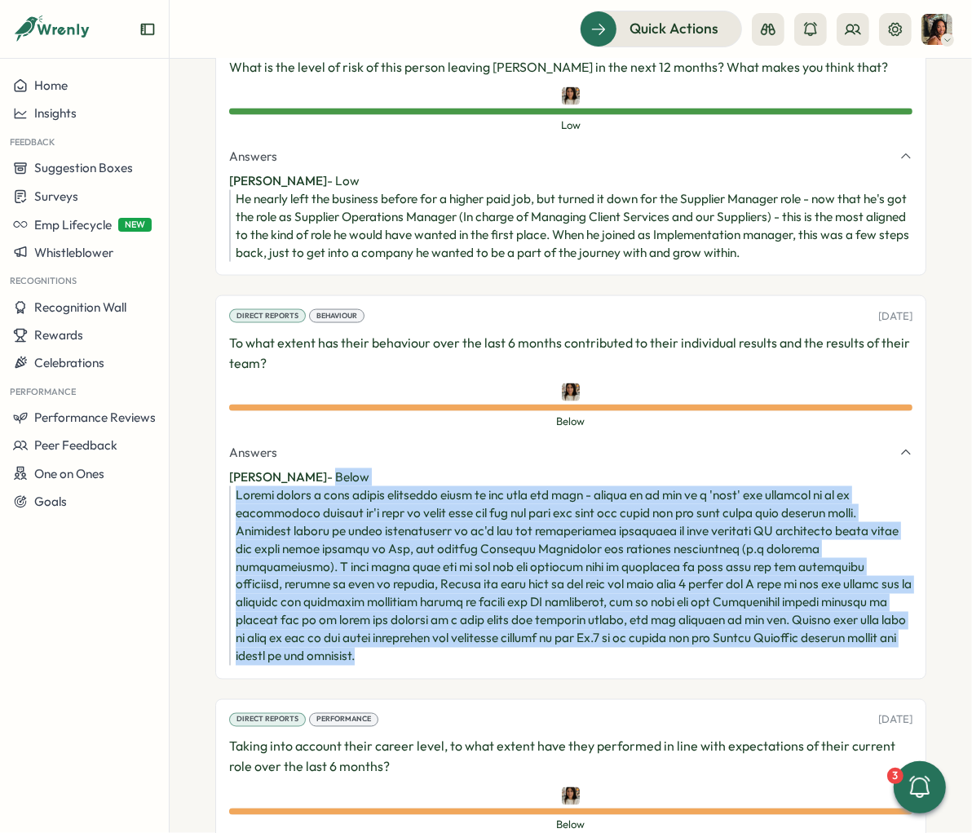
drag, startPoint x: 401, startPoint y: 592, endPoint x: 317, endPoint y: 419, distance: 192.3
click at [317, 468] on div "[PERSON_NAME] - Below" at bounding box center [571, 566] width 684 height 197
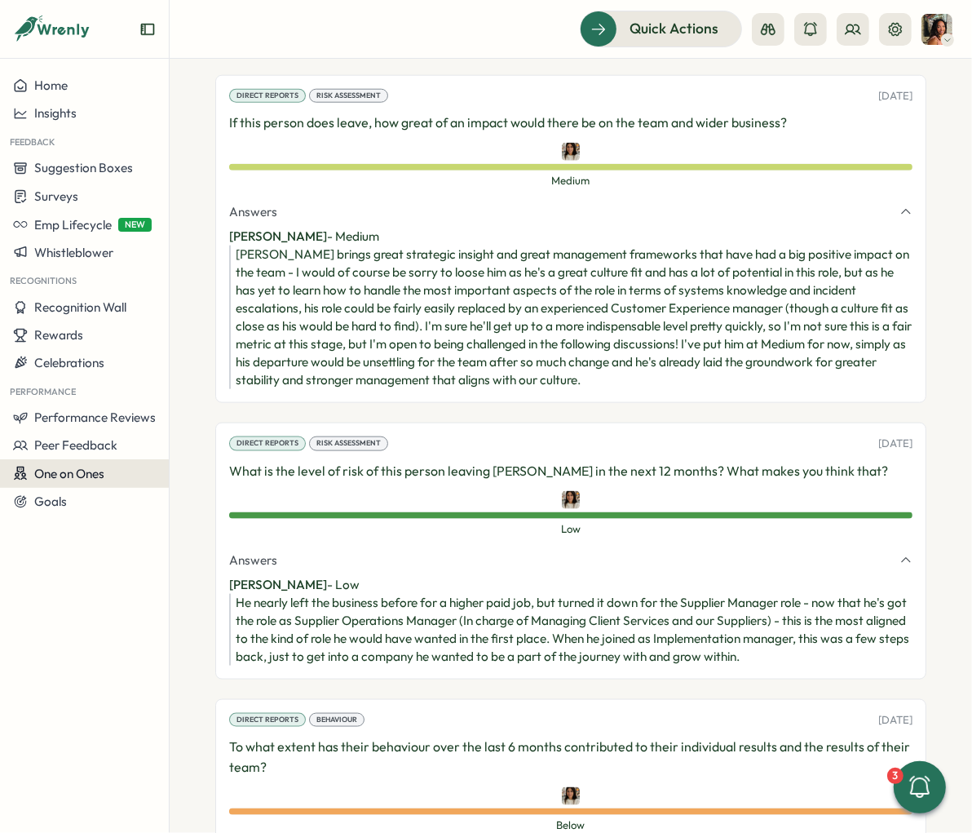
scroll to position [1227, 0]
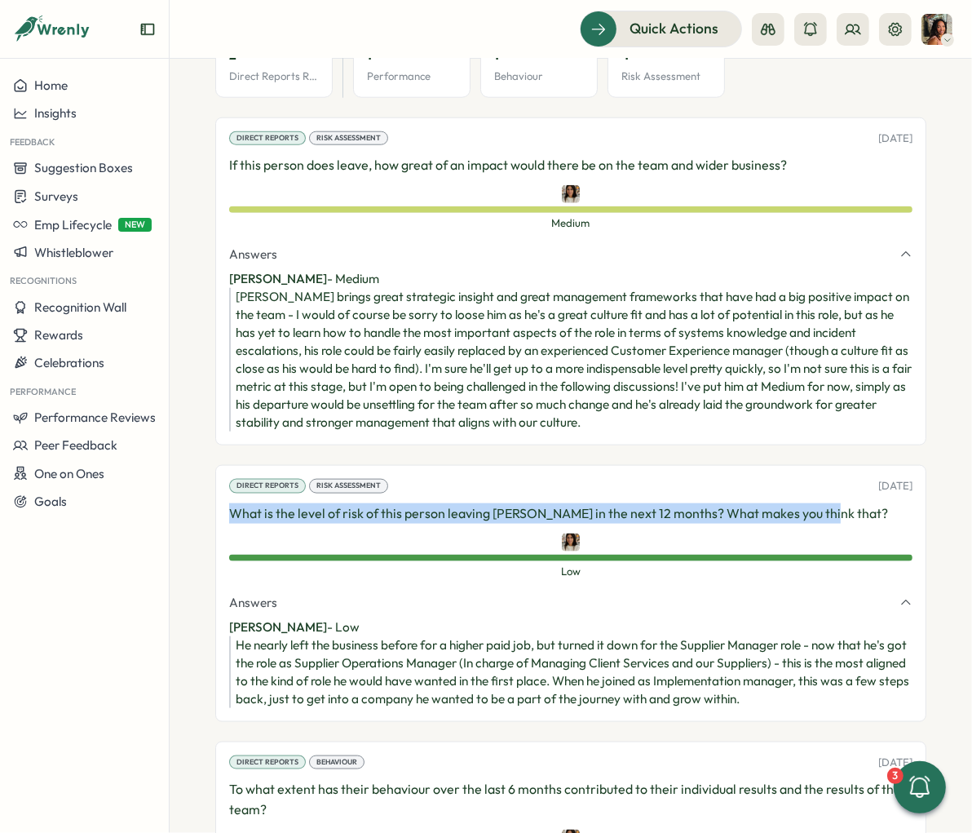
drag, startPoint x: 826, startPoint y: 460, endPoint x: 210, endPoint y: 457, distance: 615.9
click at [210, 457] on section "Employees [PERSON_NAME] [PERSON_NAME] manager Employment History Employee Infor…" at bounding box center [571, 446] width 803 height 774
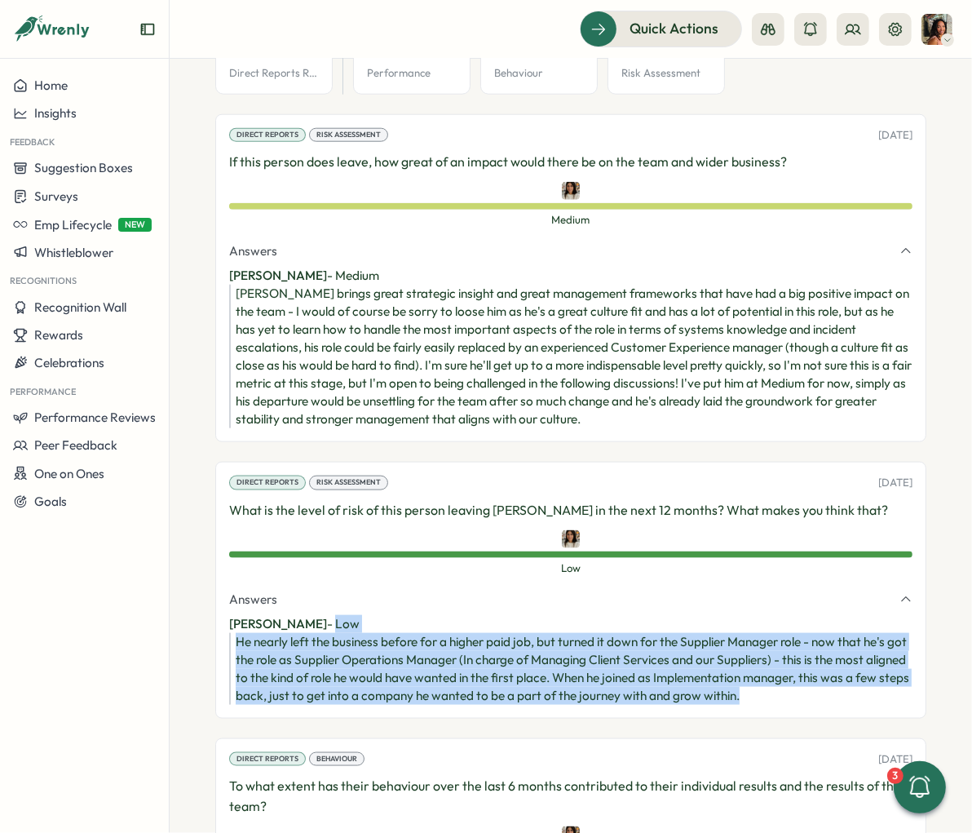
drag, startPoint x: 862, startPoint y: 643, endPoint x: 318, endPoint y: 561, distance: 550.2
click at [318, 615] on div "[PERSON_NAME] - Low He nearly left the business before for a higher paid job, b…" at bounding box center [571, 660] width 684 height 90
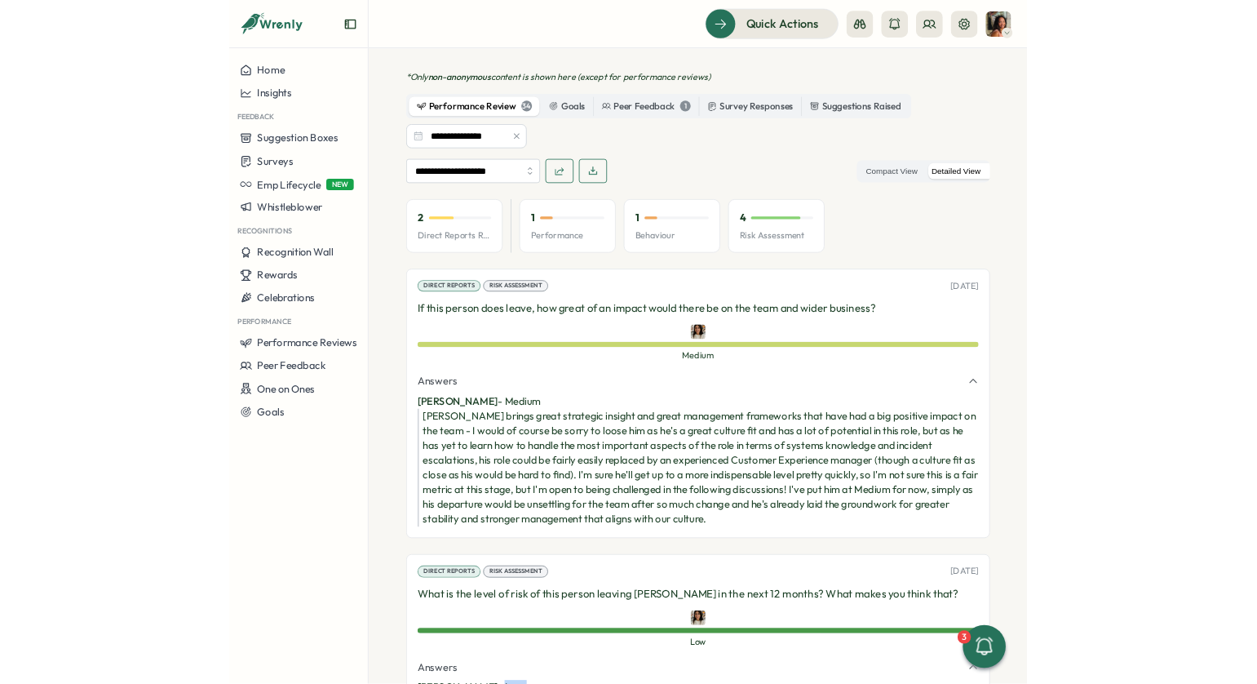
scroll to position [998, 0]
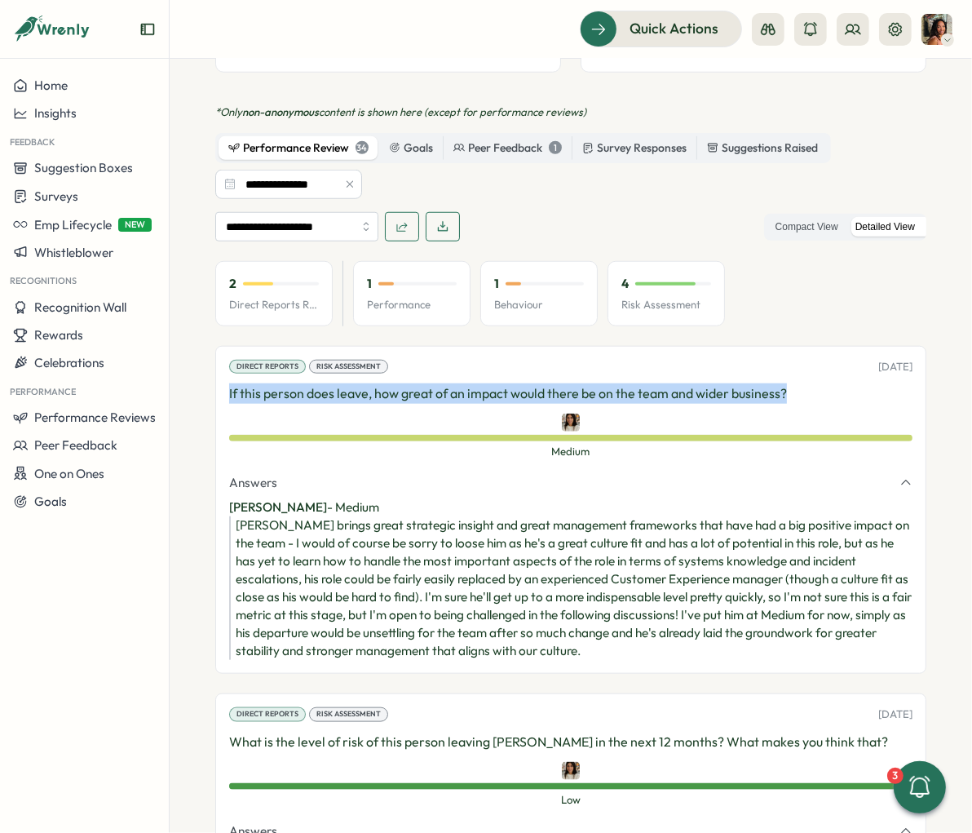
drag, startPoint x: 797, startPoint y: 327, endPoint x: 842, endPoint y: 334, distance: 45.5
click at [842, 346] on div "Direct Reports Risk Assessment [DATE] If this person does leave, how great of a…" at bounding box center [570, 510] width 711 height 328
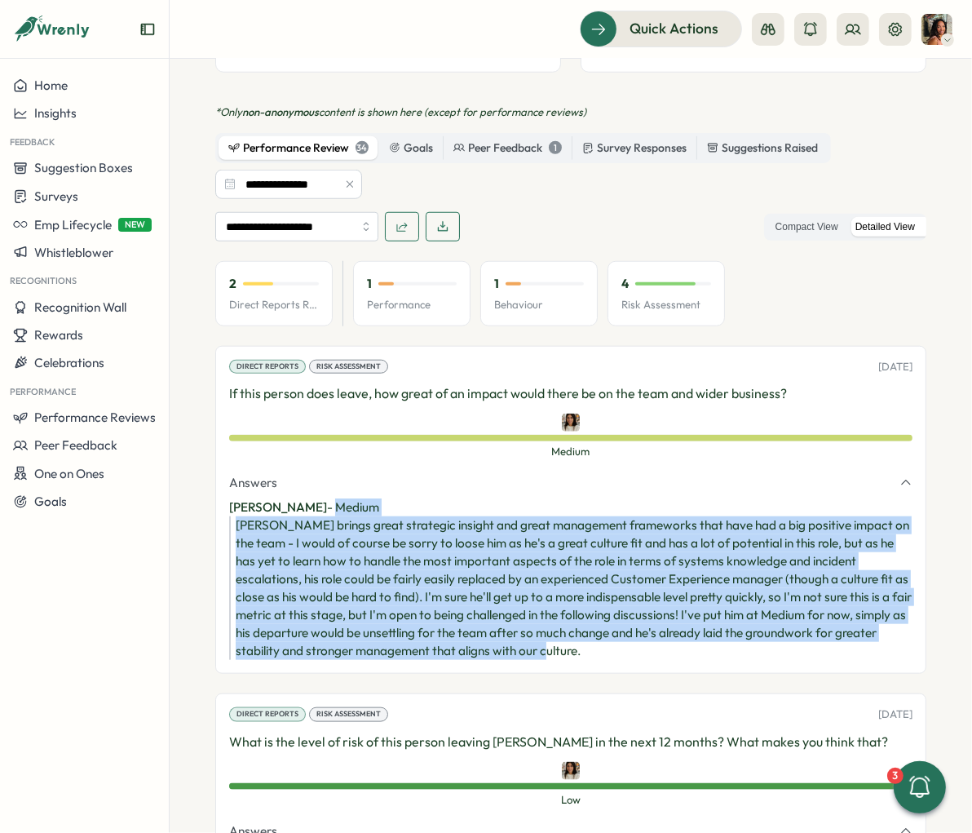
drag, startPoint x: 618, startPoint y: 583, endPoint x: 317, endPoint y: 451, distance: 328.7
click at [317, 498] on div "[PERSON_NAME] - Medium [PERSON_NAME] brings great strategic insight and great m…" at bounding box center [571, 579] width 684 height 162
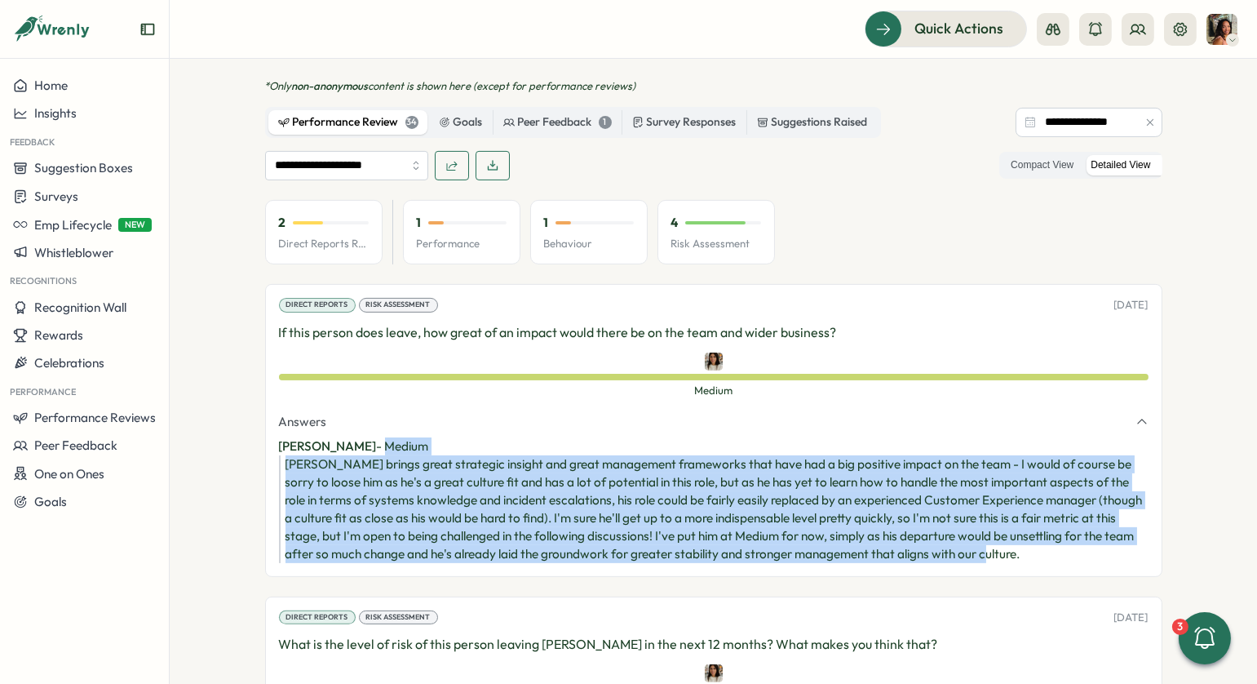
scroll to position [981, 0]
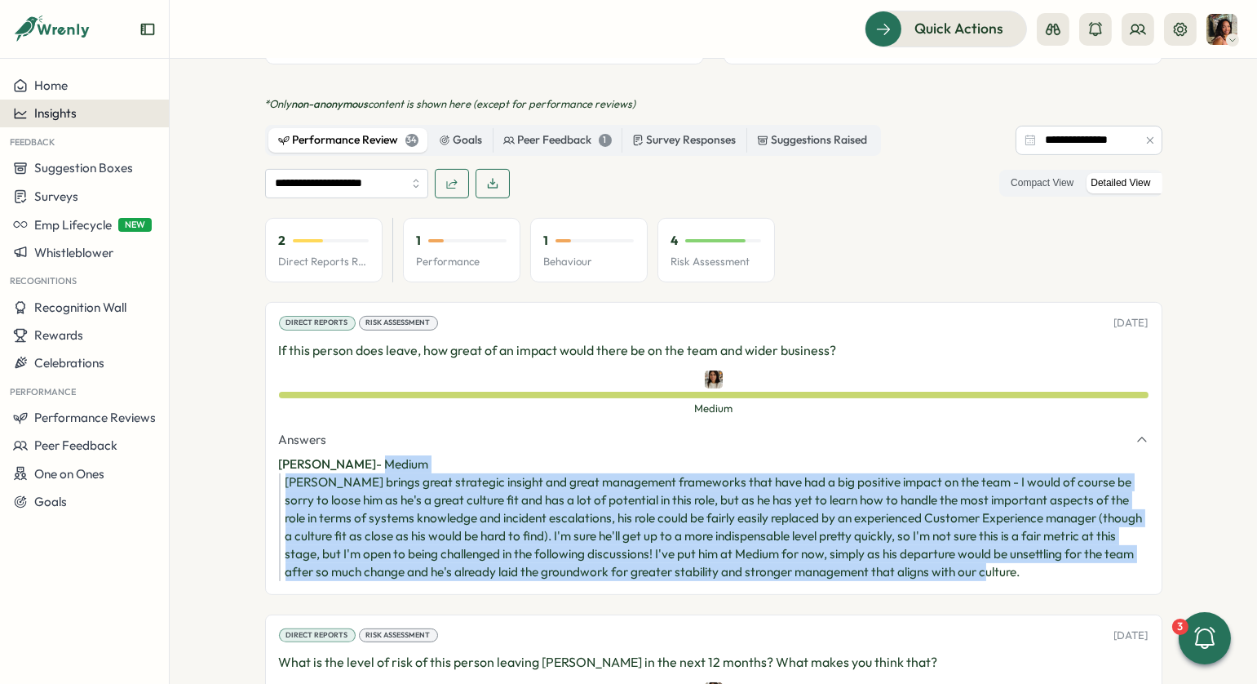
click at [64, 123] on button "Insights" at bounding box center [84, 114] width 169 height 28
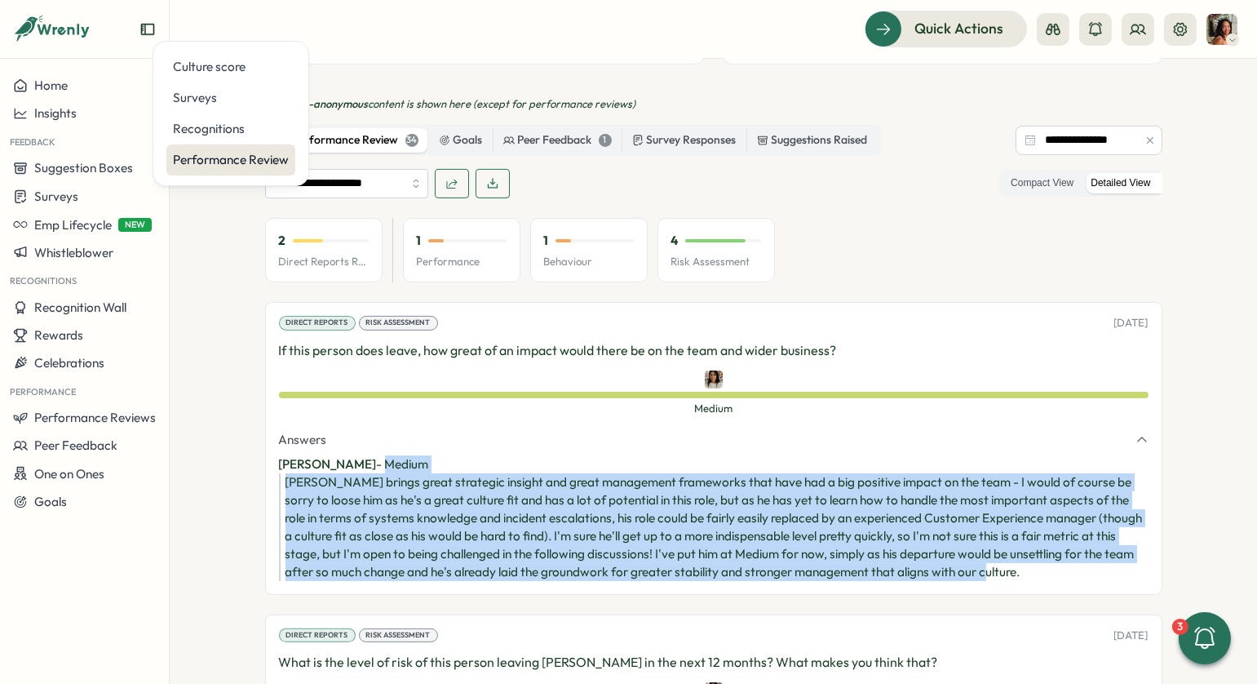
click at [208, 165] on div "Performance Review" at bounding box center [231, 160] width 116 height 18
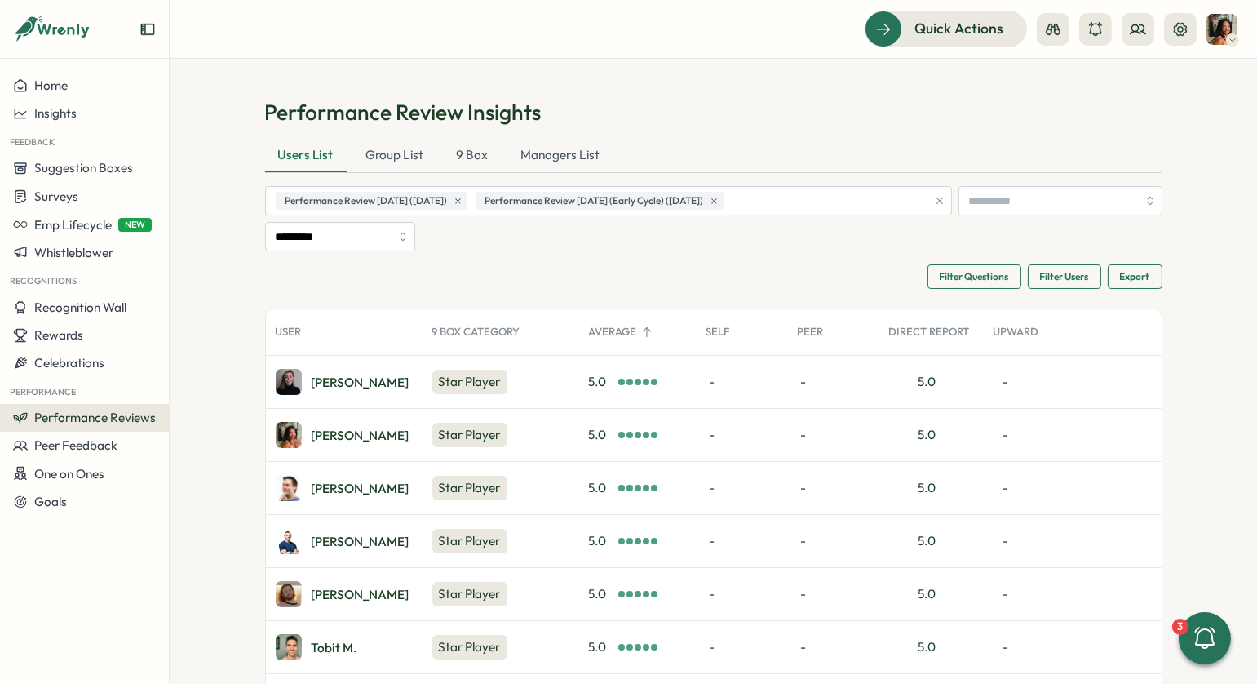
click at [933, 396] on div "5.0" at bounding box center [931, 382] width 104 height 52
click at [936, 374] on div "5.0" at bounding box center [931, 382] width 104 height 52
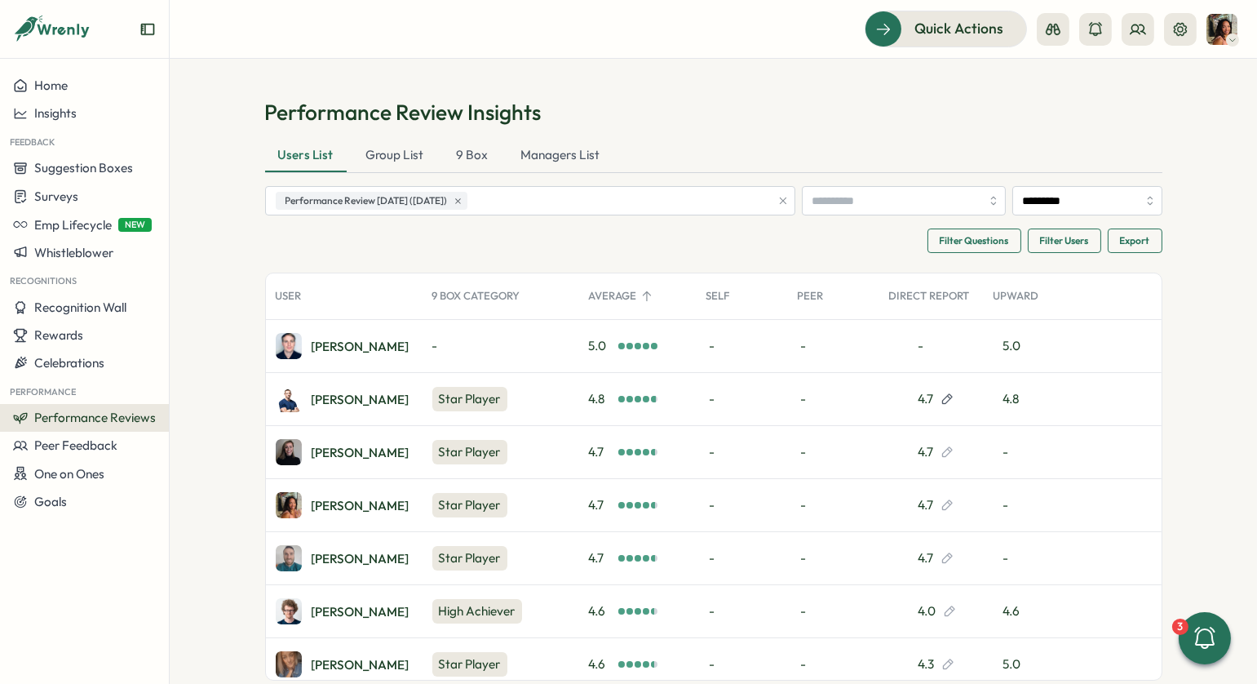
click at [942, 396] on icon at bounding box center [947, 399] width 10 height 11
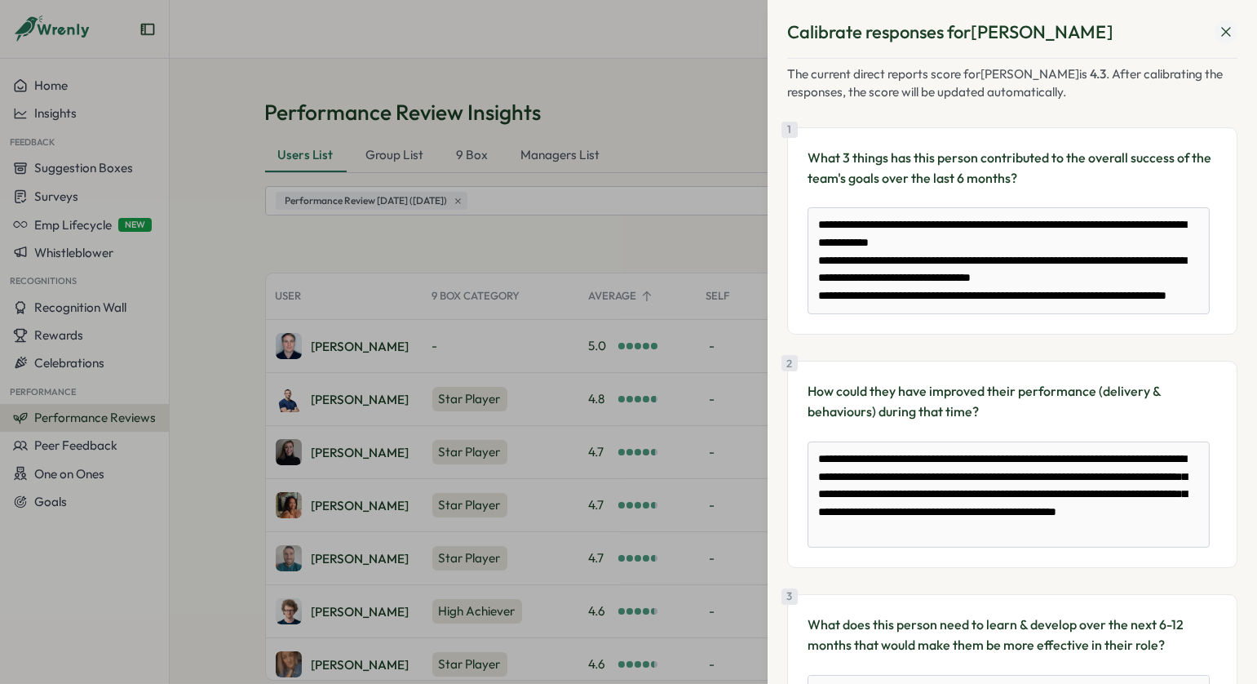
click at [1220, 28] on icon at bounding box center [1226, 32] width 16 height 16
